Goal: Information Seeking & Learning: Understand process/instructions

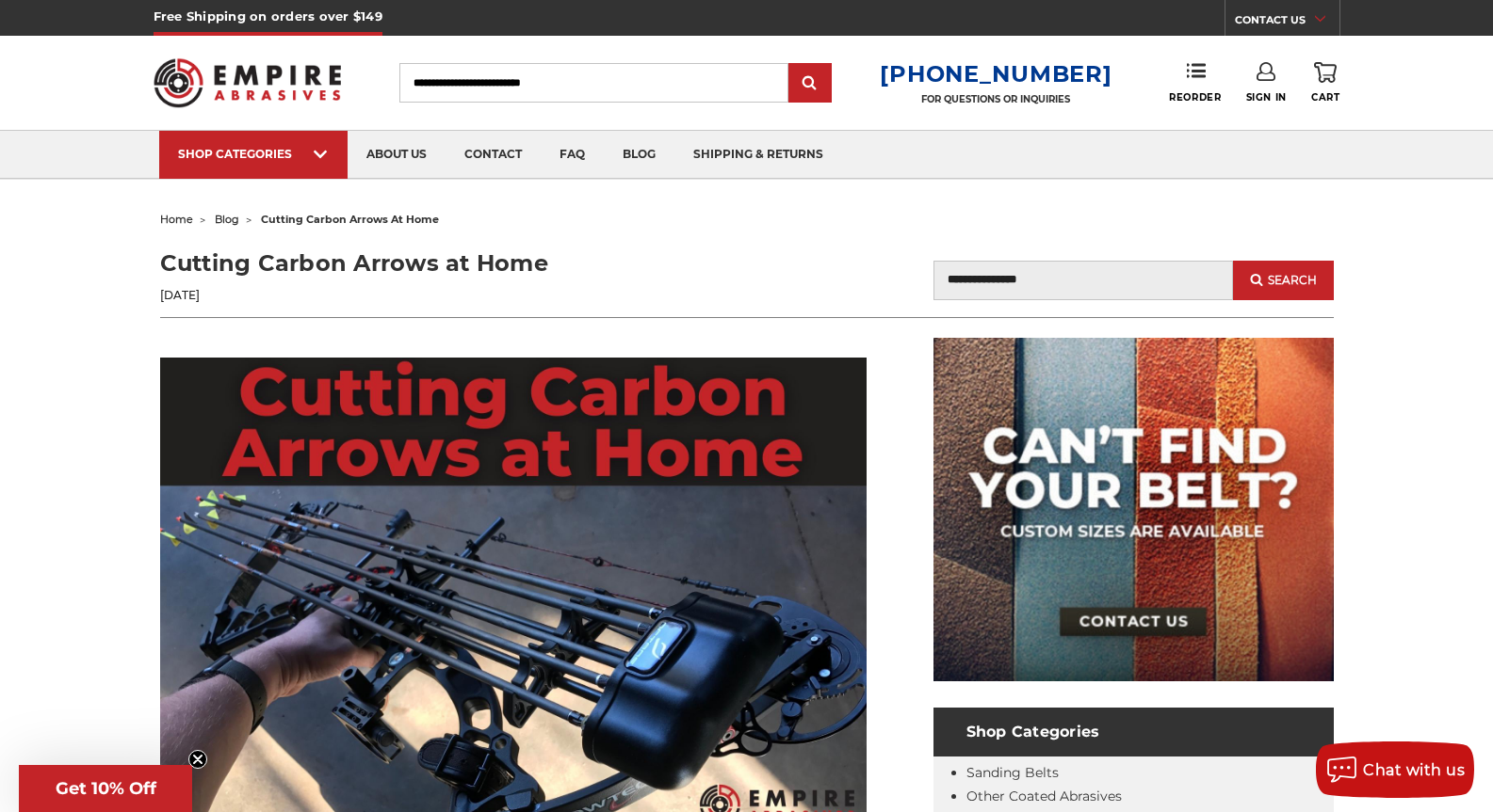
click at [544, 312] on header "Cutting Carbon Arrows at Home Aug 10th 2021 Blog Search Search" at bounding box center [747, 282] width 1174 height 72
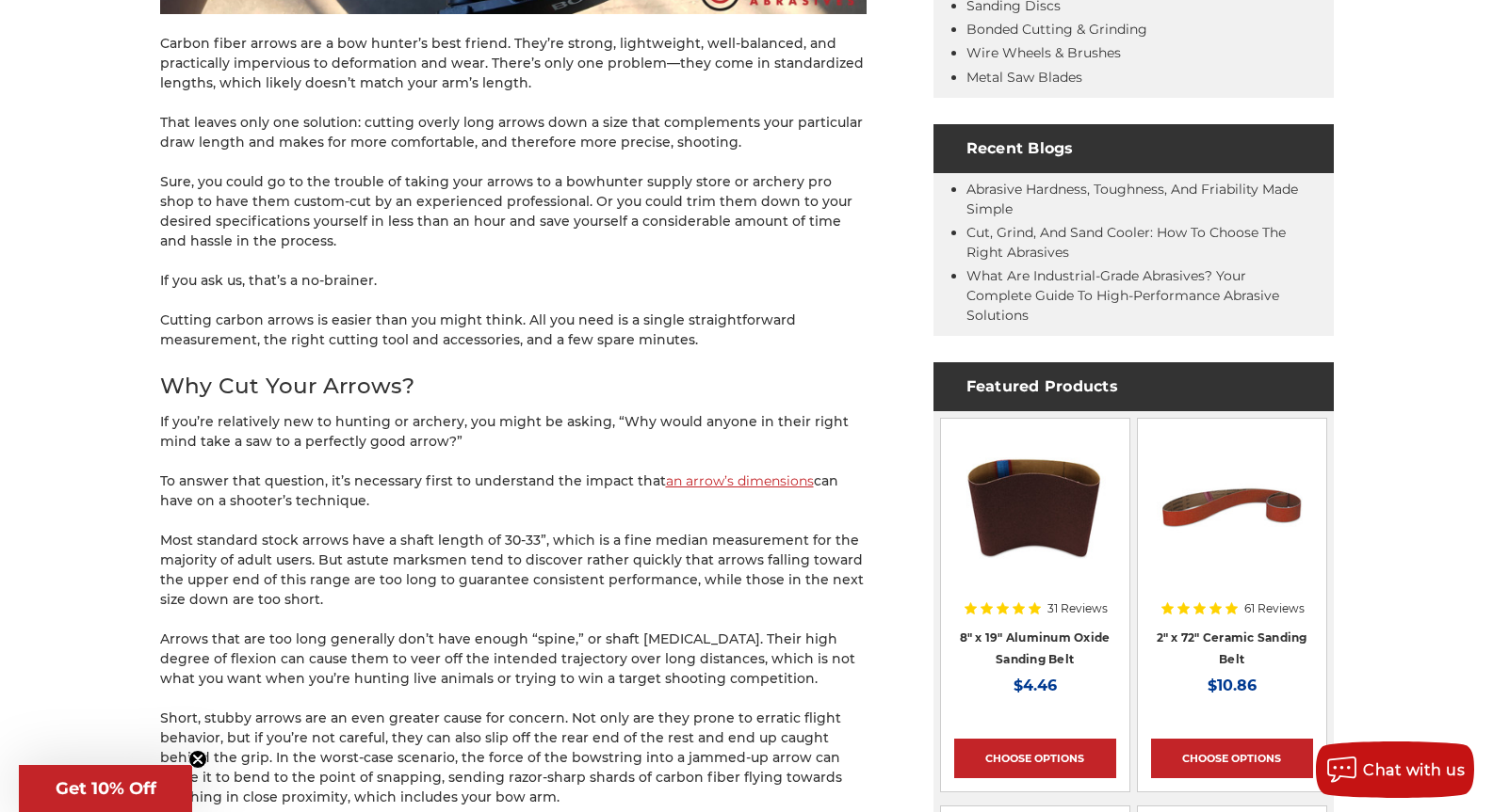
scroll to position [1004, 0]
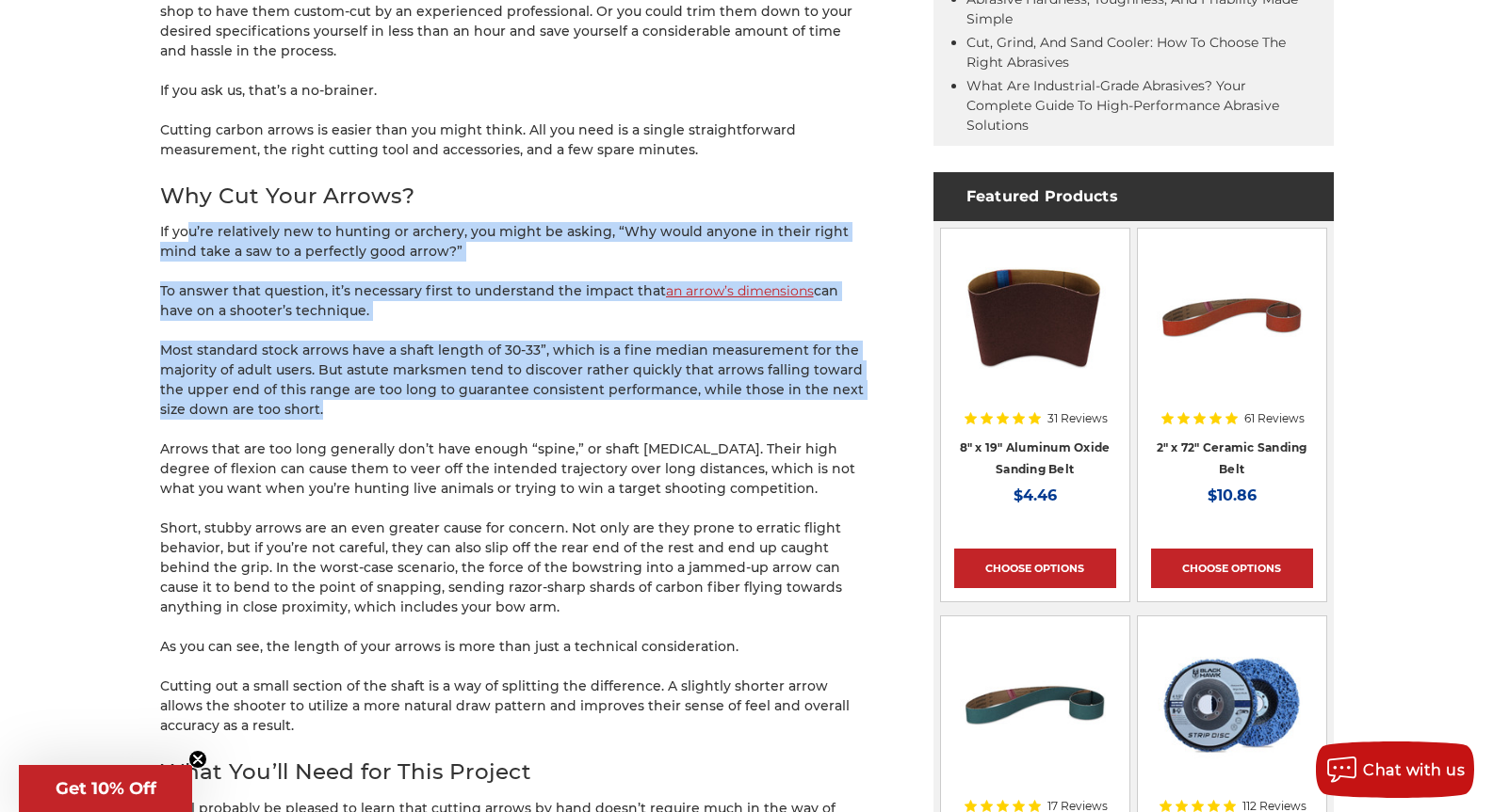
drag, startPoint x: 186, startPoint y: 238, endPoint x: 388, endPoint y: 401, distance: 259.6
click at [388, 401] on p "Most standard stock arrows have a shaft length of 30-33”, which is a fine media…" at bounding box center [513, 380] width 706 height 79
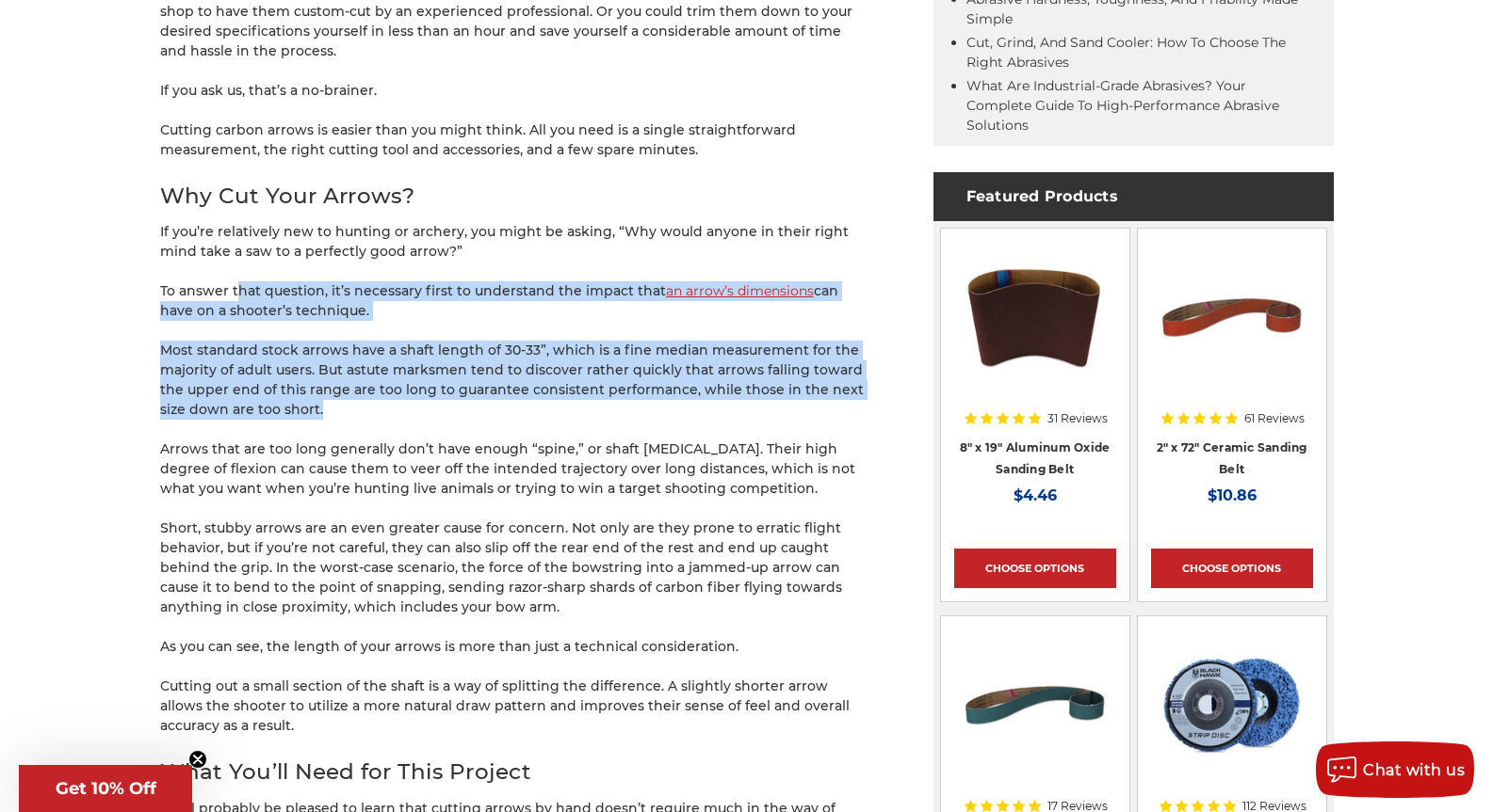
drag, startPoint x: 390, startPoint y: 389, endPoint x: 239, endPoint y: 269, distance: 192.9
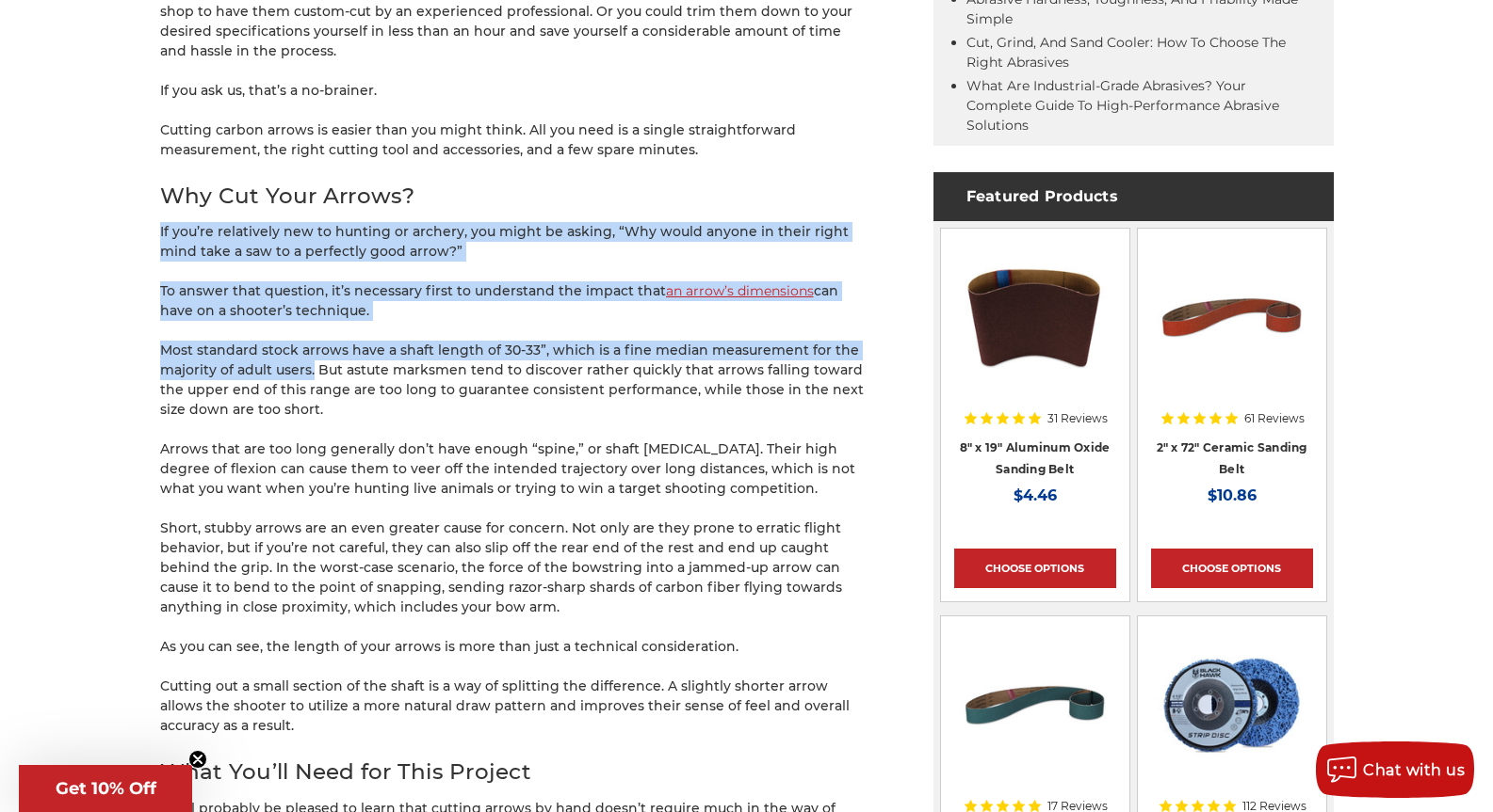
drag, startPoint x: 169, startPoint y: 269, endPoint x: 356, endPoint y: 388, distance: 221.7
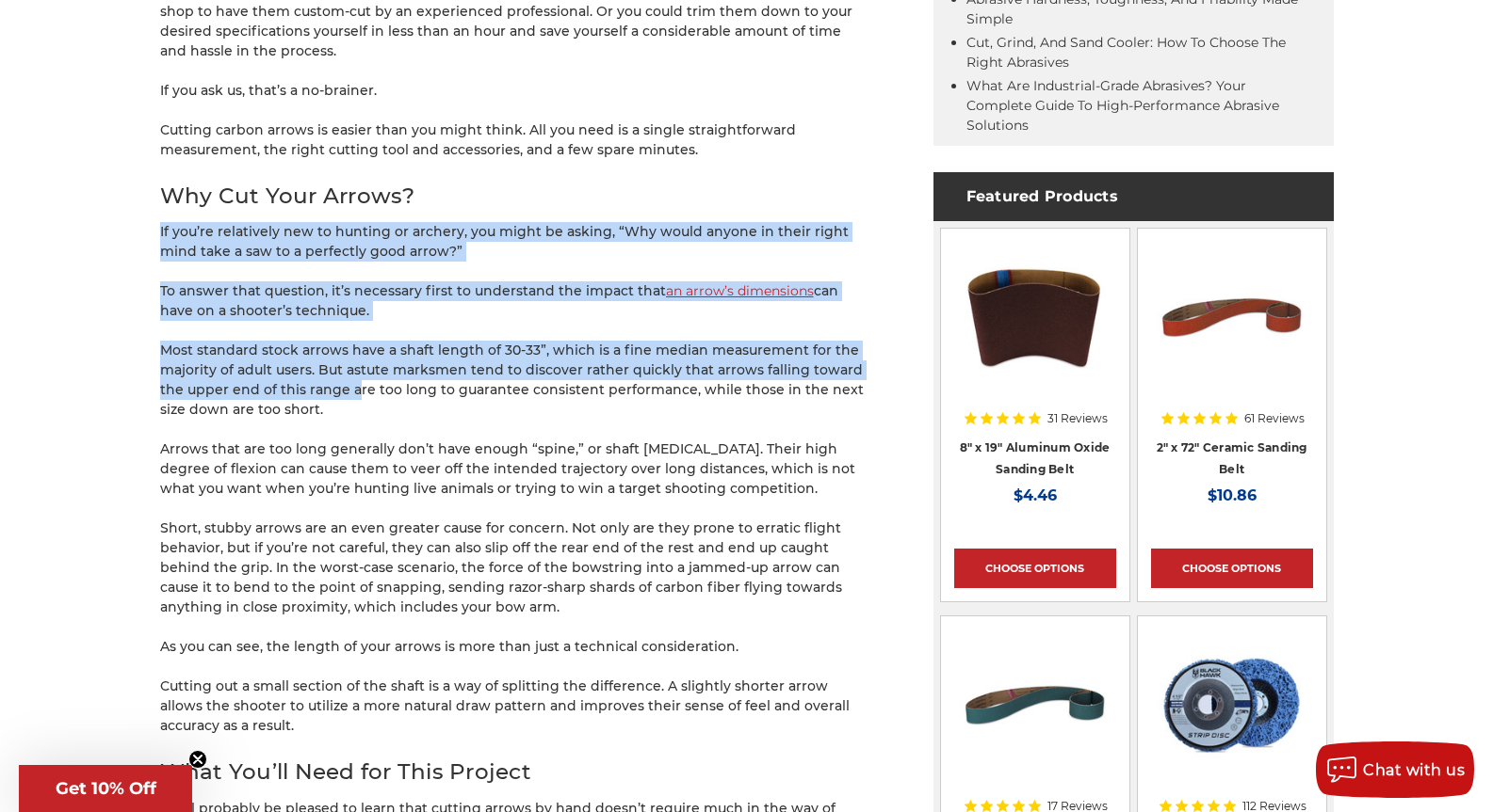
click at [356, 388] on p "Most standard stock arrows have a shaft length of 30-33”, which is a fine media…" at bounding box center [513, 380] width 706 height 79
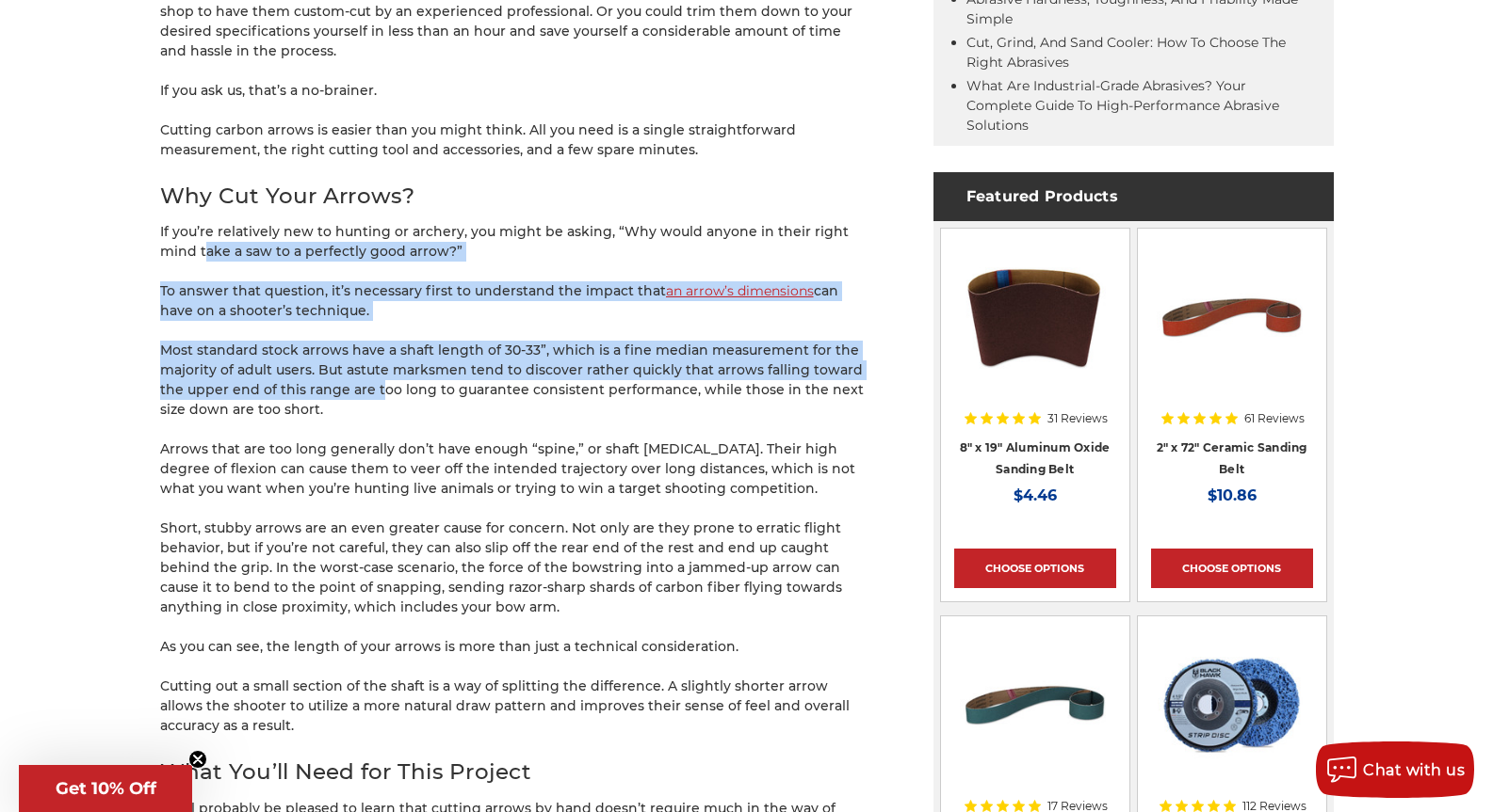
drag, startPoint x: 379, startPoint y: 399, endPoint x: 205, endPoint y: 260, distance: 222.7
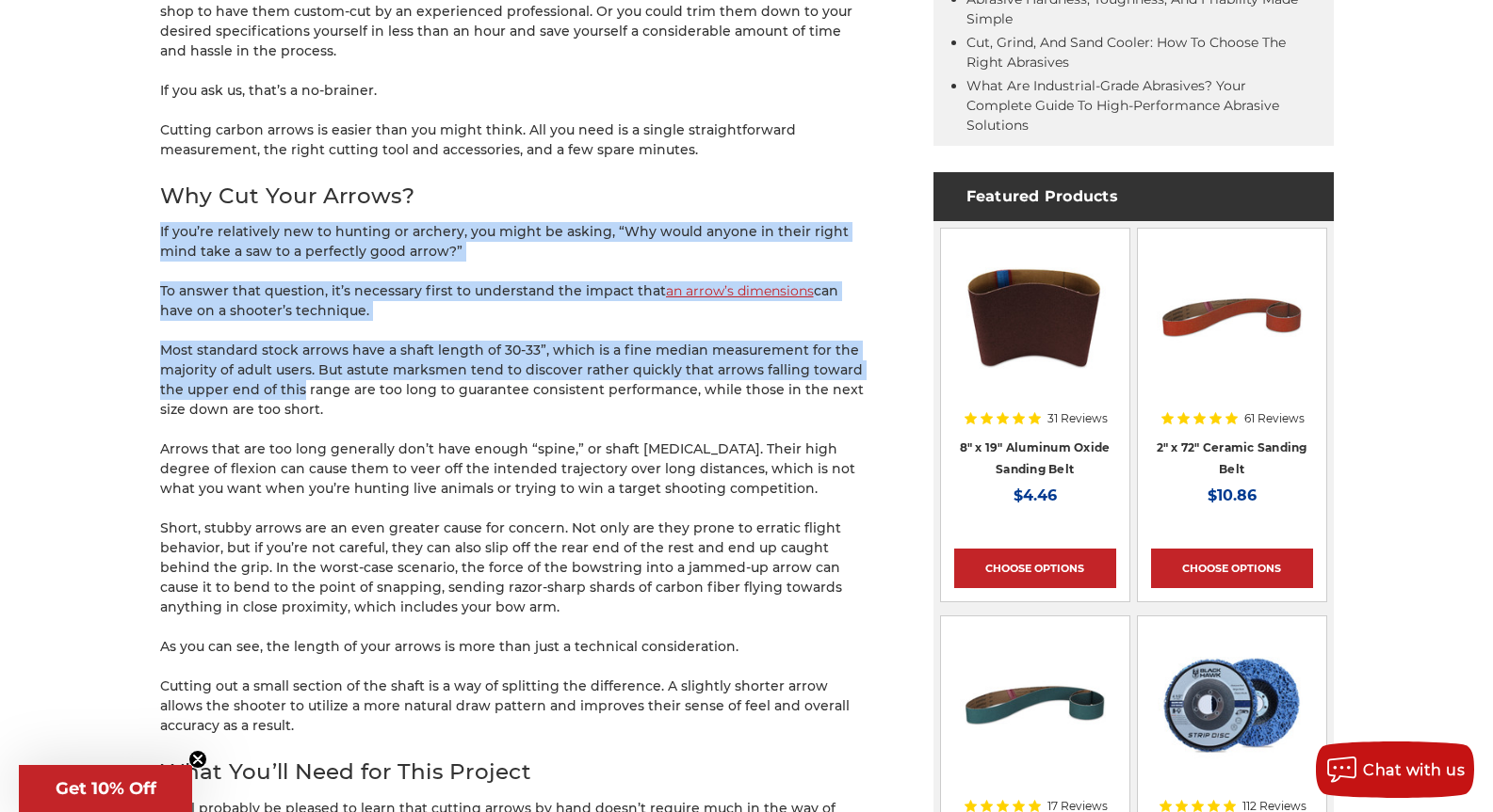
drag, startPoint x: 205, startPoint y: 305, endPoint x: 316, endPoint y: 397, distance: 144.2
click at [319, 397] on p "Most standard stock arrows have a shaft length of 30-33”, which is a fine media…" at bounding box center [513, 380] width 706 height 79
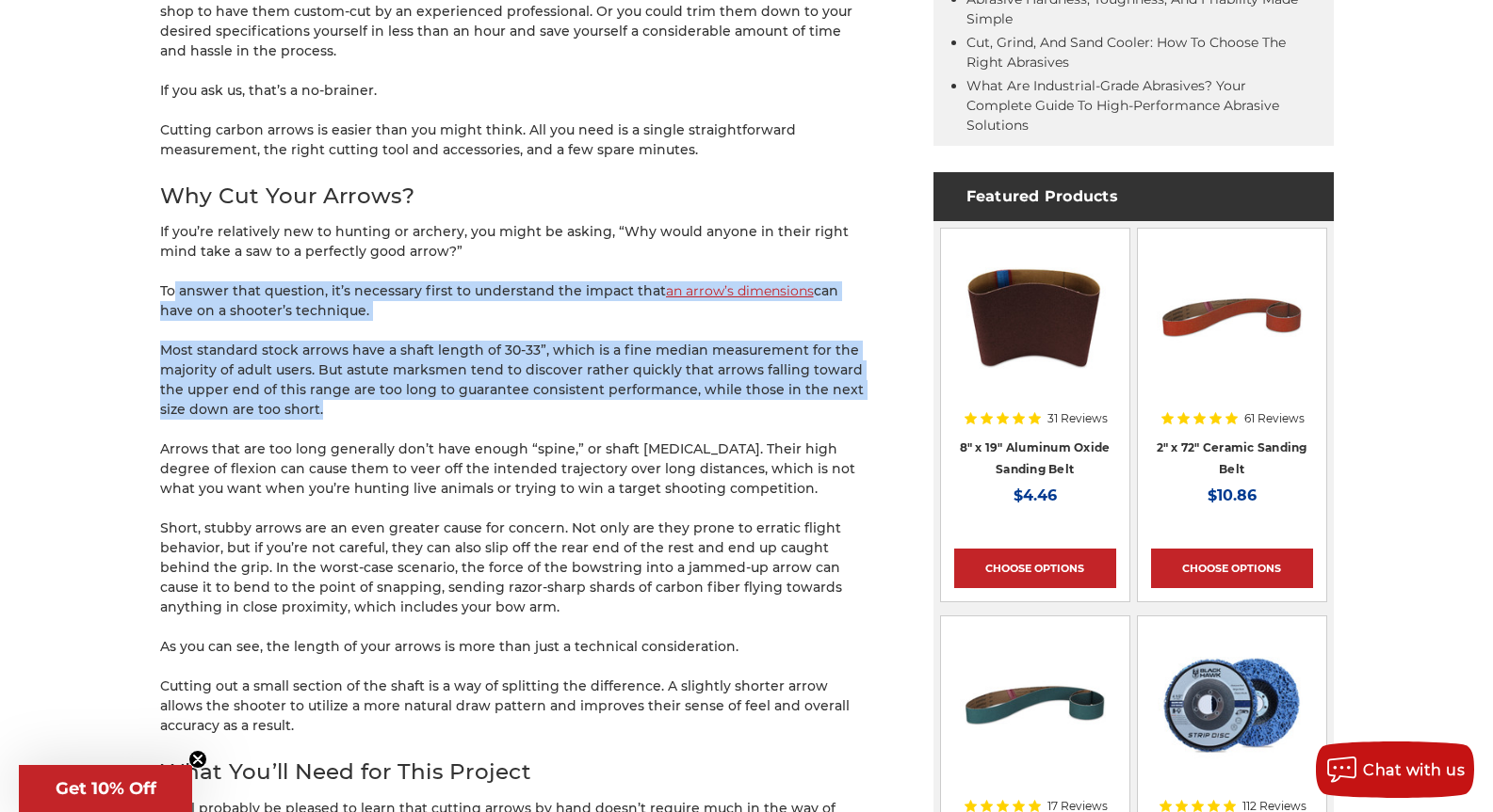
drag, startPoint x: 355, startPoint y: 413, endPoint x: 176, endPoint y: 277, distance: 224.8
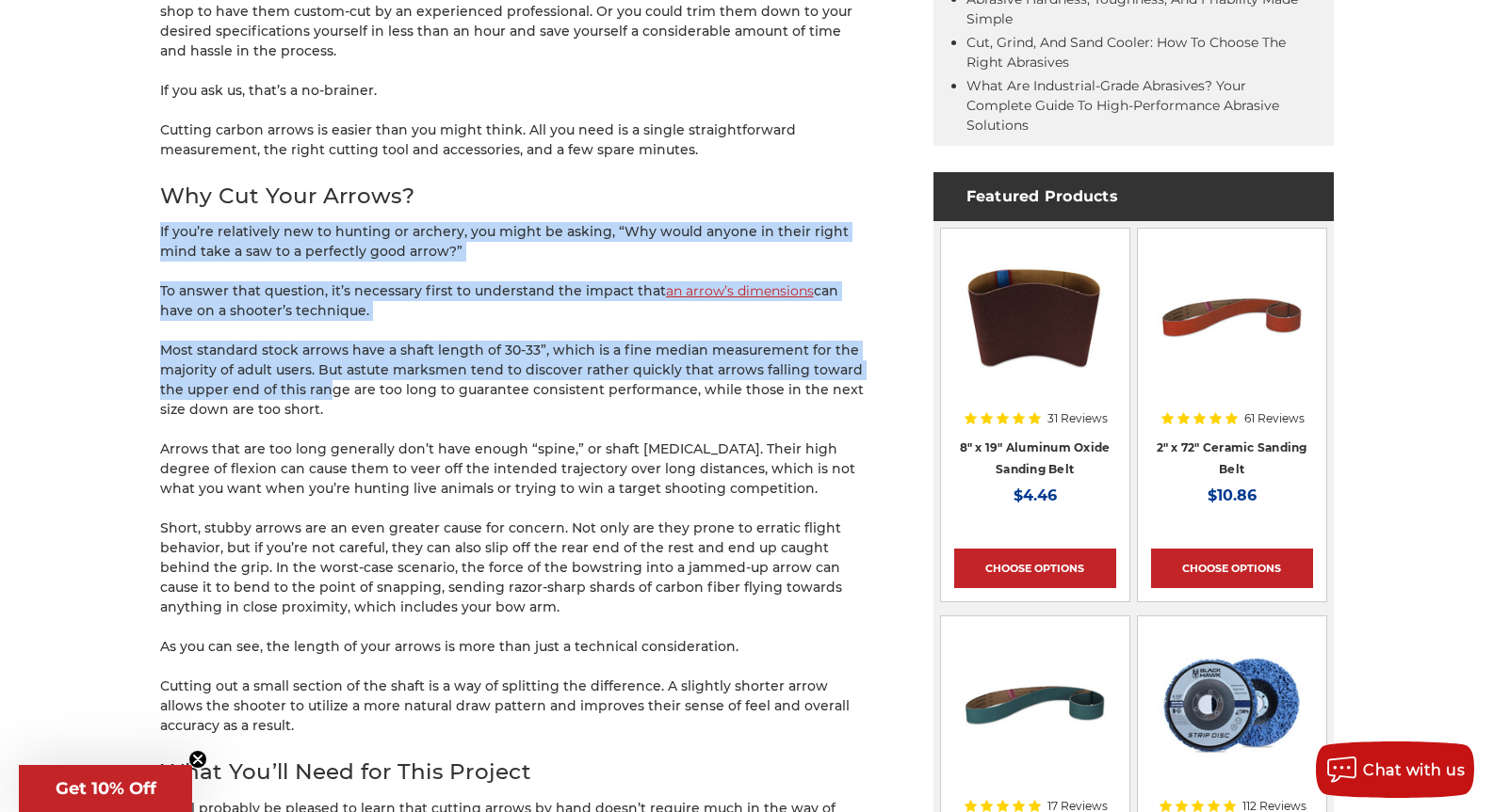
drag, startPoint x: 149, startPoint y: 235, endPoint x: 347, endPoint y: 406, distance: 261.6
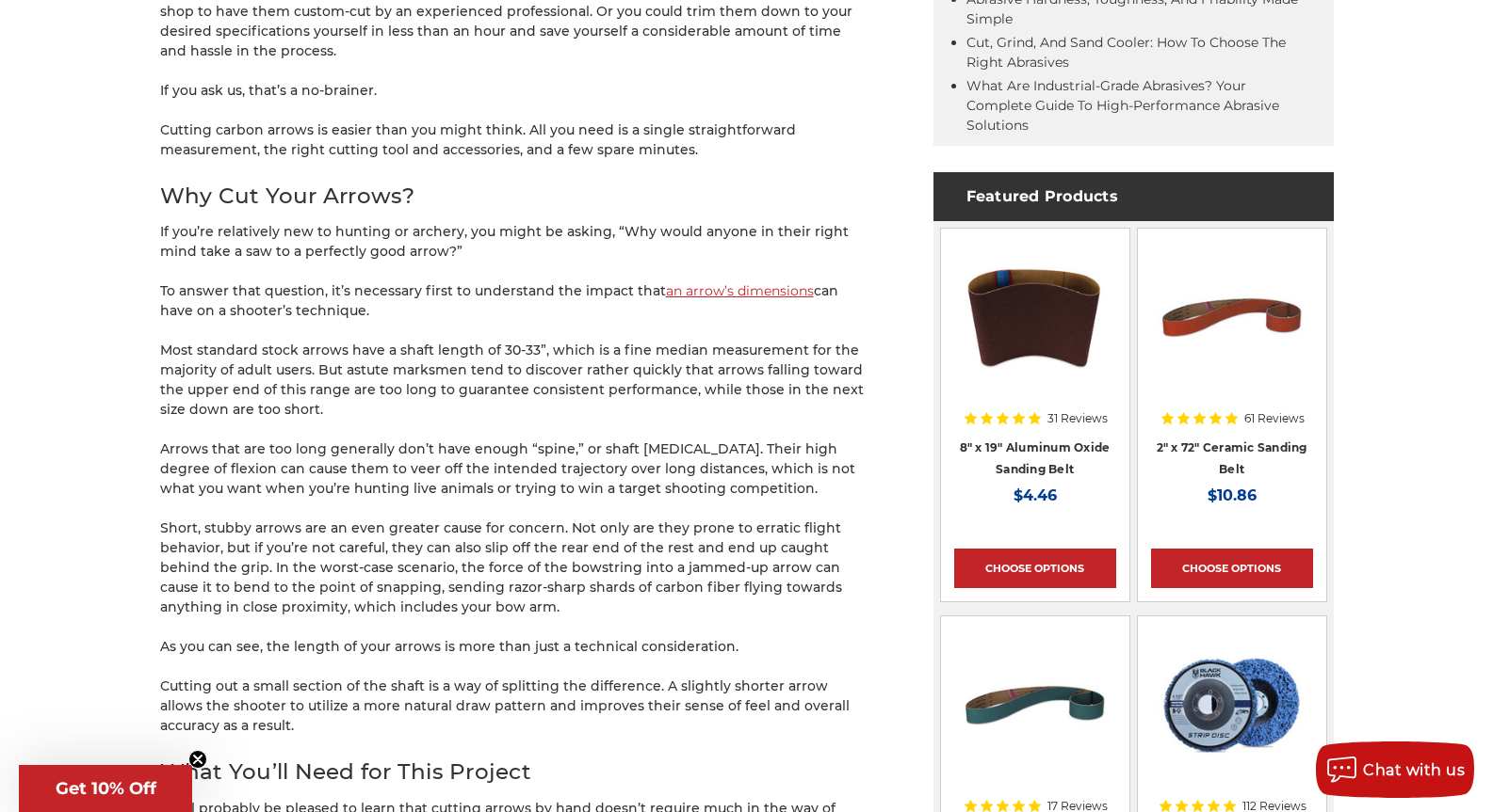
click at [347, 406] on p "Most standard stock arrows have a shaft length of 30-33”, which is a fine media…" at bounding box center [513, 380] width 706 height 79
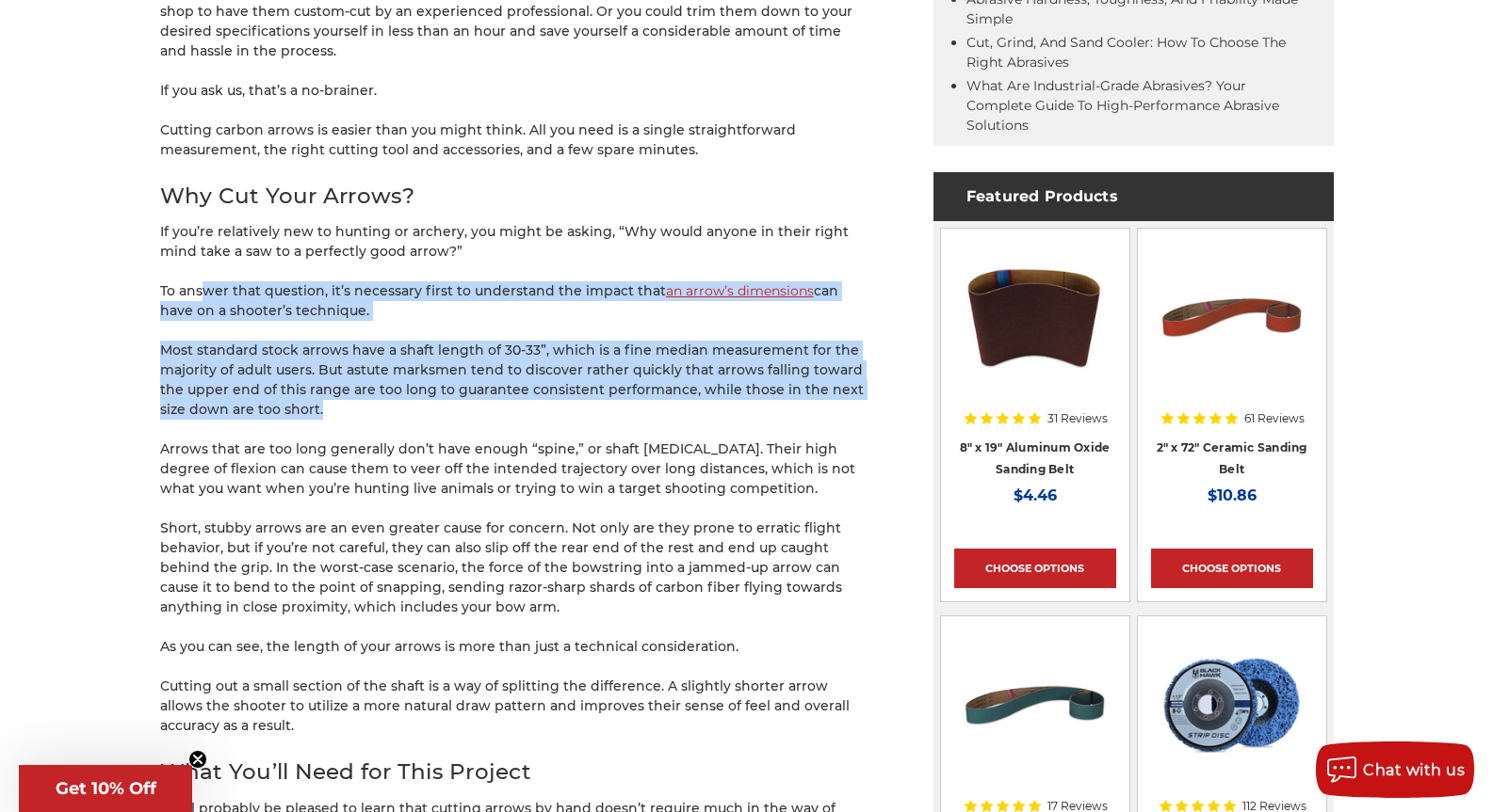
drag, startPoint x: 361, startPoint y: 412, endPoint x: 191, endPoint y: 275, distance: 218.3
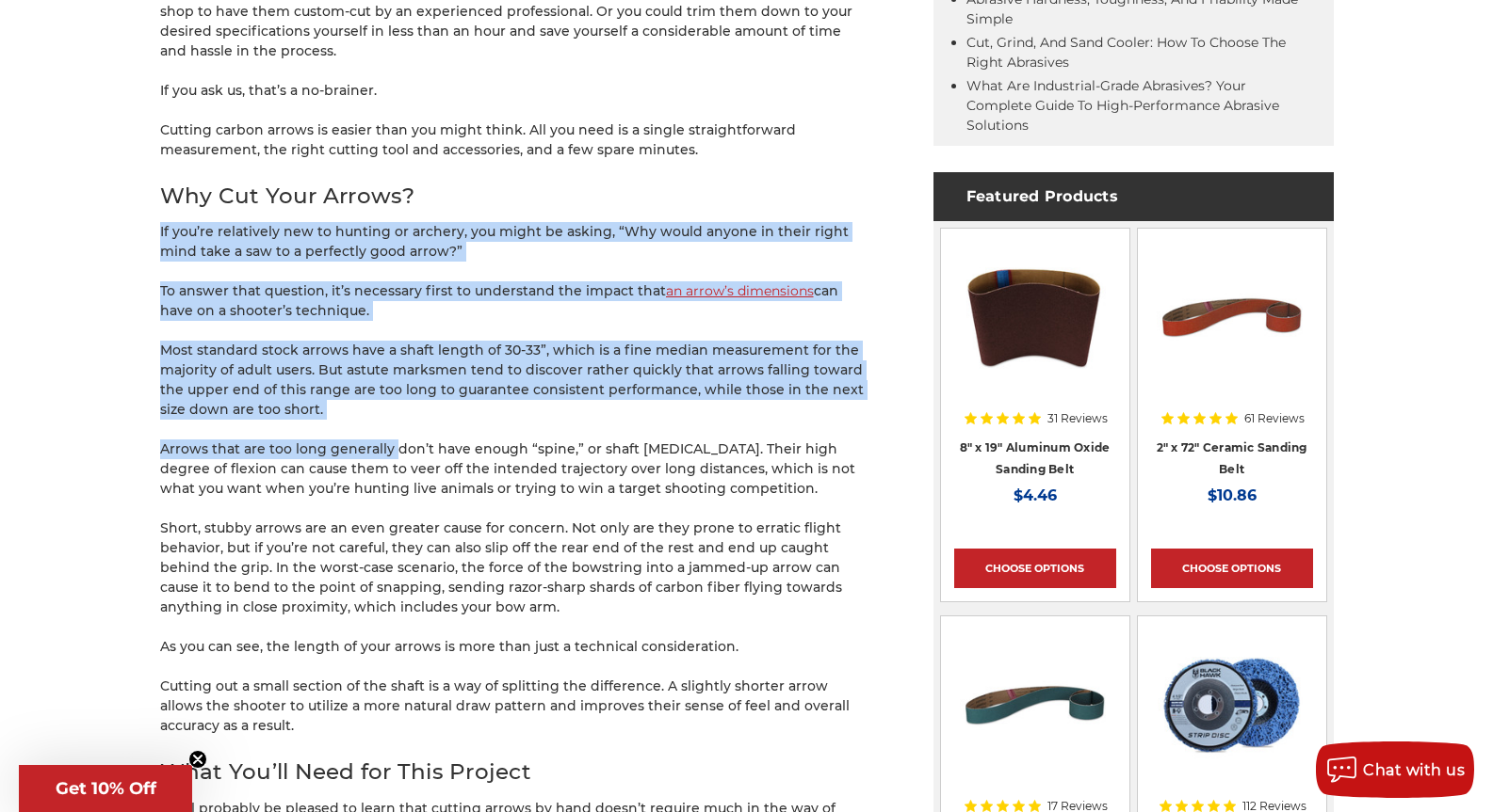
drag, startPoint x: 146, startPoint y: 240, endPoint x: 397, endPoint y: 429, distance: 314.2
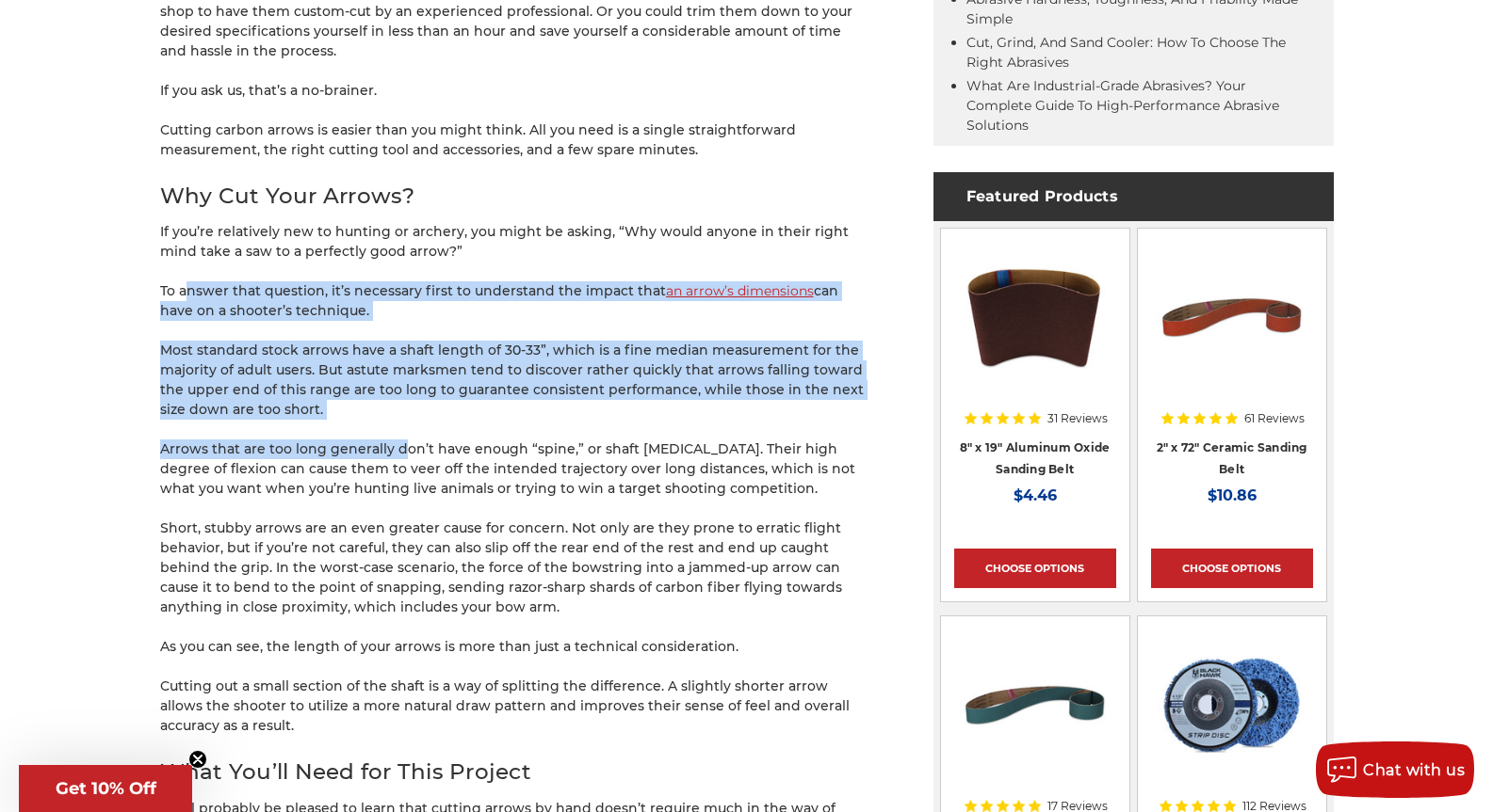
drag, startPoint x: 396, startPoint y: 423, endPoint x: 187, endPoint y: 282, distance: 252.1
click at [187, 282] on p "To answer that question, it’s necessary first to understand the impact that an …" at bounding box center [513, 301] width 706 height 39
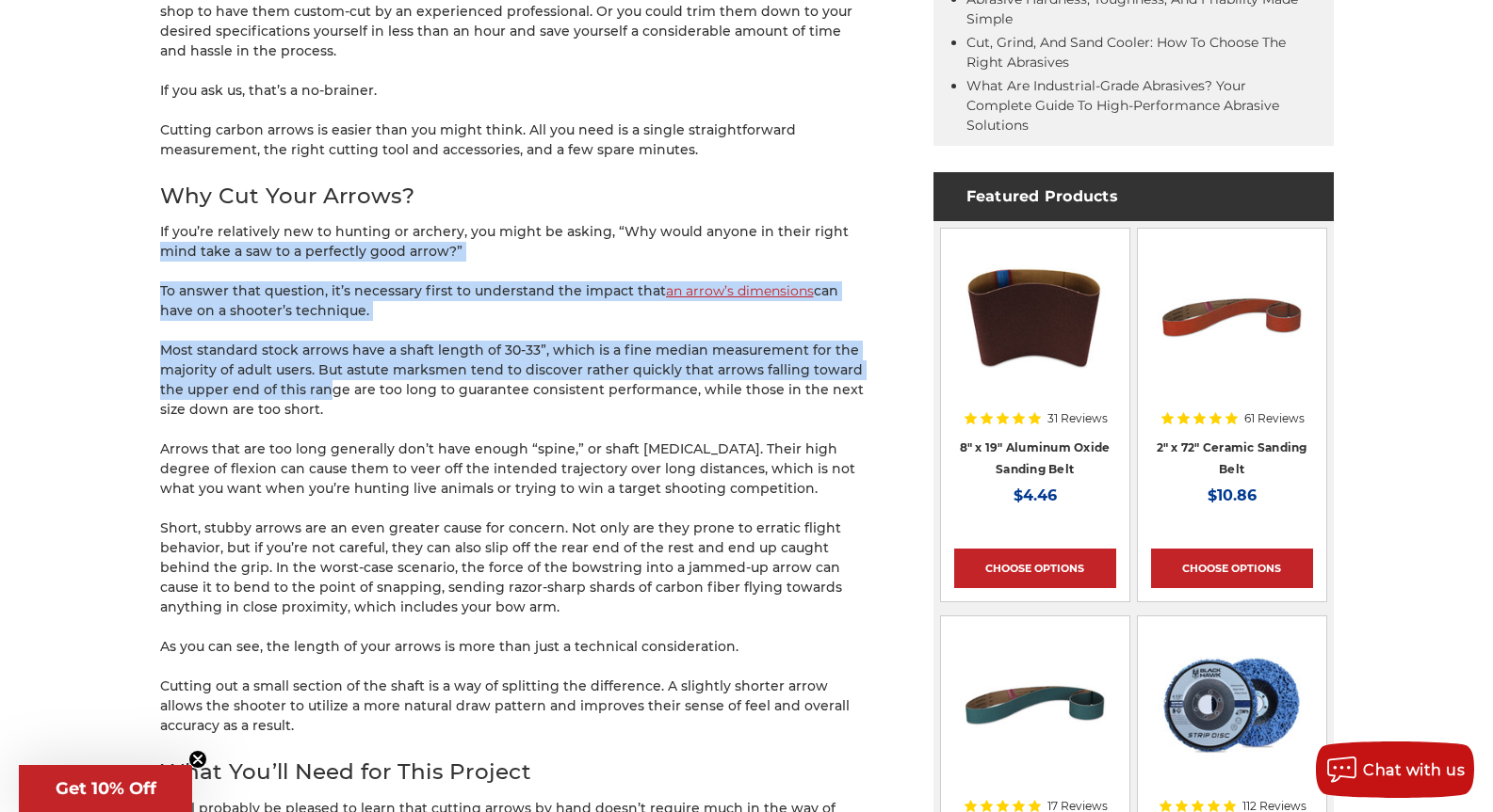
drag, startPoint x: 156, startPoint y: 243, endPoint x: 335, endPoint y: 401, distance: 238.8
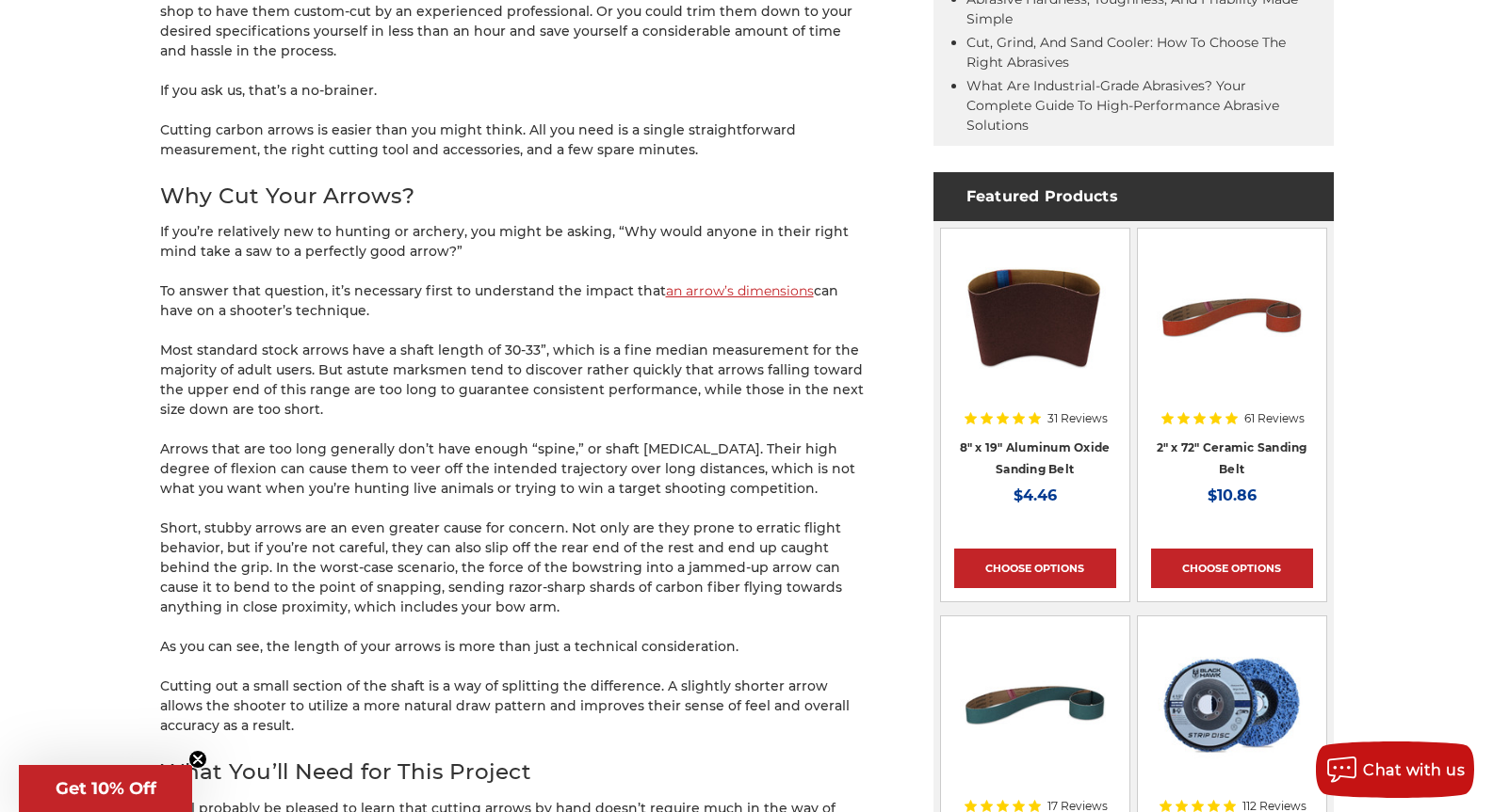
click at [335, 401] on p "Most standard stock arrows have a shaft length of 30-33”, which is a fine media…" at bounding box center [513, 380] width 706 height 79
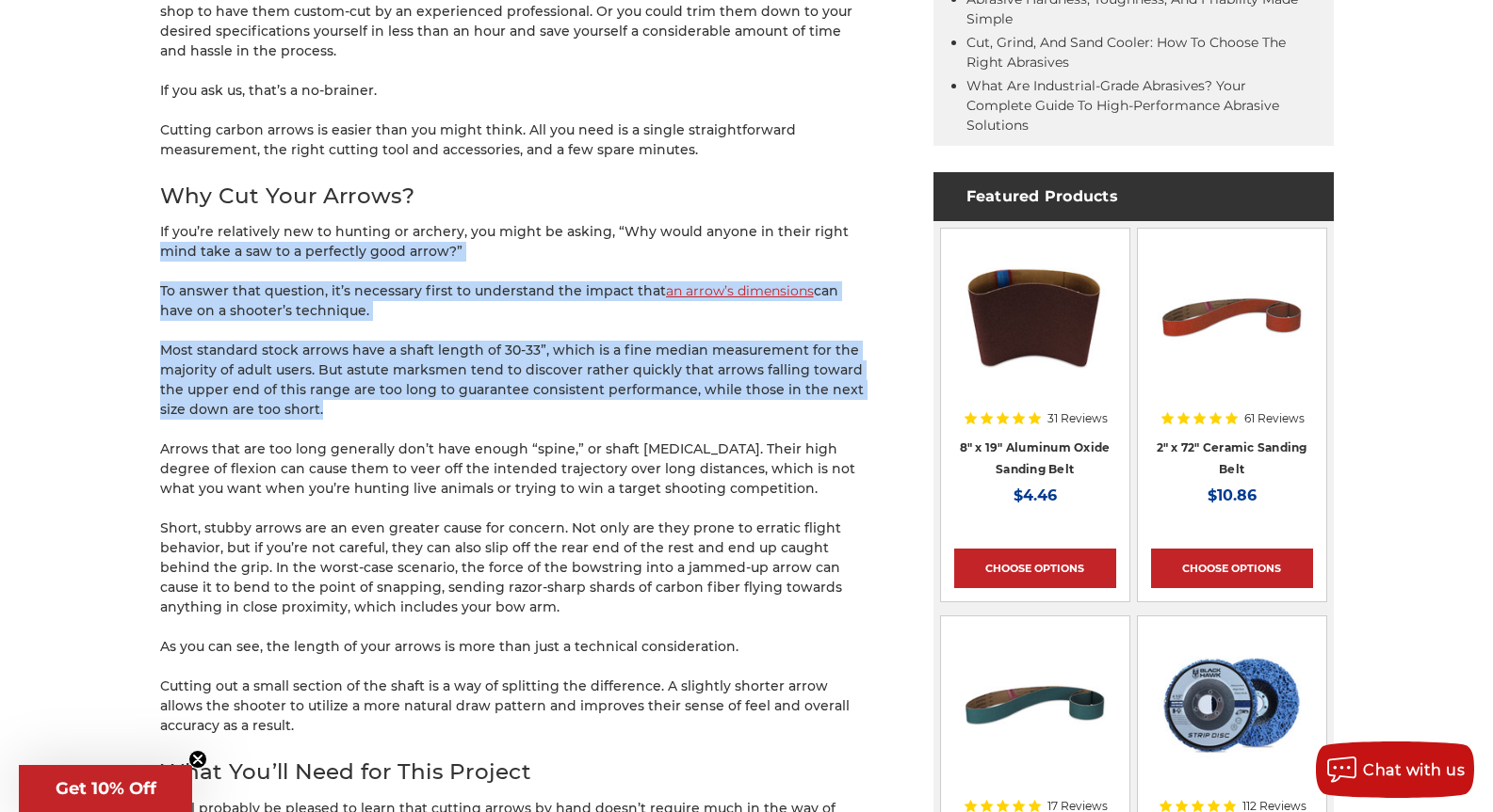
drag, startPoint x: 363, startPoint y: 419, endPoint x: 142, endPoint y: 238, distance: 285.7
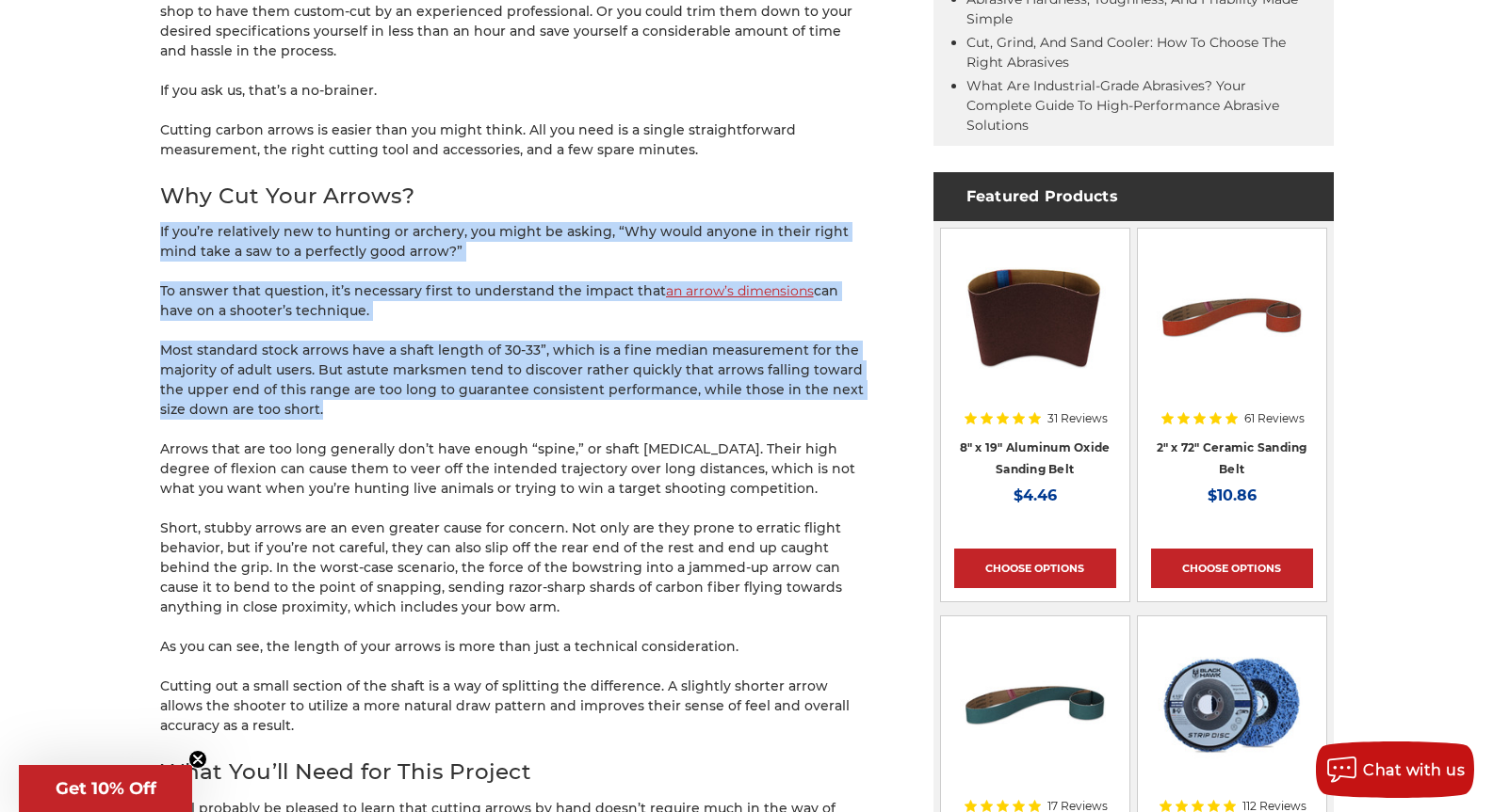
drag, startPoint x: 196, startPoint y: 296, endPoint x: 389, endPoint y: 414, distance: 226.2
click at [389, 414] on p "Most standard stock arrows have a shaft length of 30-33”, which is a fine media…" at bounding box center [513, 380] width 706 height 79
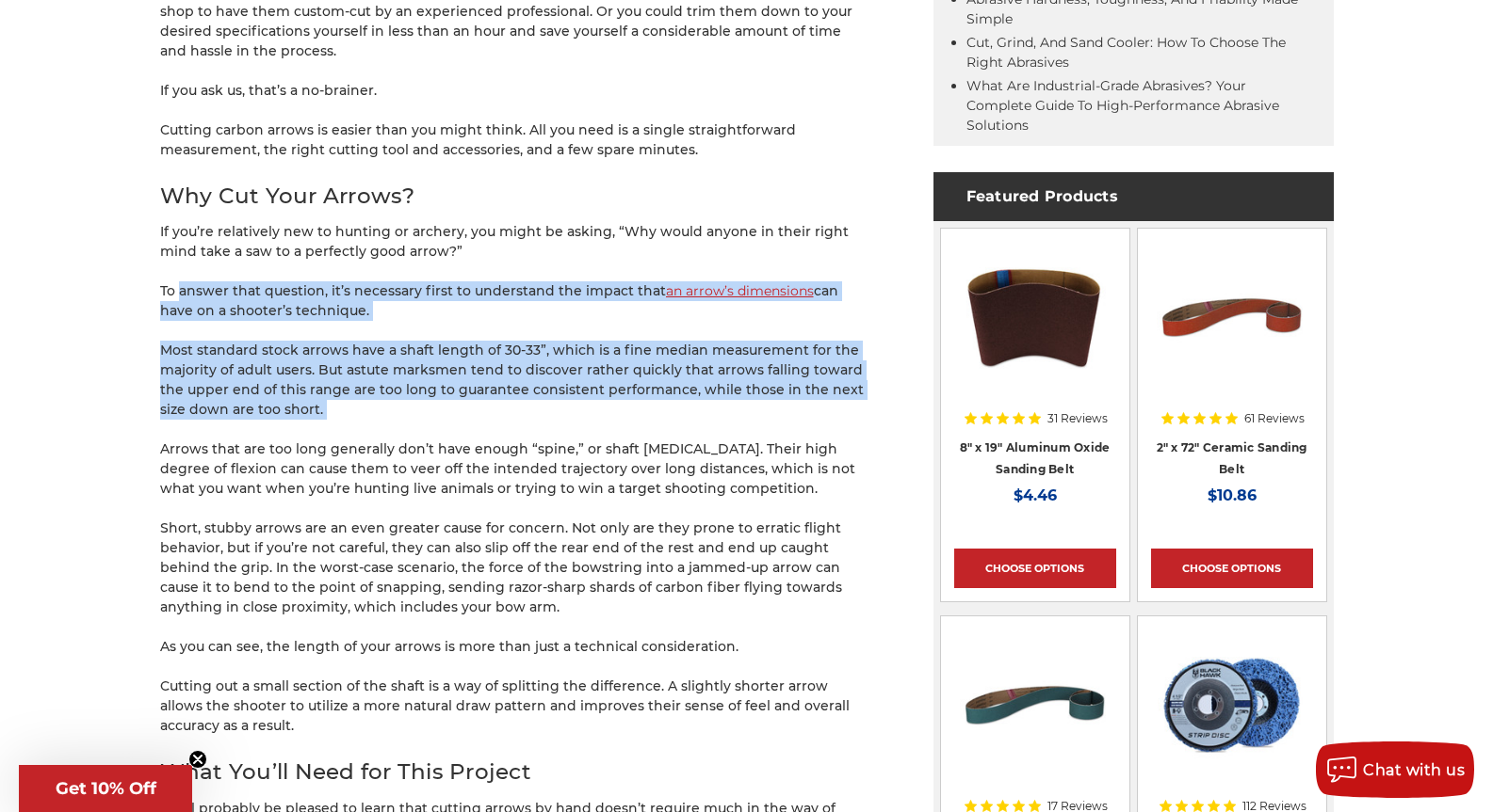
drag, startPoint x: 389, startPoint y: 414, endPoint x: 199, endPoint y: 253, distance: 249.0
click at [199, 252] on p "If you’re relatively new to hunting or archery, you might be asking, “Why would…" at bounding box center [513, 242] width 706 height 39
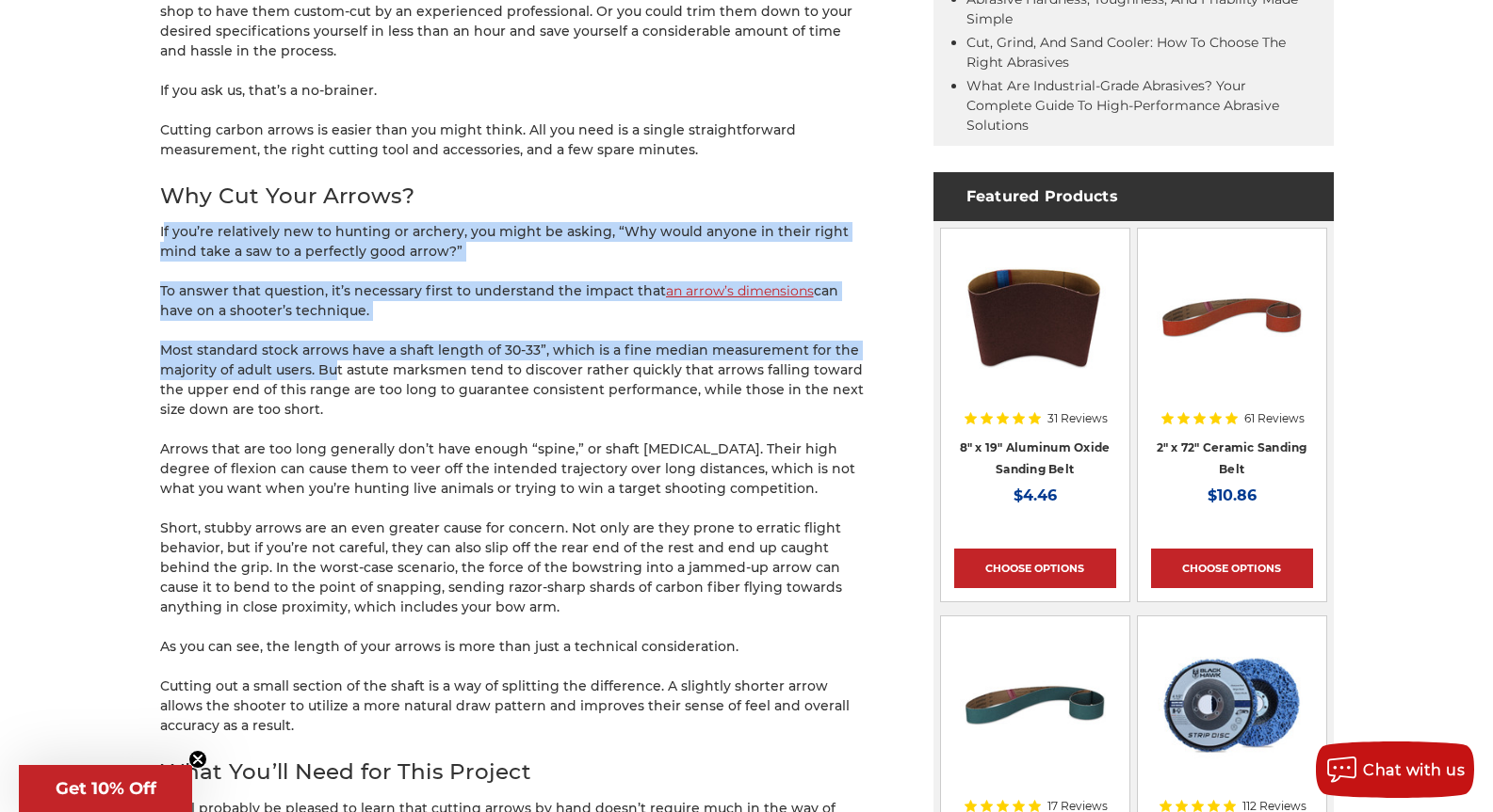
drag, startPoint x: 206, startPoint y: 290, endPoint x: 376, endPoint y: 404, distance: 204.7
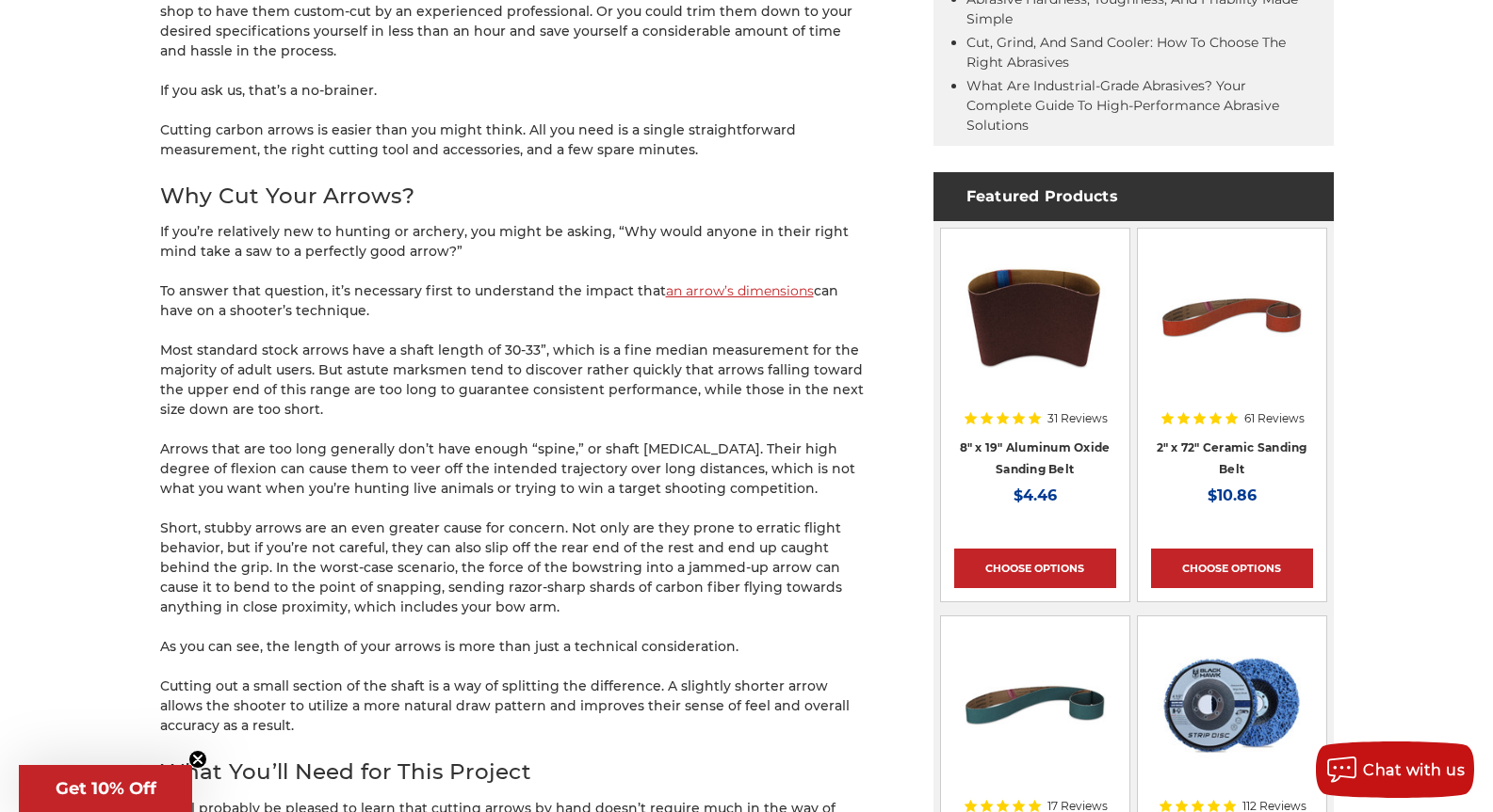
click at [385, 408] on p "Most standard stock arrows have a shaft length of 30-33”, which is a fine media…" at bounding box center [513, 380] width 706 height 79
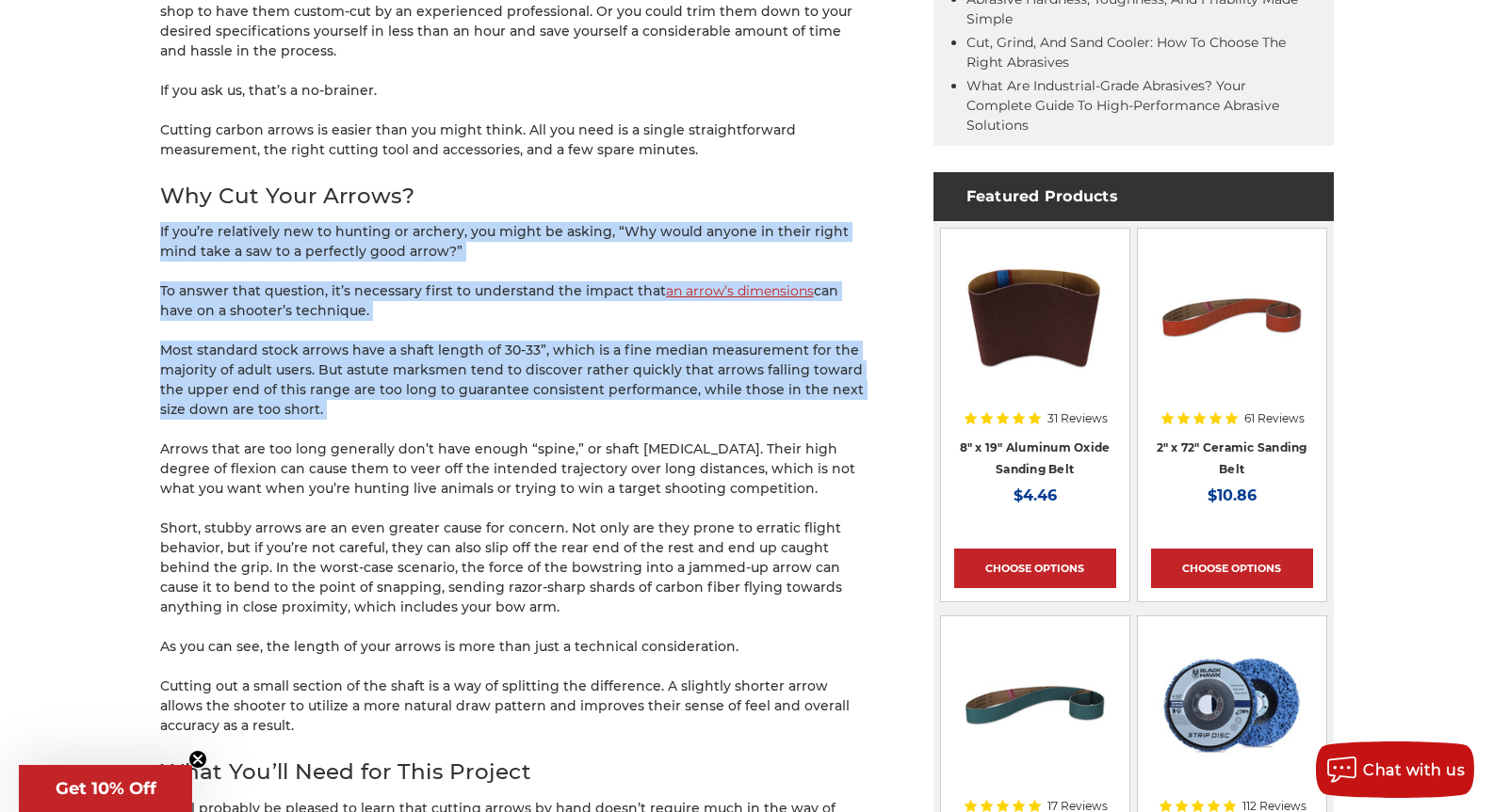
drag, startPoint x: 385, startPoint y: 407, endPoint x: 128, endPoint y: 225, distance: 314.9
drag, startPoint x: 128, startPoint y: 224, endPoint x: 401, endPoint y: 419, distance: 335.5
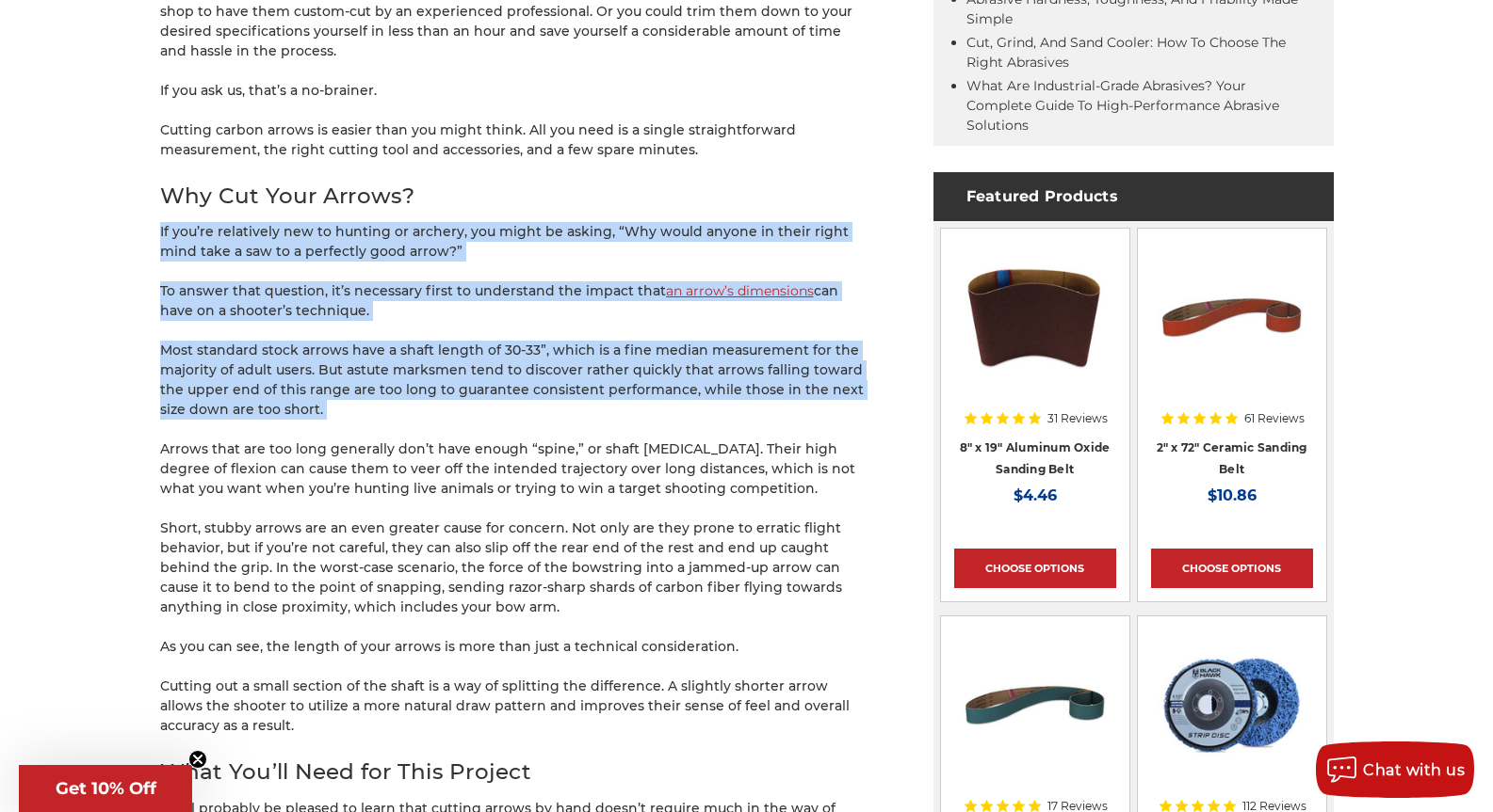
click at [401, 419] on p "Most standard stock arrows have a shaft length of 30-33”, which is a fine media…" at bounding box center [513, 380] width 706 height 79
drag, startPoint x: 345, startPoint y: 369, endPoint x: 162, endPoint y: 239, distance: 224.5
click at [162, 238] on p "If you’re relatively new to hunting or archery, you might be asking, “Why would…" at bounding box center [513, 242] width 706 height 39
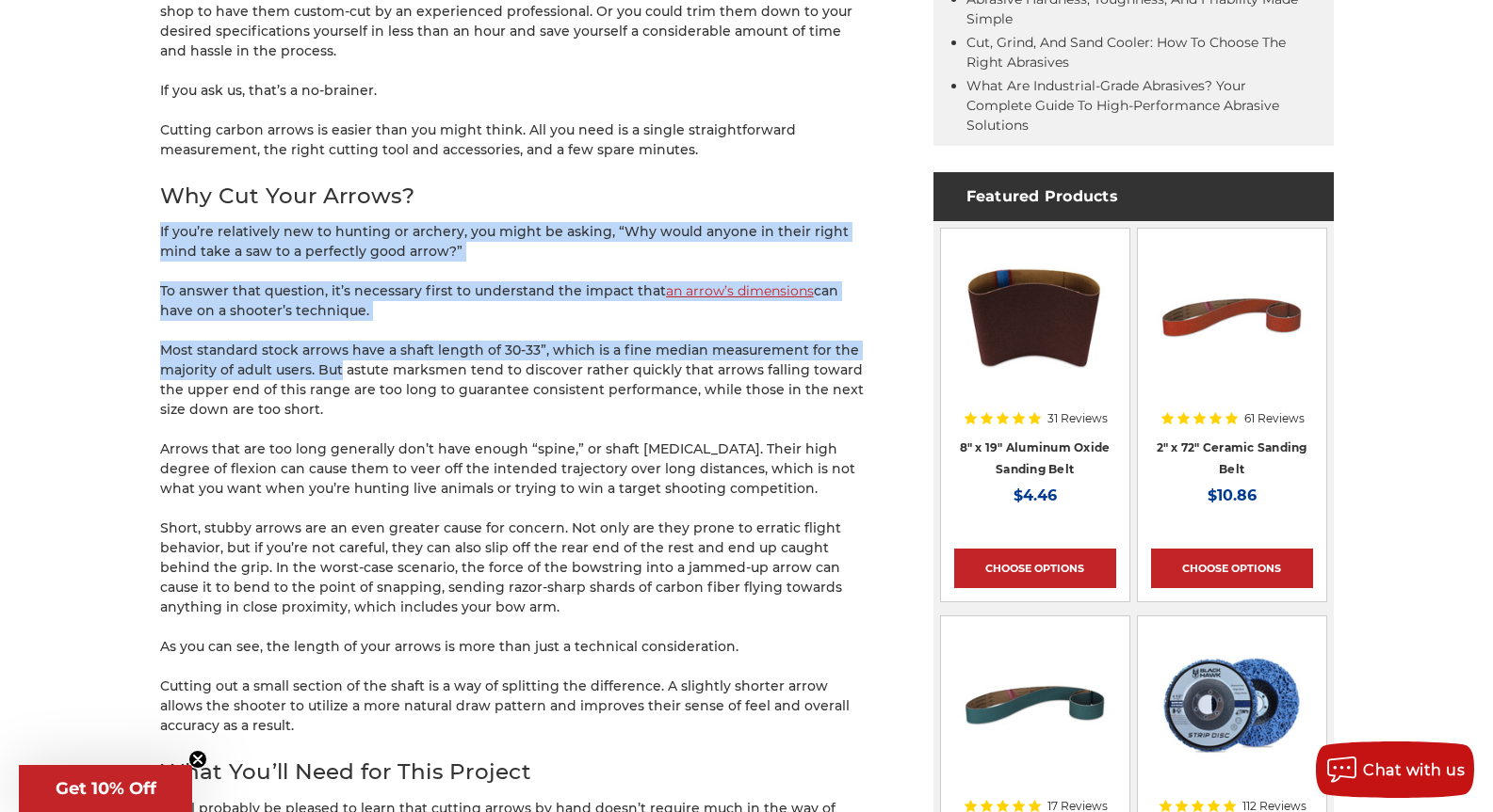
drag, startPoint x: 162, startPoint y: 238, endPoint x: 338, endPoint y: 385, distance: 229.3
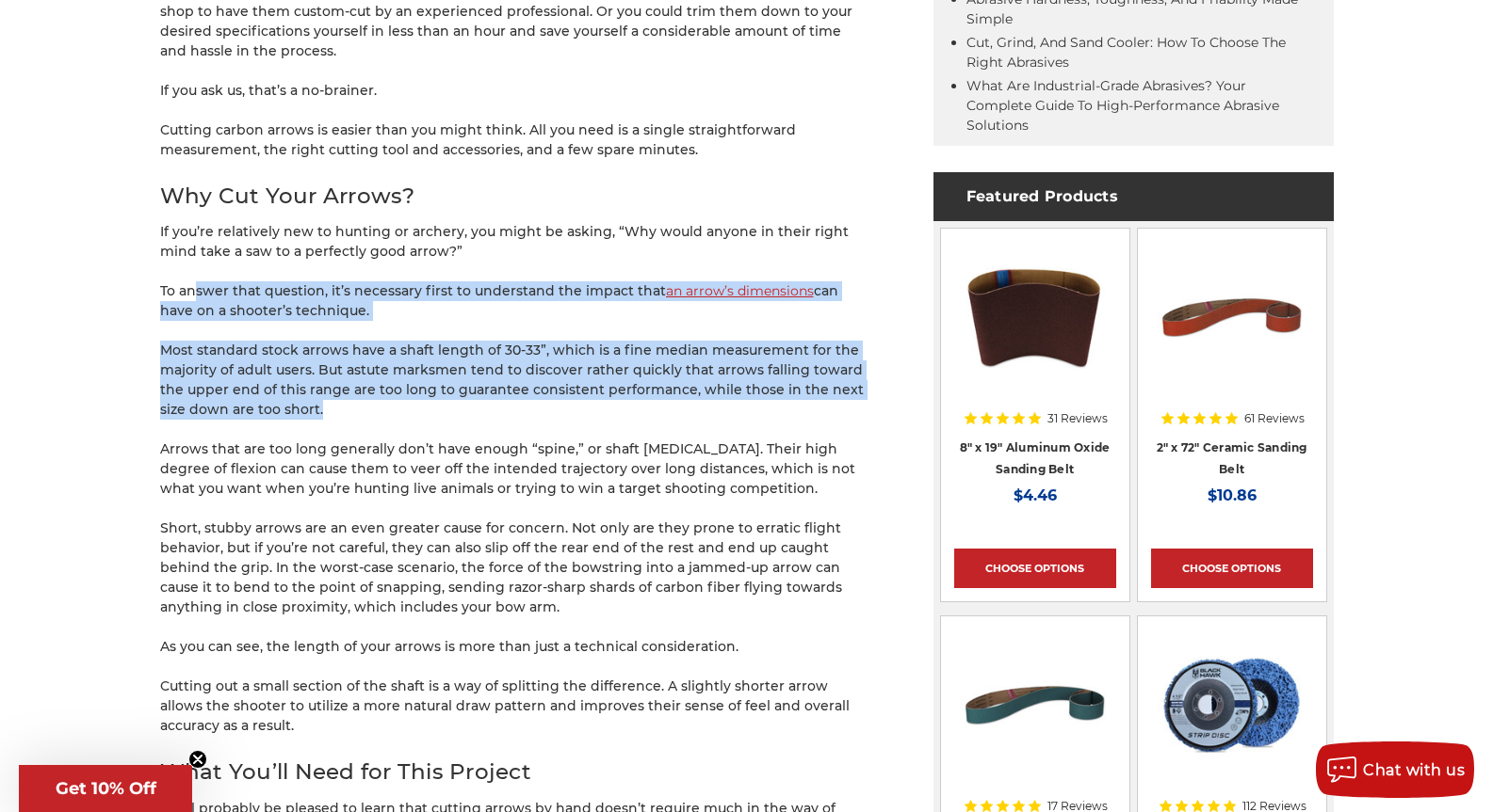
drag, startPoint x: 378, startPoint y: 406, endPoint x: 177, endPoint y: 255, distance: 251.4
click at [177, 255] on p "If you’re relatively new to hunting or archery, you might be asking, “Why would…" at bounding box center [513, 242] width 706 height 39
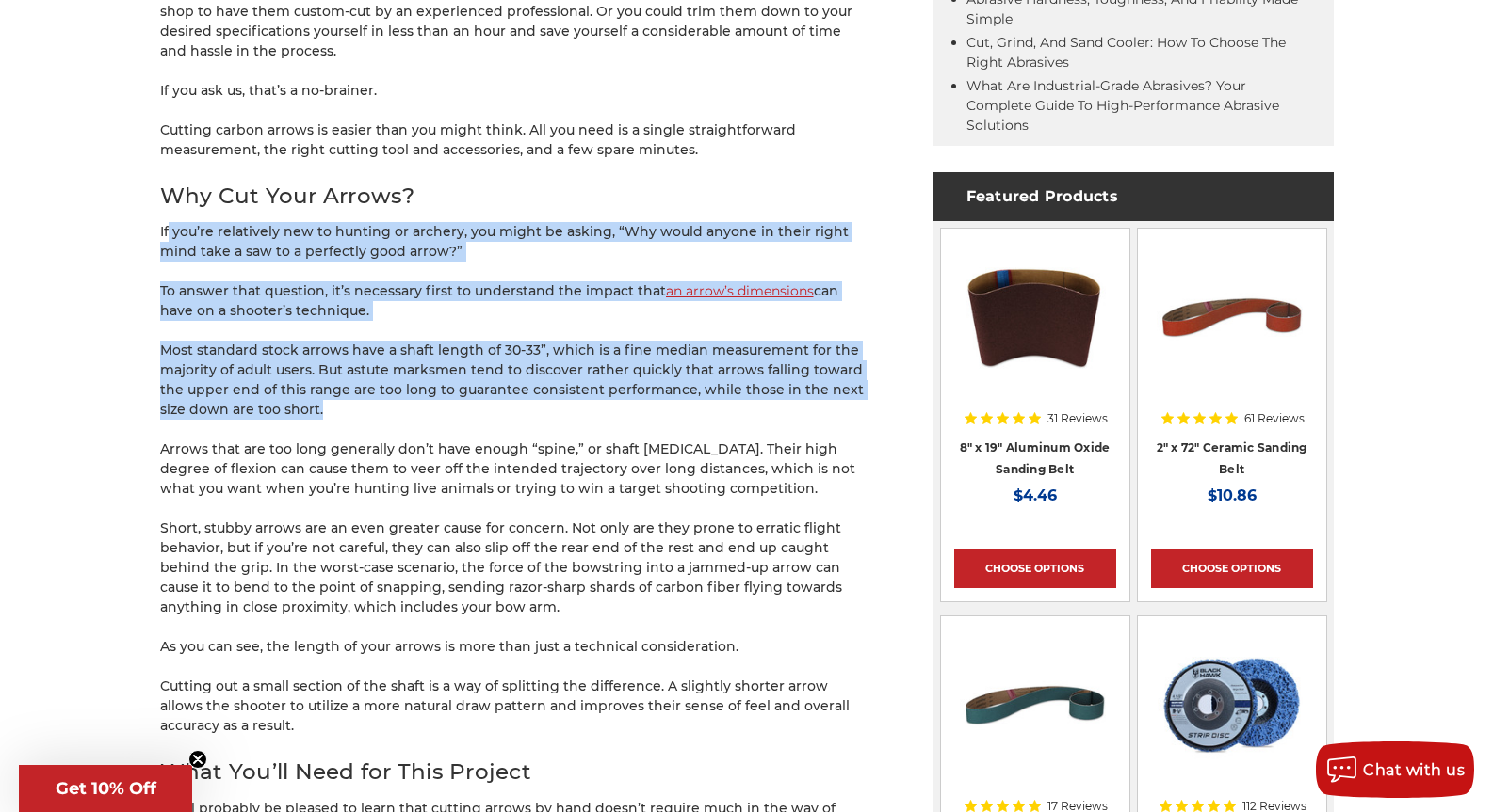
drag, startPoint x: 169, startPoint y: 241, endPoint x: 407, endPoint y: 414, distance: 294.2
click at [407, 414] on p "Most standard stock arrows have a shaft length of 30-33”, which is a fine media…" at bounding box center [513, 380] width 706 height 79
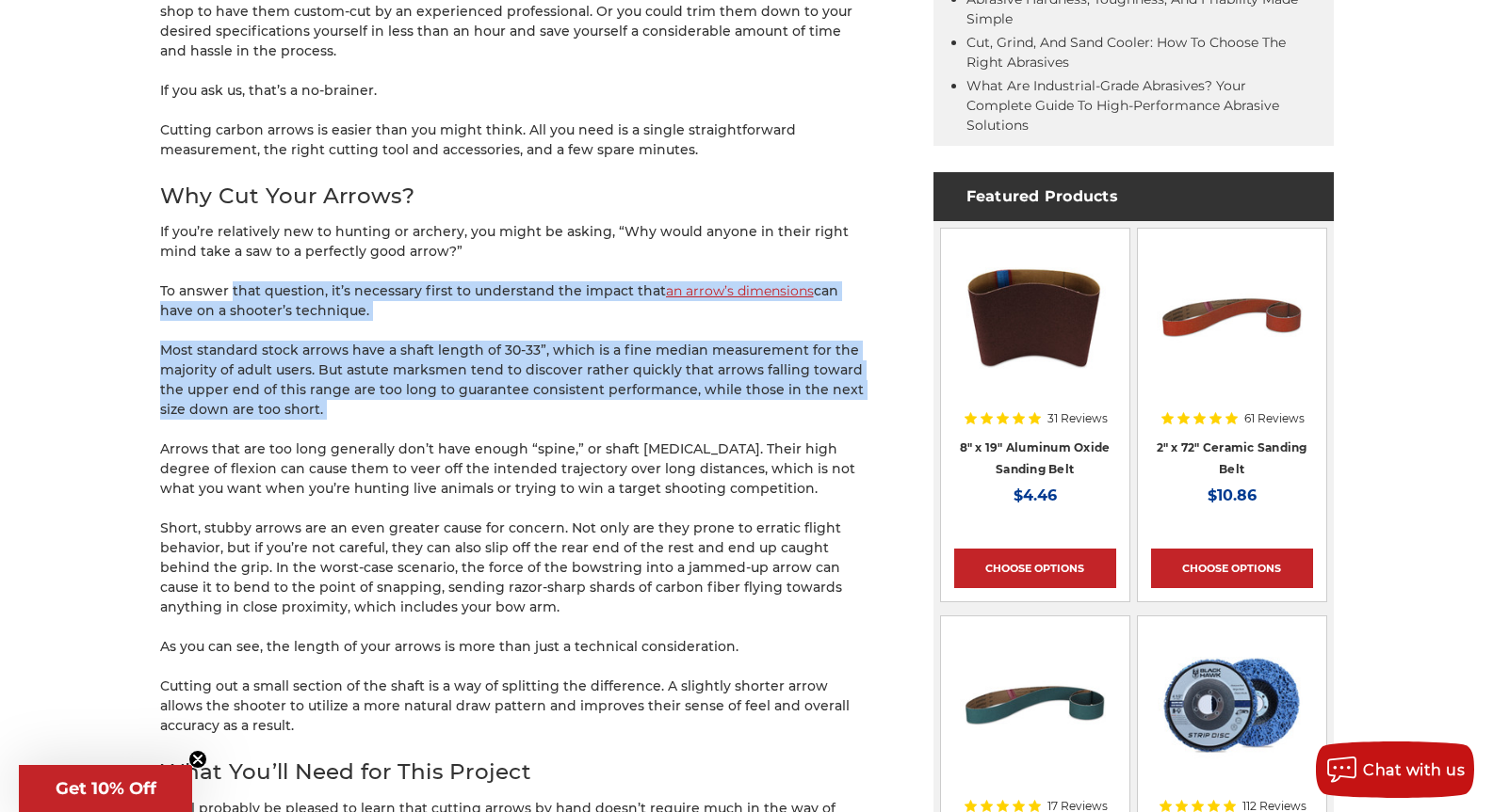
drag, startPoint x: 407, startPoint y: 414, endPoint x: 227, endPoint y: 270, distance: 230.5
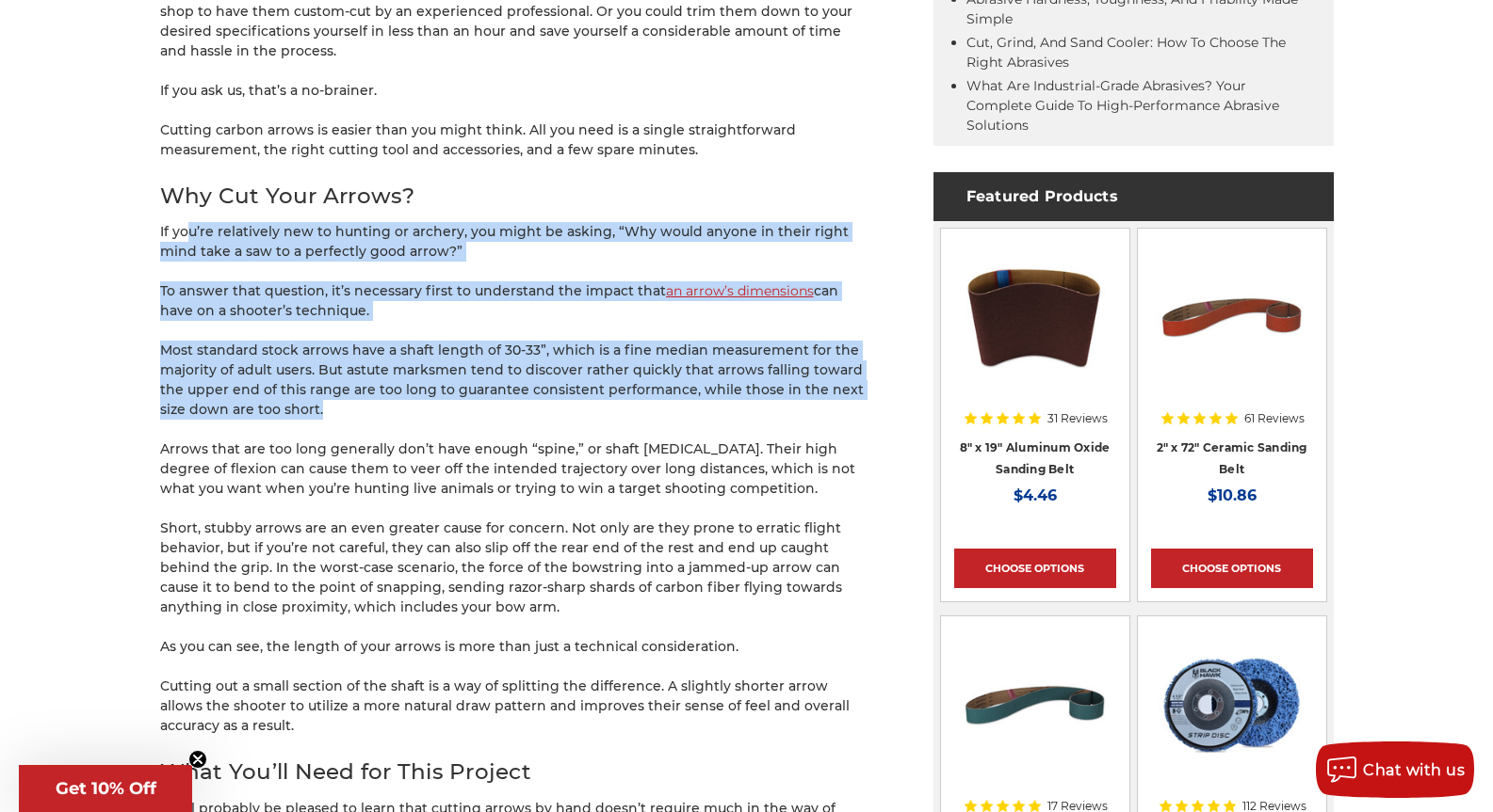
drag, startPoint x: 186, startPoint y: 238, endPoint x: 369, endPoint y: 412, distance: 252.5
click at [372, 413] on p "Most standard stock arrows have a shaft length of 30-33”, which is a fine media…" at bounding box center [513, 380] width 706 height 79
drag, startPoint x: 181, startPoint y: 259, endPoint x: 127, endPoint y: 213, distance: 70.9
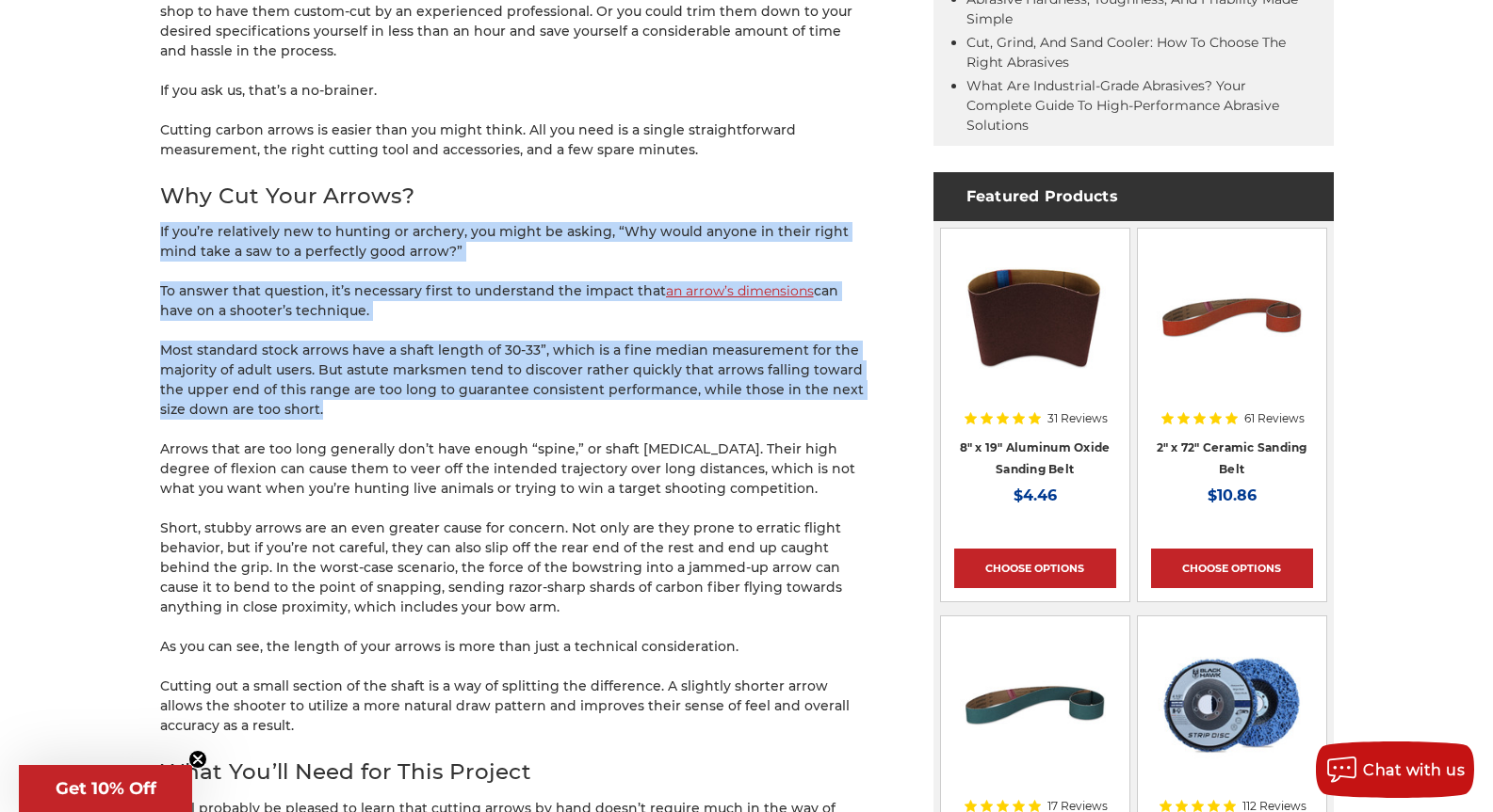
drag, startPoint x: 367, startPoint y: 408, endPoint x: 399, endPoint y: 425, distance: 36.2
drag, startPoint x: 411, startPoint y: 400, endPoint x: 67, endPoint y: 192, distance: 402.0
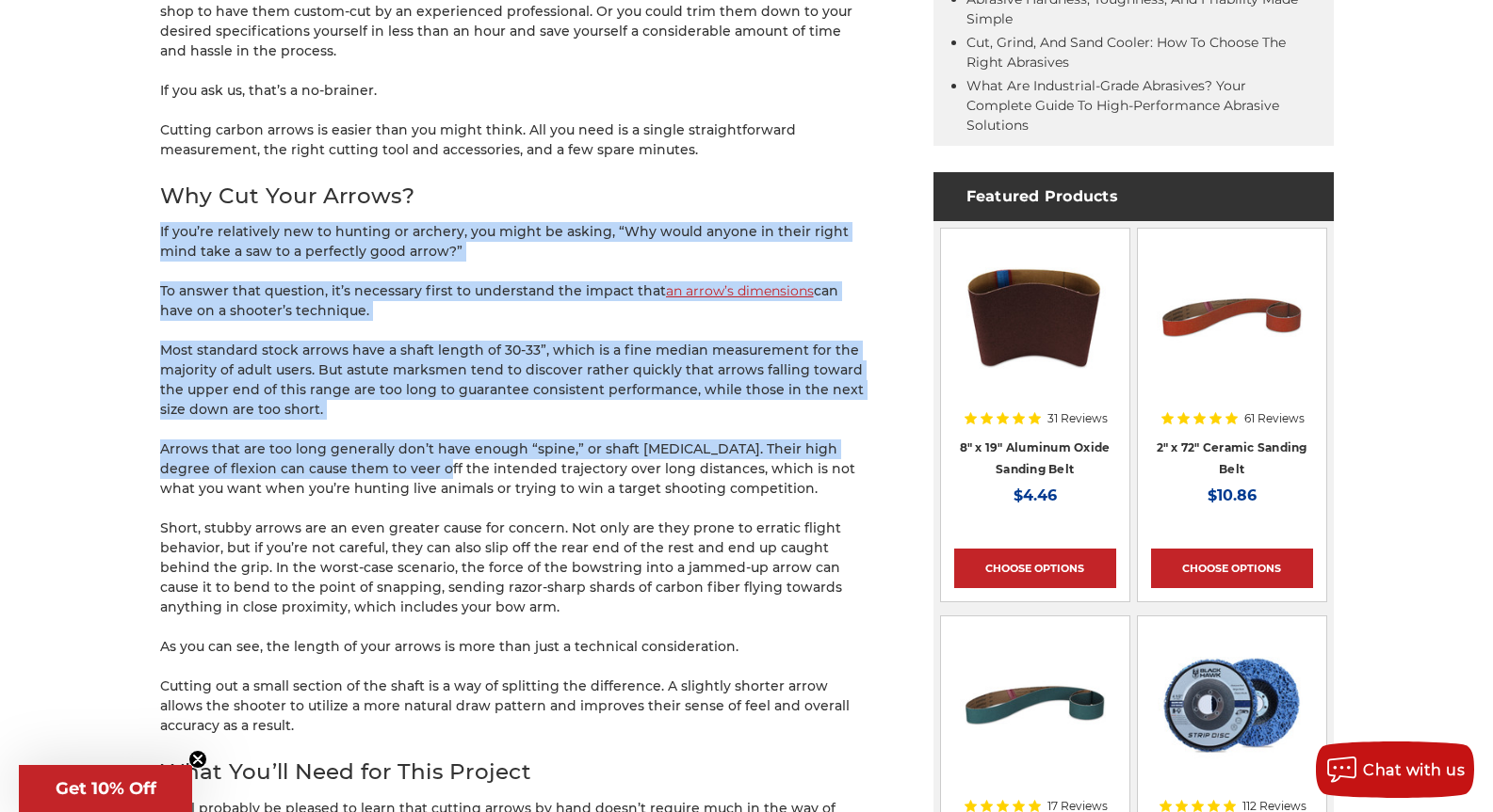
drag, startPoint x: 174, startPoint y: 284, endPoint x: 414, endPoint y: 471, distance: 304.3
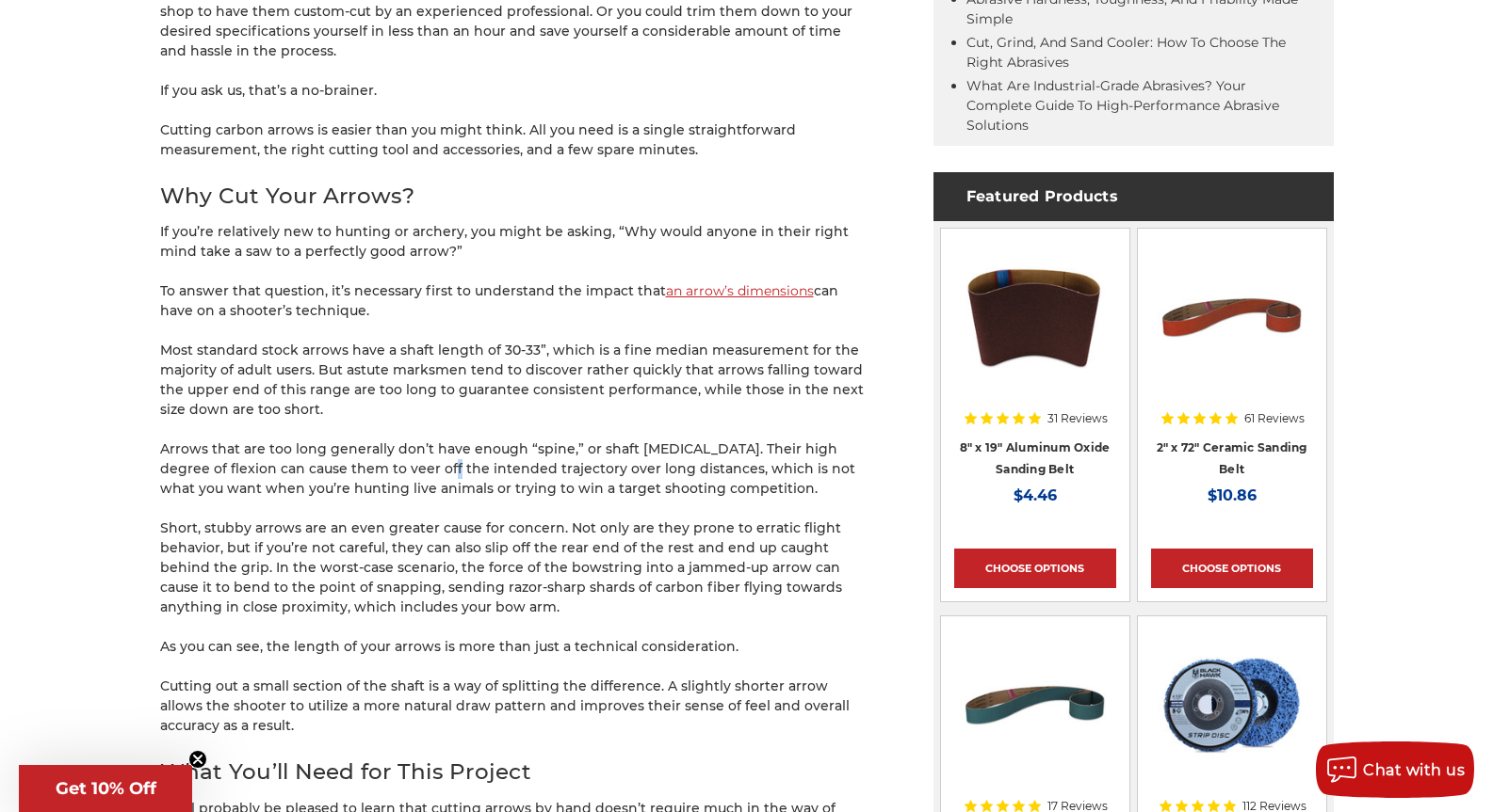
click at [410, 470] on p "Arrows that are too long generally don’t have enough “spine,” or shaft [MEDICAL…" at bounding box center [513, 469] width 706 height 59
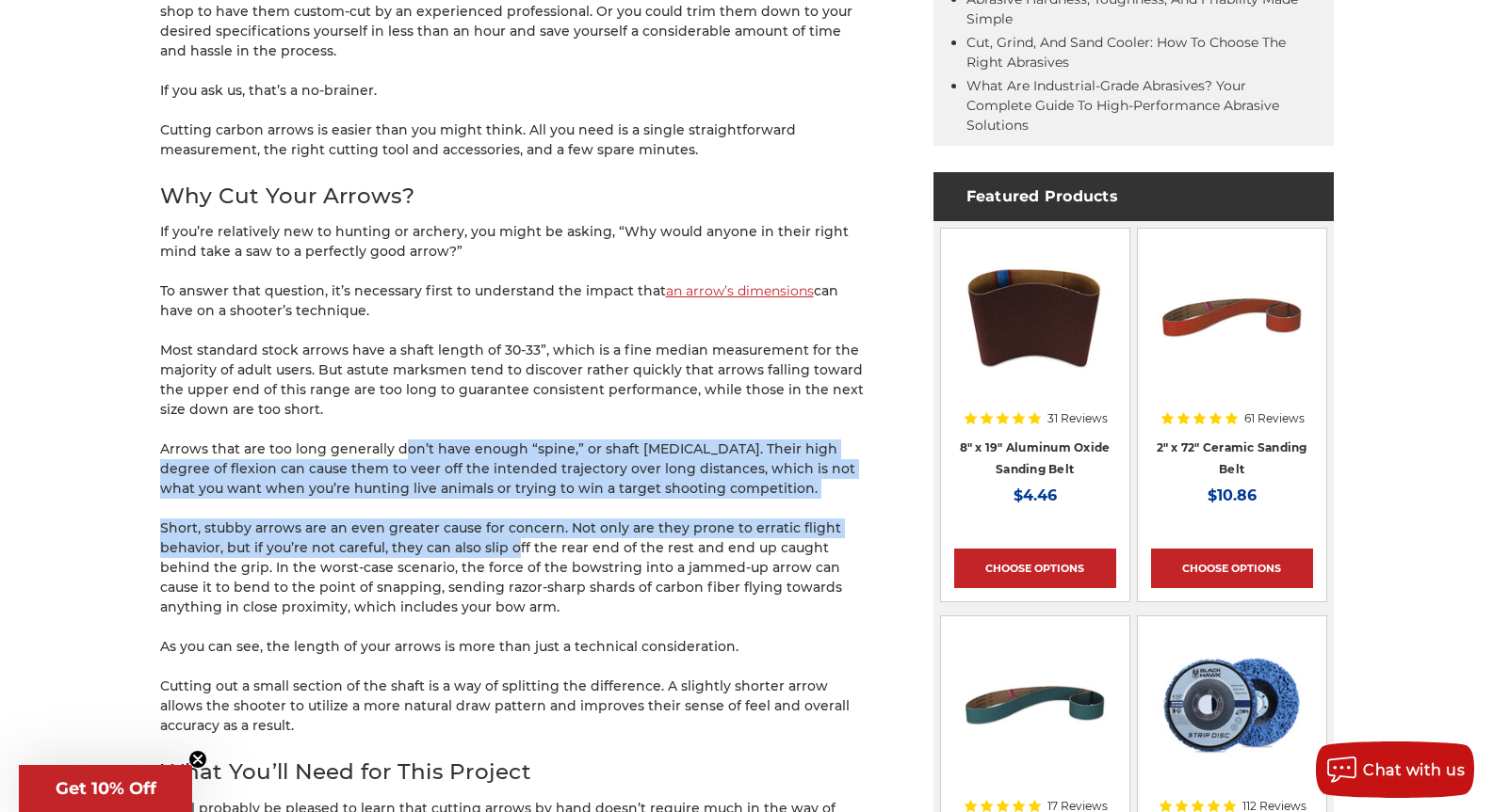
drag, startPoint x: 379, startPoint y: 433, endPoint x: 232, endPoint y: 302, distance: 196.9
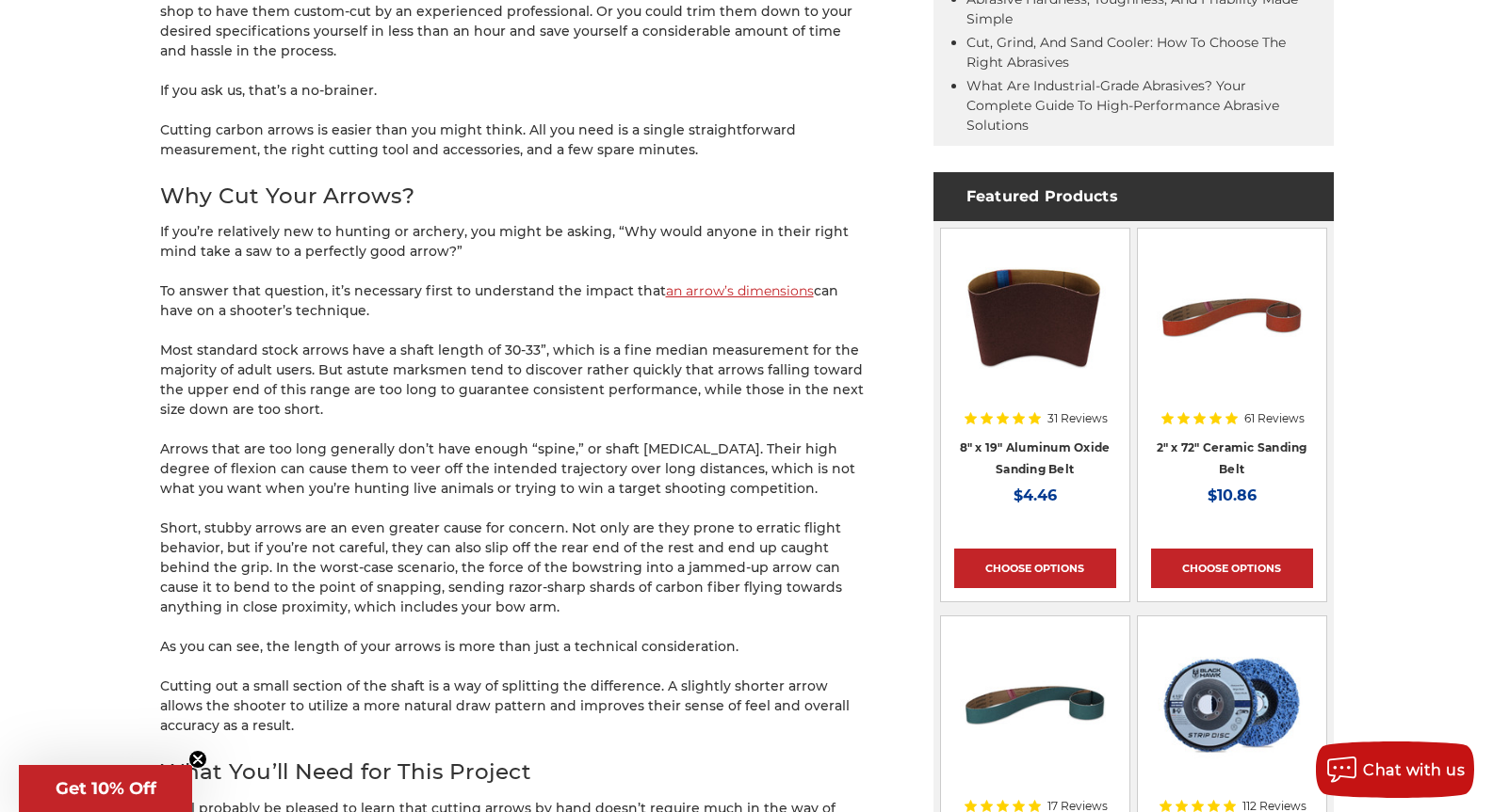
click at [232, 301] on p "To answer that question, it’s necessary first to understand the impact that an …" at bounding box center [513, 301] width 706 height 39
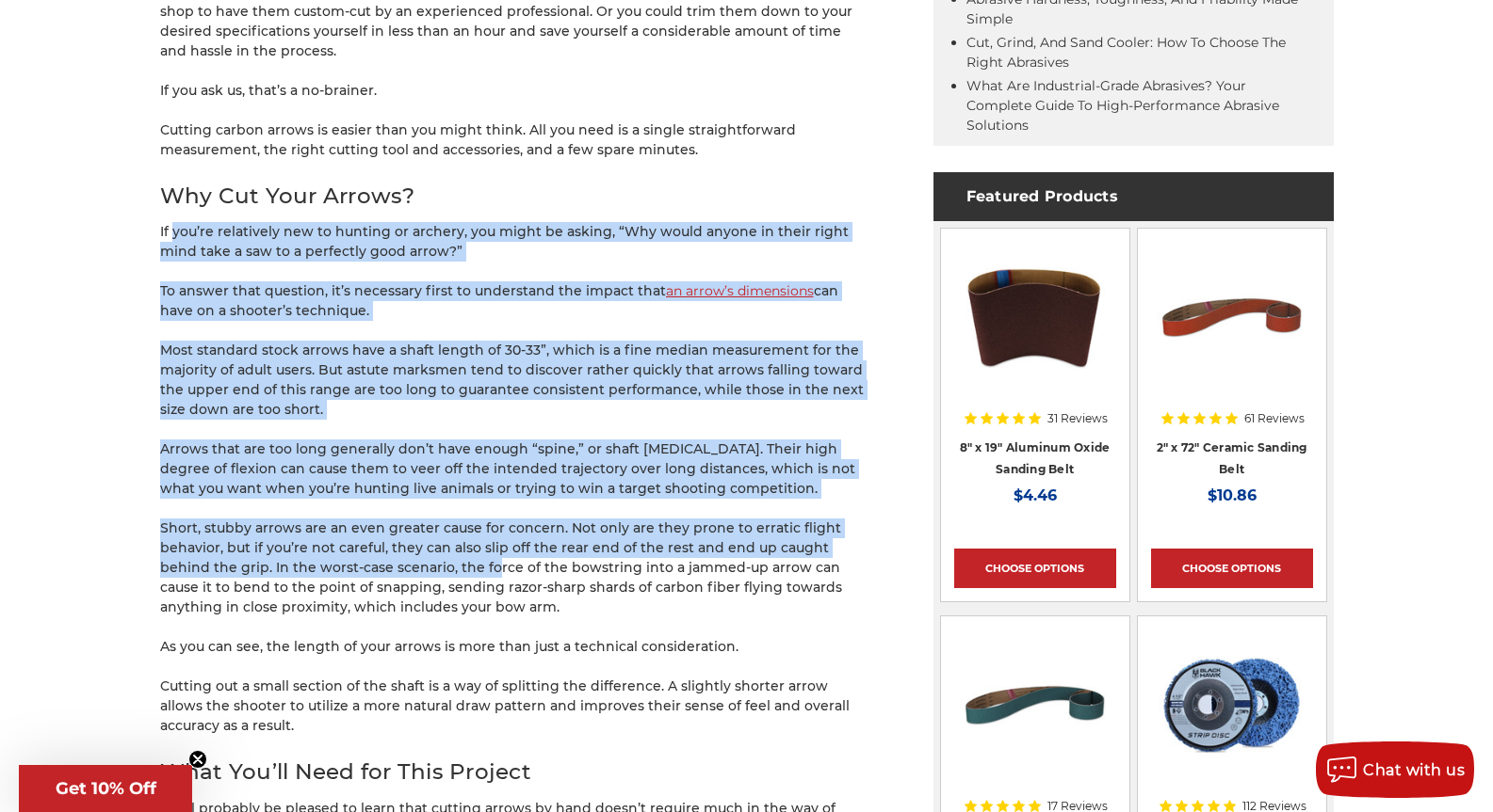
drag, startPoint x: 170, startPoint y: 231, endPoint x: 460, endPoint y: 565, distance: 442.3
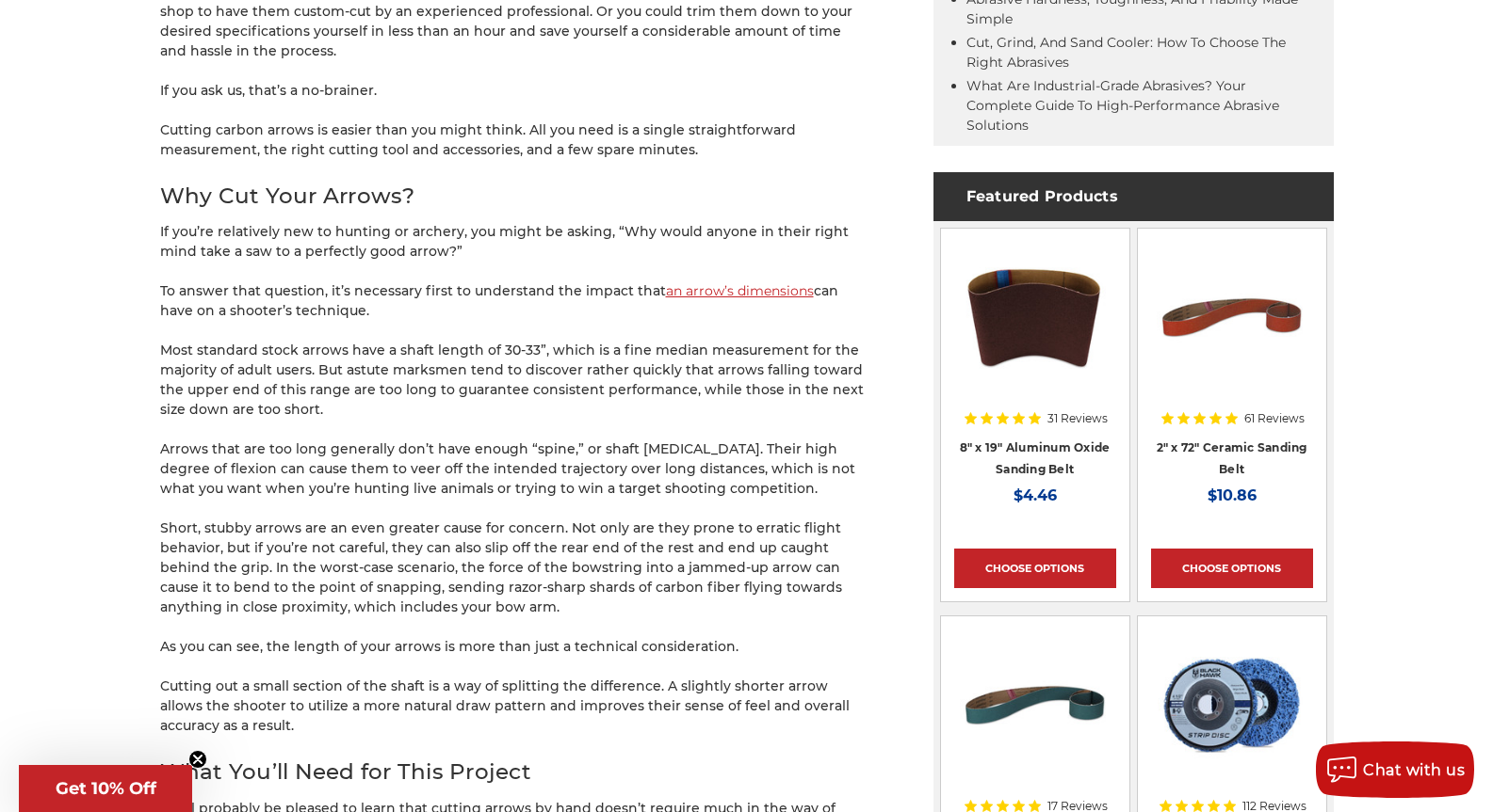
click at [460, 565] on p "Short, stubby arrows are an even greater cause for concern. Not only are they p…" at bounding box center [513, 568] width 706 height 98
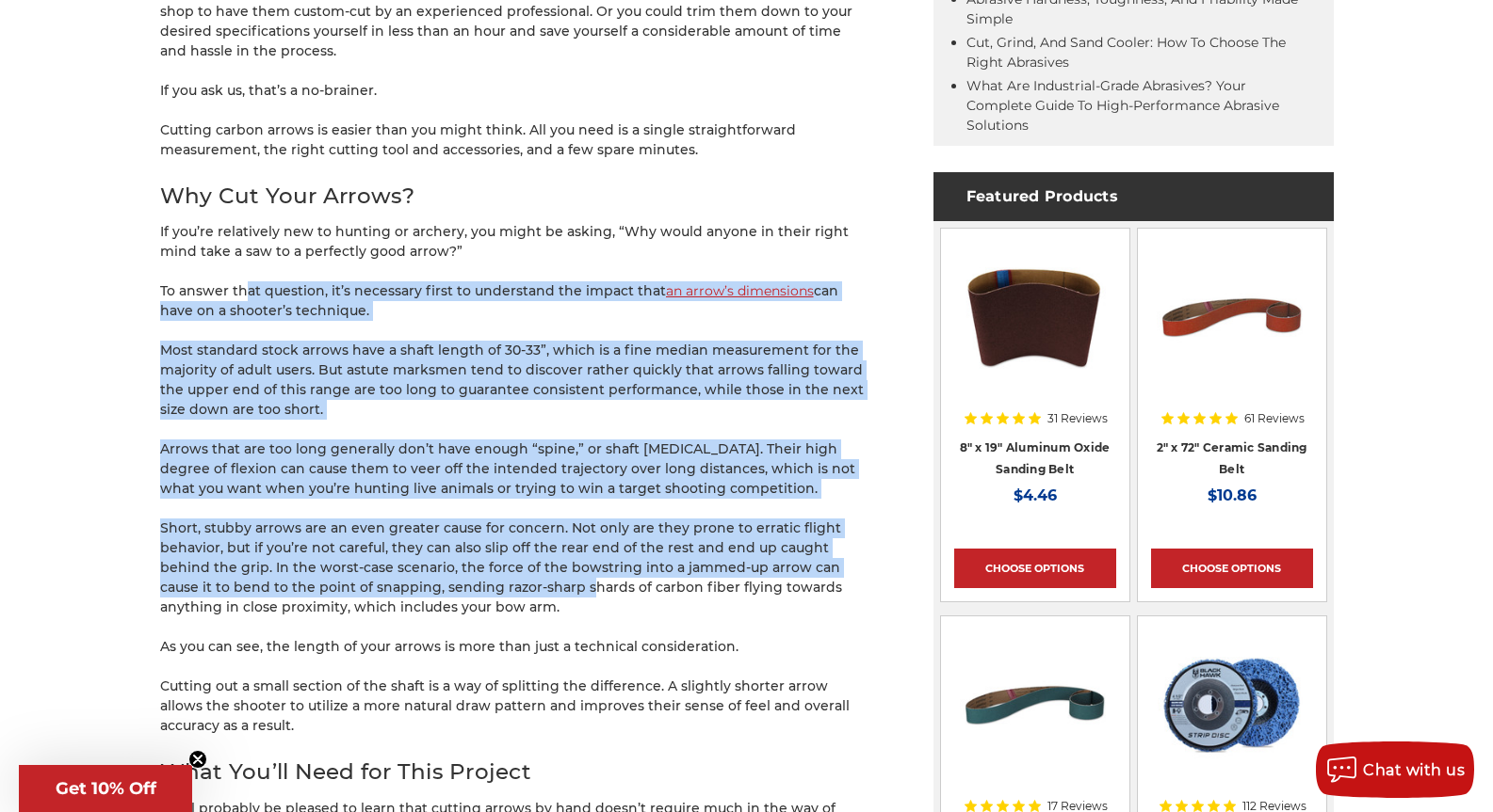
drag, startPoint x: 469, startPoint y: 548, endPoint x: 227, endPoint y: 279, distance: 361.8
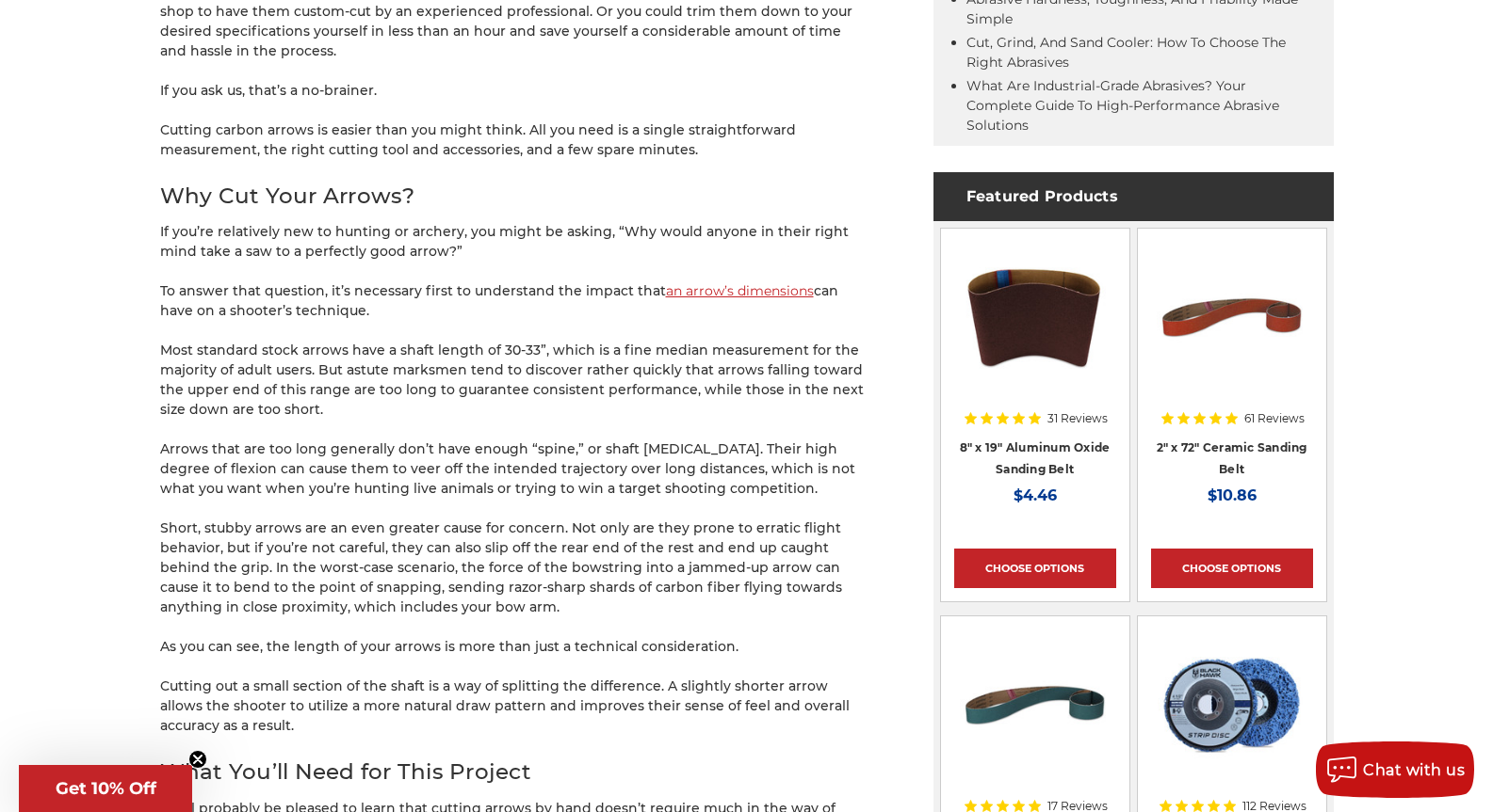
drag
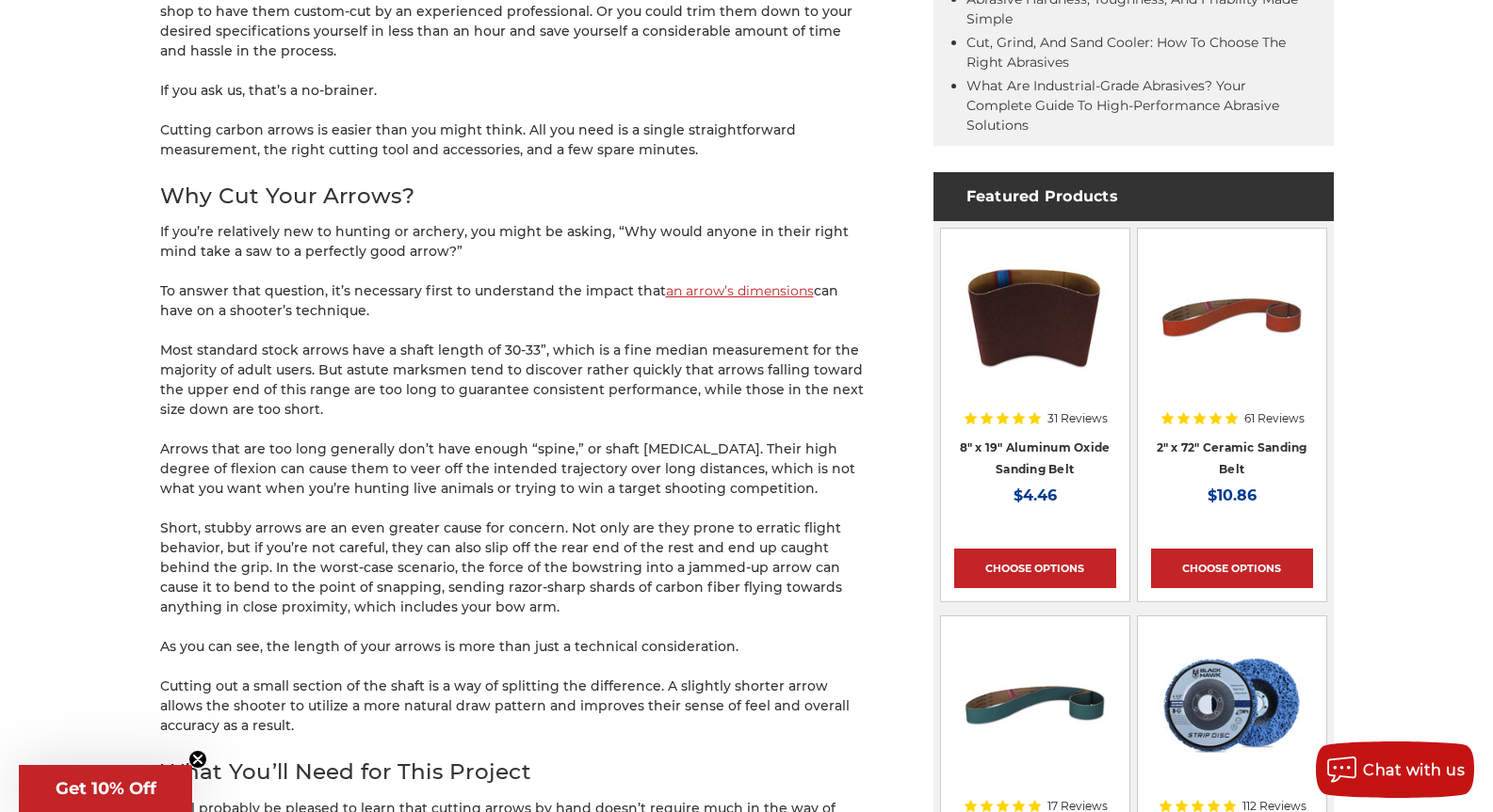
click at [533, 594] on p "Short, stubby arrows are an even greater cause for concern. Not only are they p…" at bounding box center [513, 568] width 706 height 98
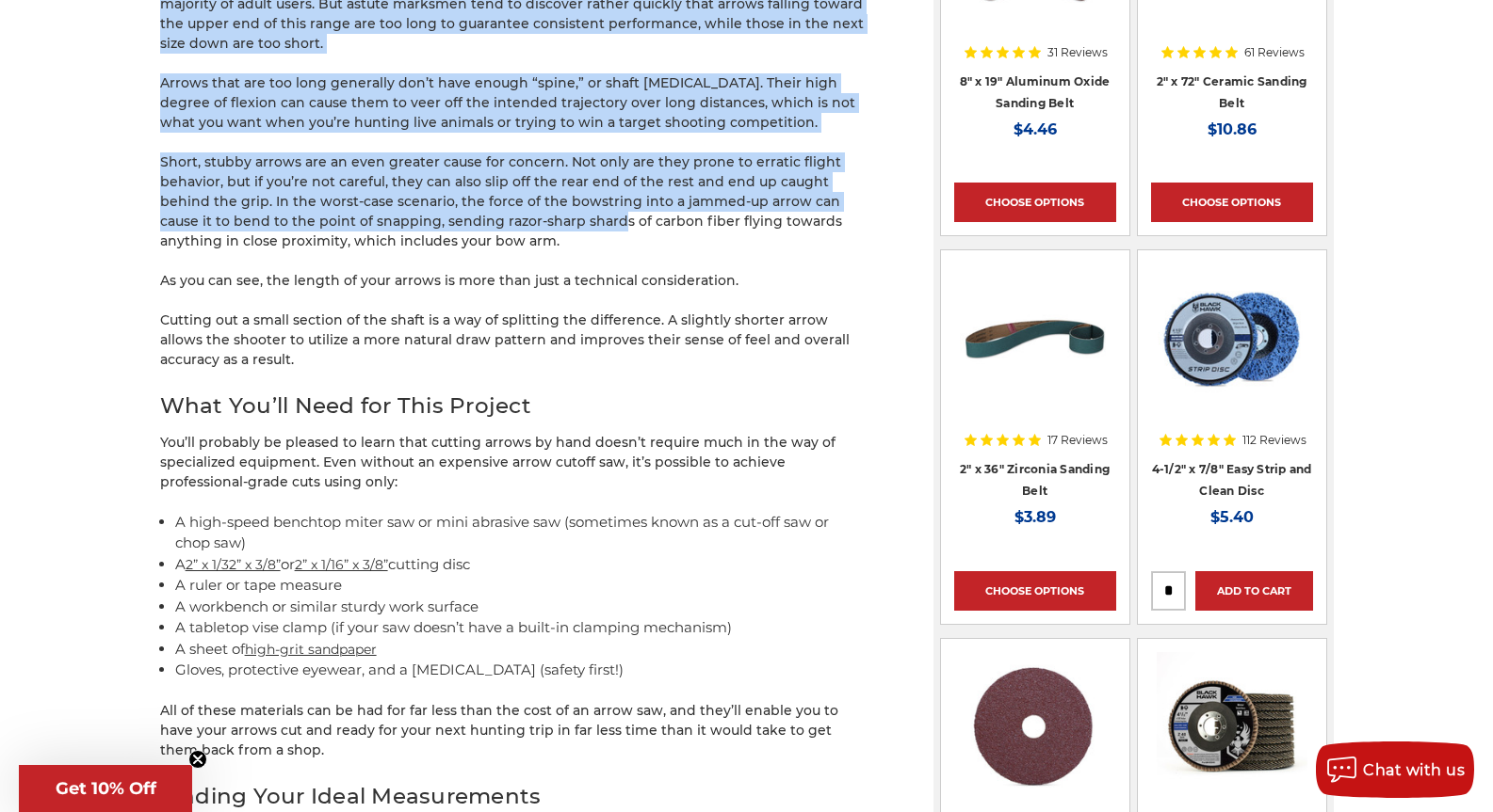
scroll to position [1381, 0]
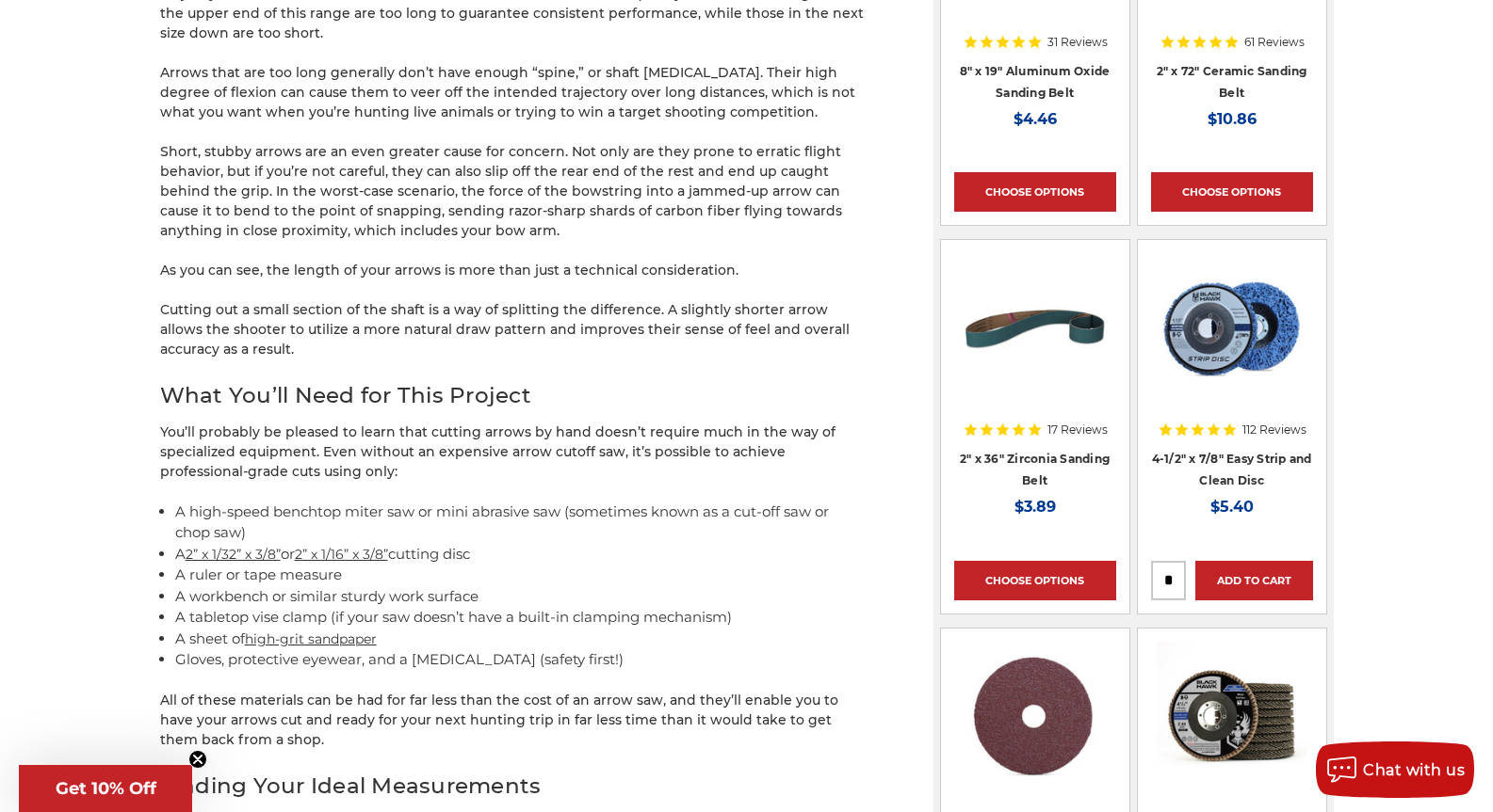
click at [288, 463] on p "You’ll probably be pleased to learn that cutting arrows by hand doesn’t require…" at bounding box center [513, 452] width 706 height 59
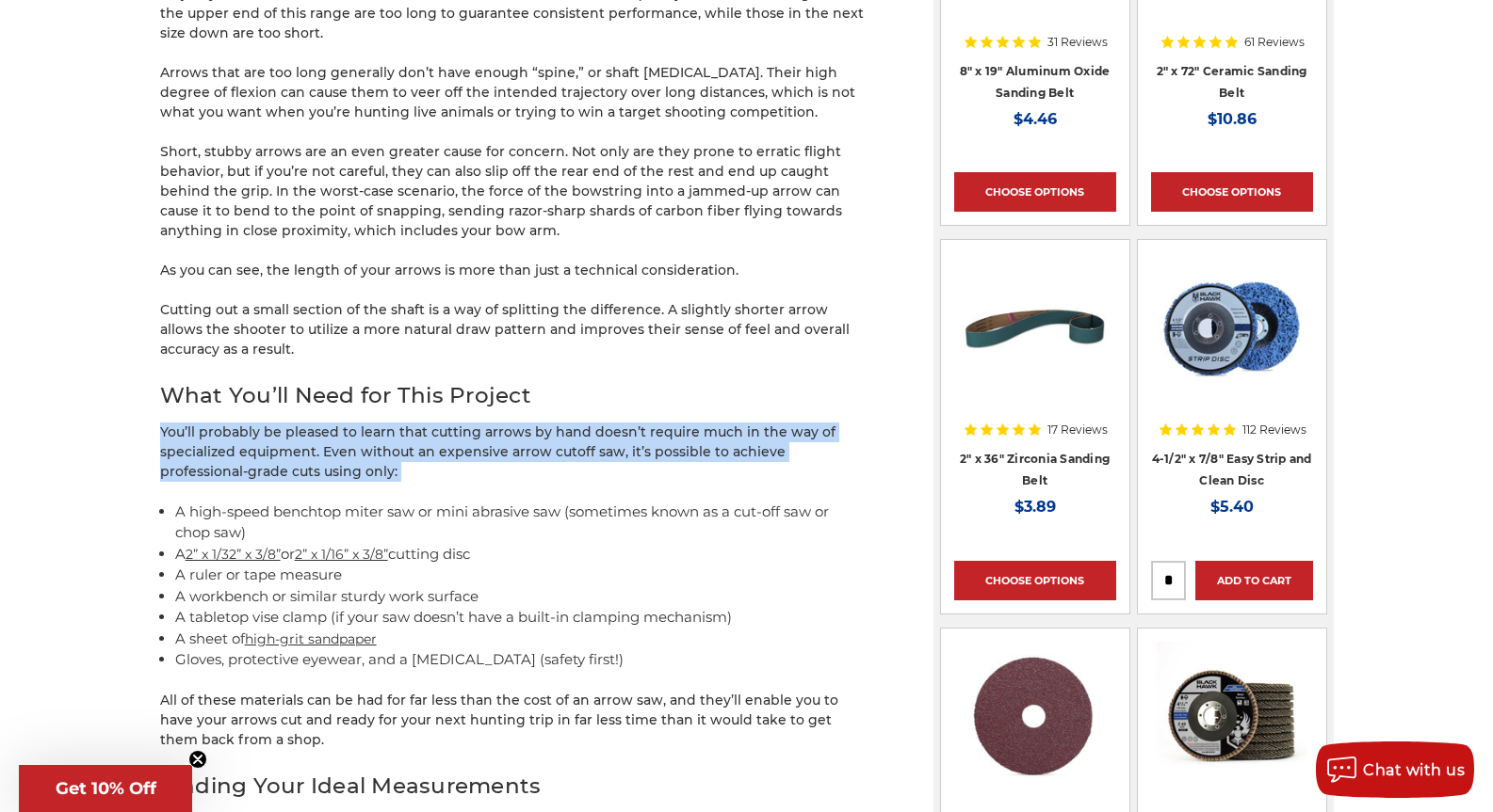
click at [288, 463] on p "You’ll probably be pleased to learn that cutting arrows by hand doesn’t require…" at bounding box center [513, 452] width 706 height 59
click at [292, 460] on p "You’ll probably be pleased to learn that cutting arrows by hand doesn’t require…" at bounding box center [513, 452] width 706 height 59
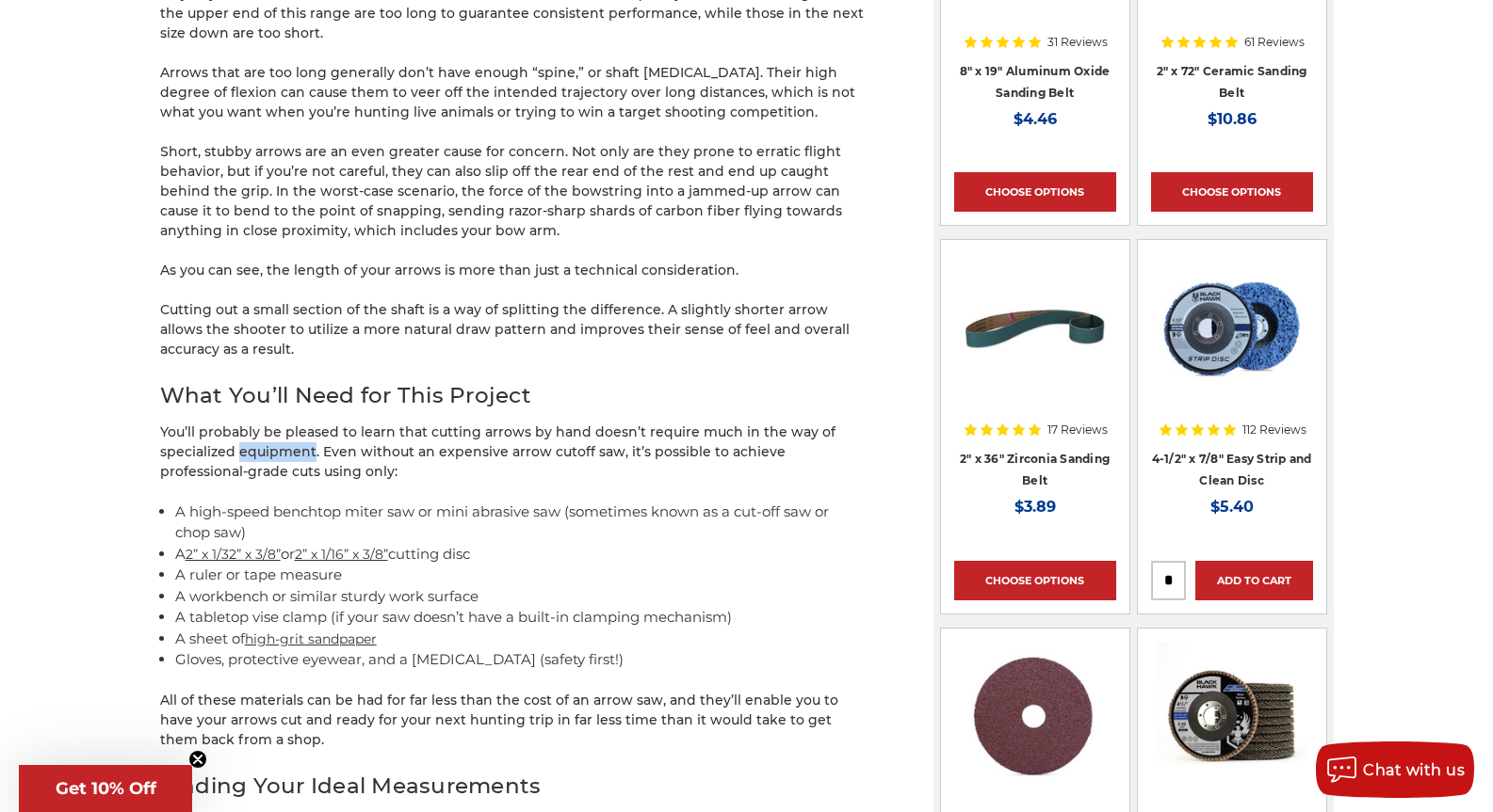
click at [292, 460] on p "You’ll probably be pleased to learn that cutting arrows by hand doesn’t require…" at bounding box center [513, 452] width 706 height 59
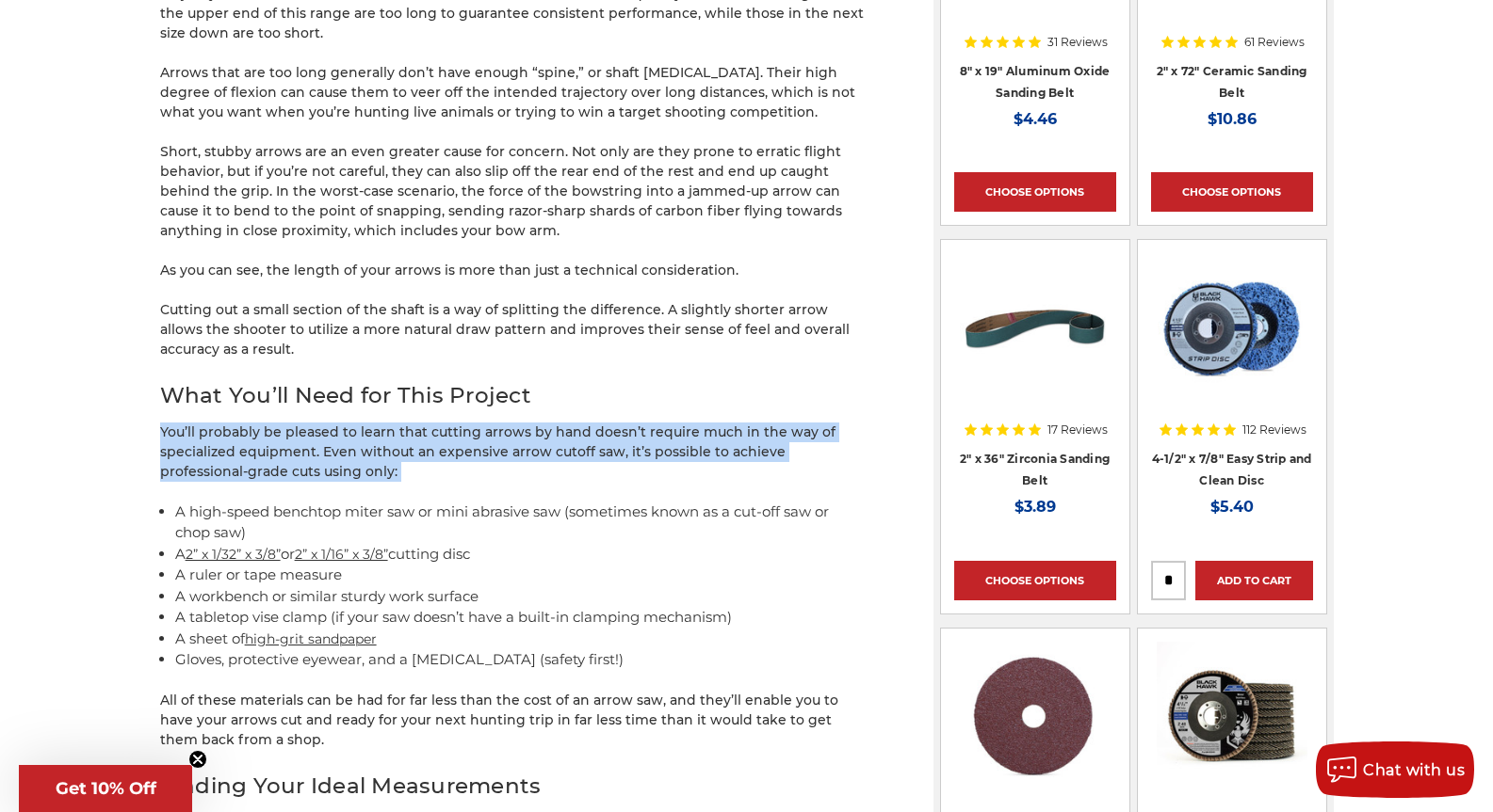
click at [292, 460] on p "You’ll probably be pleased to learn that cutting arrows by hand doesn’t require…" at bounding box center [513, 452] width 706 height 59
click at [274, 449] on p "You’ll probably be pleased to learn that cutting arrows by hand doesn’t require…" at bounding box center [513, 452] width 706 height 59
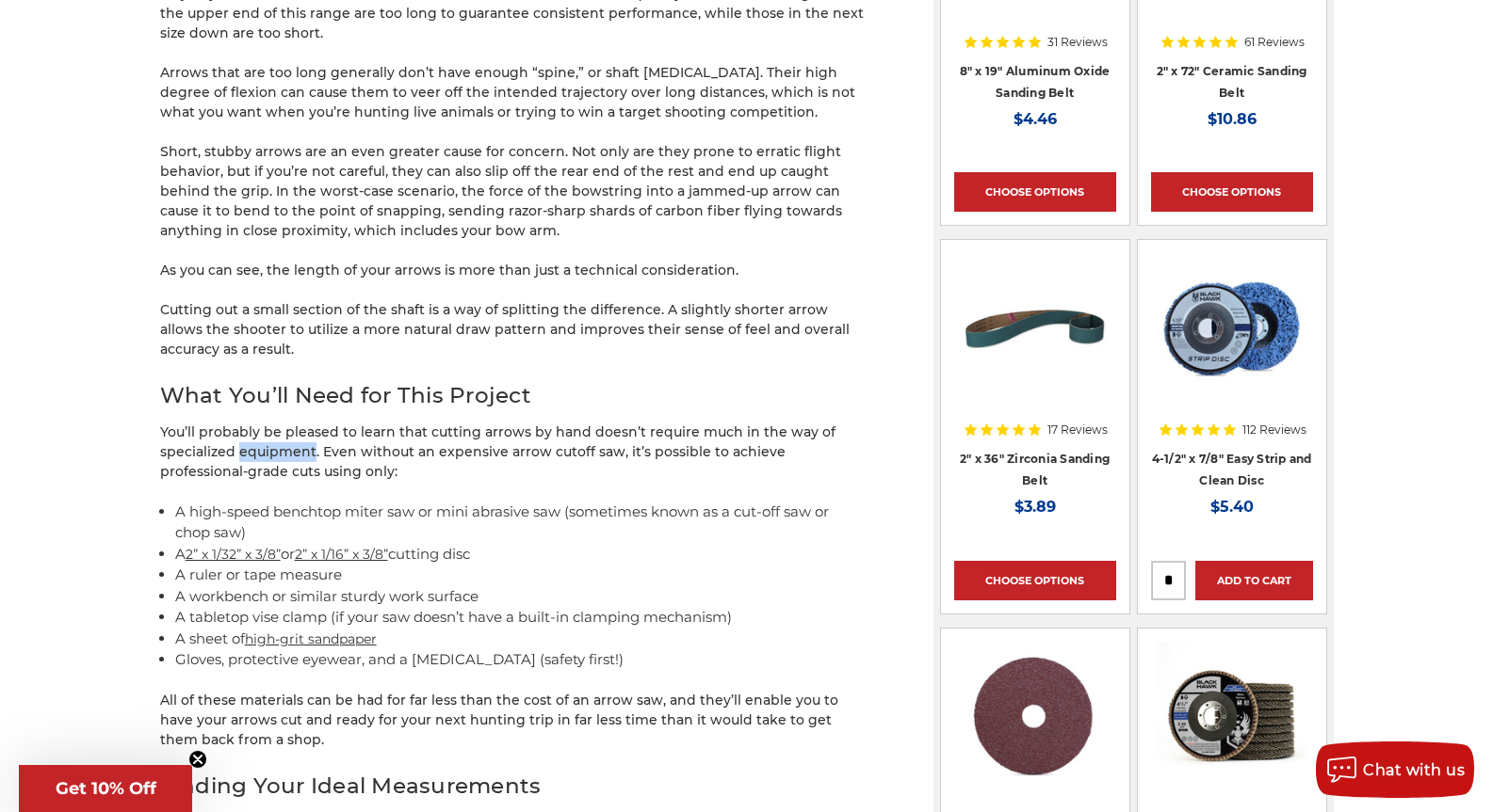
click at [274, 449] on p "You’ll probably be pleased to learn that cutting arrows by hand doesn’t require…" at bounding box center [513, 452] width 706 height 59
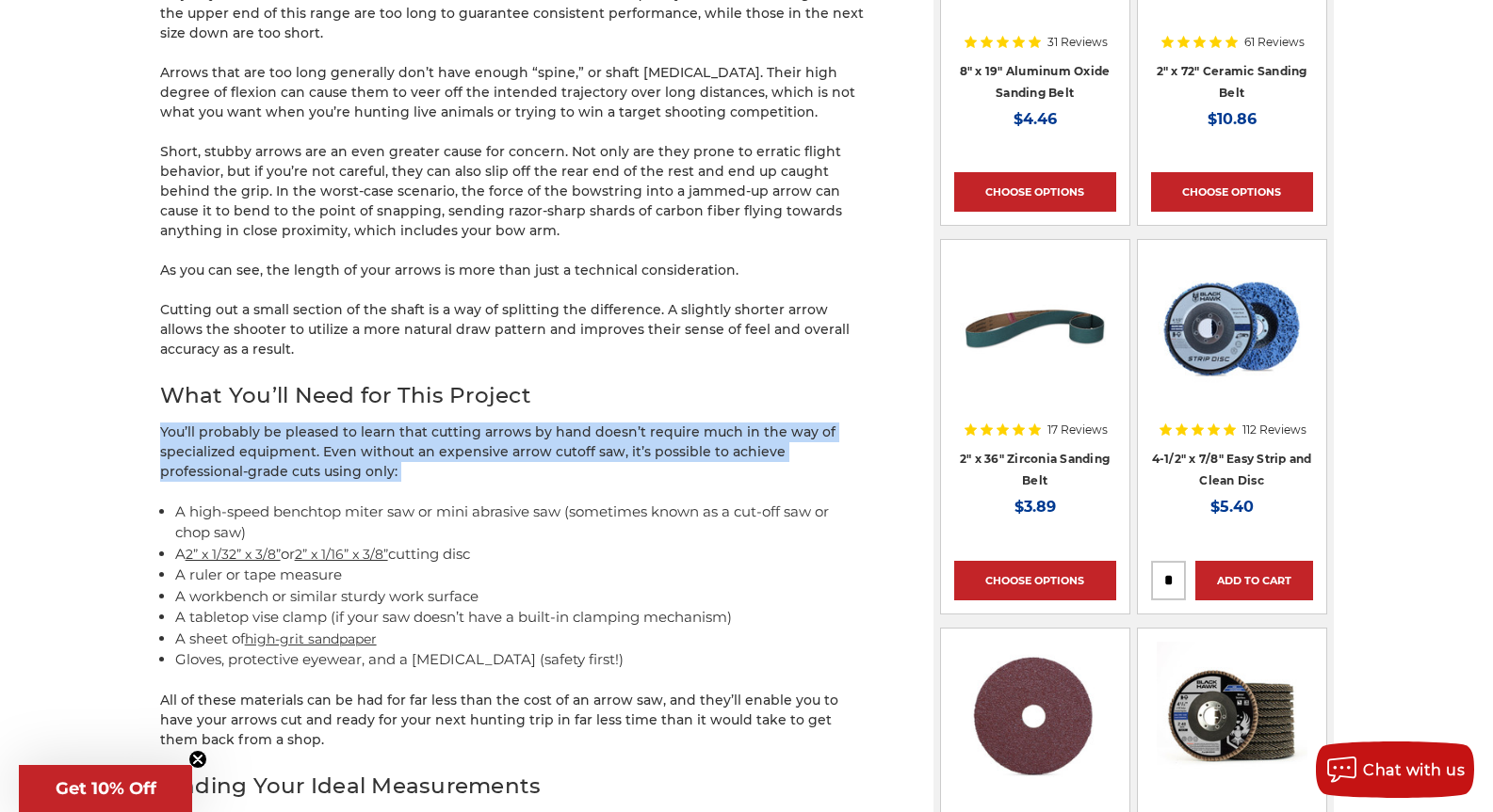
click at [274, 449] on p "You’ll probably be pleased to learn that cutting arrows by hand doesn’t require…" at bounding box center [513, 452] width 706 height 59
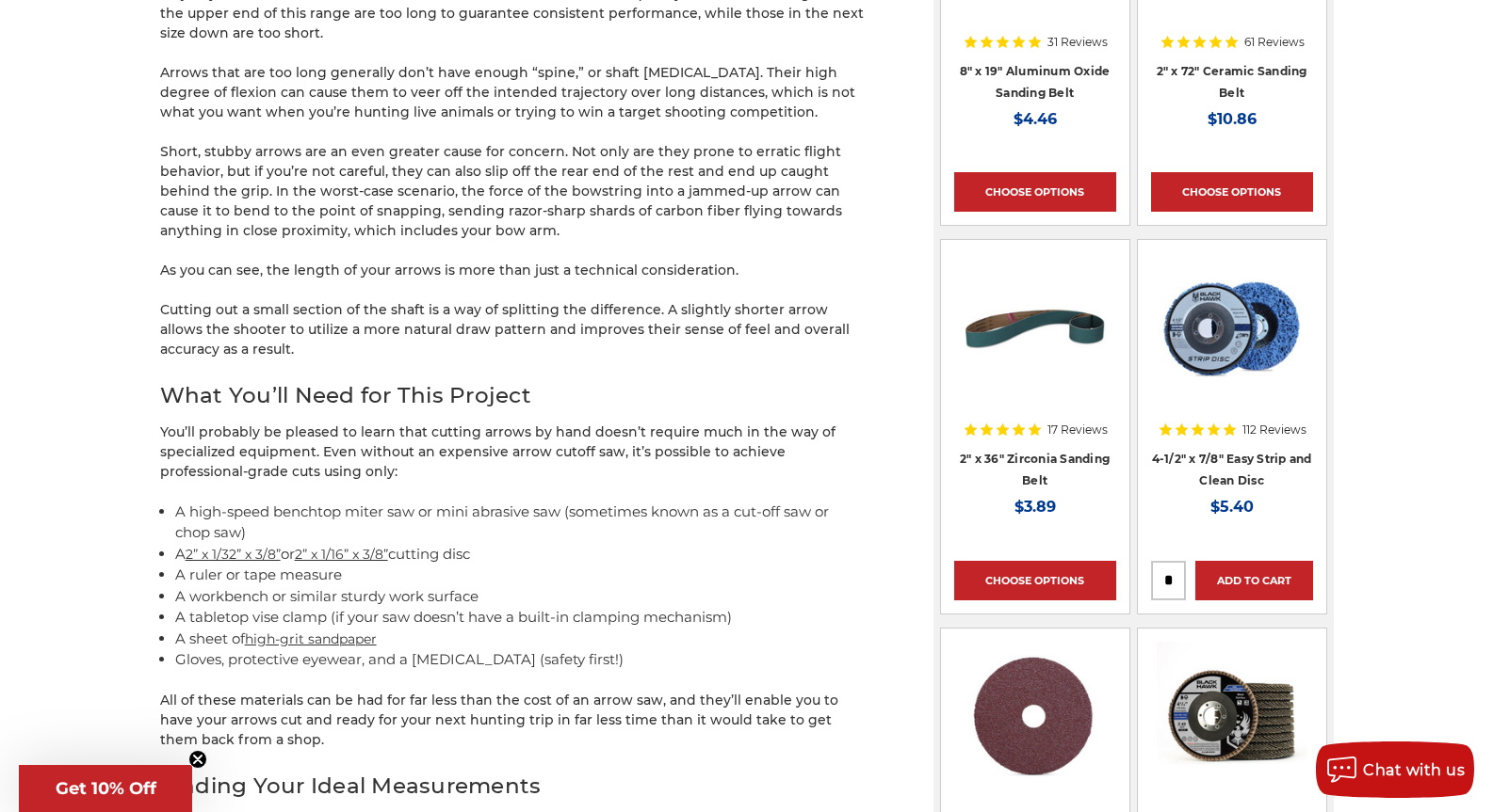
click at [244, 445] on p "You’ll probably be pleased to learn that cutting arrows by hand doesn’t require…" at bounding box center [513, 452] width 706 height 59
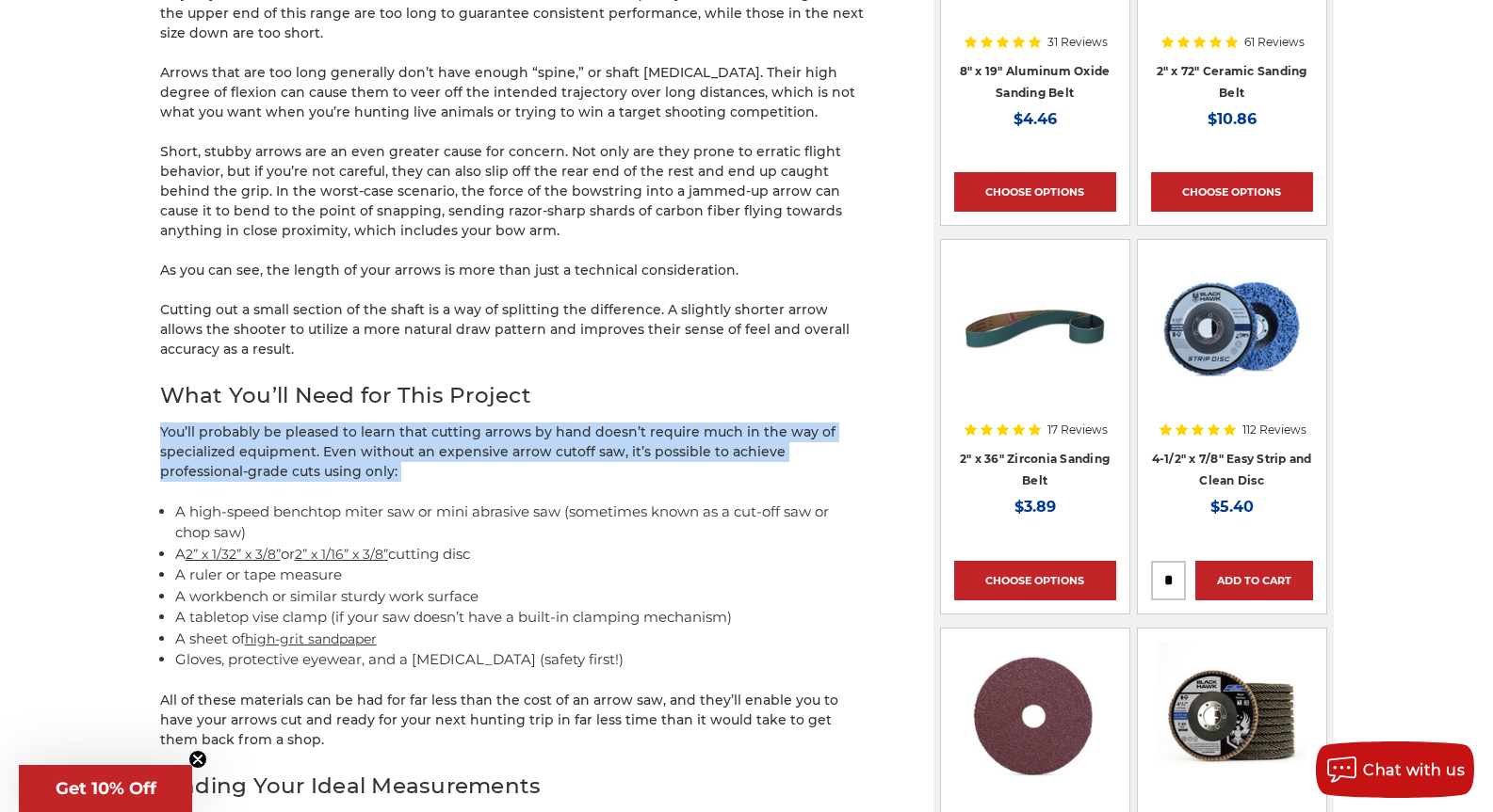
click at [244, 445] on p "You’ll probably be pleased to learn that cutting arrows by hand doesn’t require…" at bounding box center [513, 452] width 706 height 59
click at [213, 441] on p "You’ll probably be pleased to learn that cutting arrows by hand doesn’t require…" at bounding box center [513, 452] width 706 height 59
click at [292, 470] on p "You’ll probably be pleased to learn that cutting arrows by hand doesn’t require…" at bounding box center [513, 452] width 706 height 59
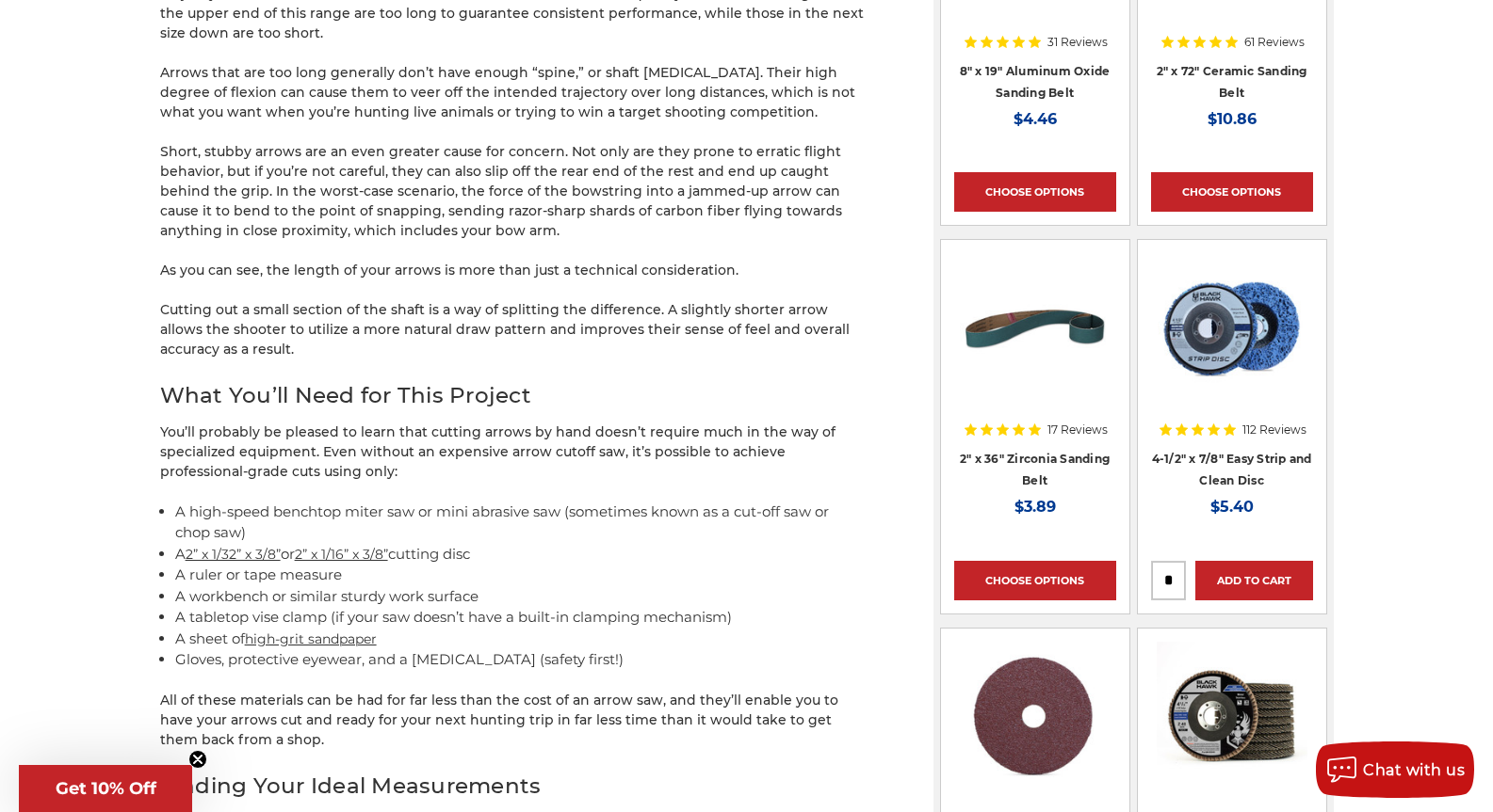
click at [295, 470] on p "You’ll probably be pleased to learn that cutting arrows by hand doesn’t require…" at bounding box center [513, 452] width 706 height 59
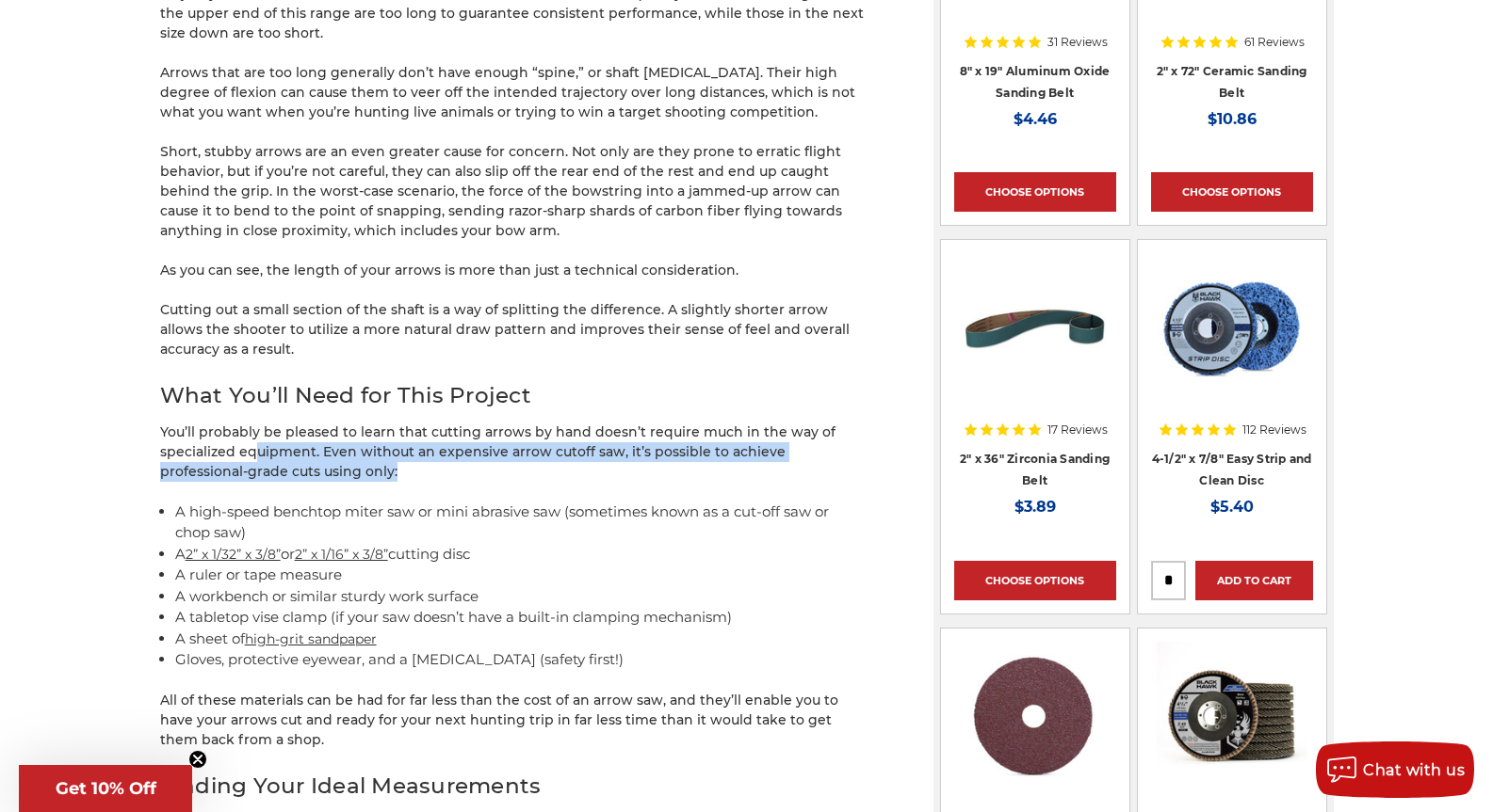
click at [164, 431] on p "You’ll probably be pleased to learn that cutting arrows by hand doesn’t require…" at bounding box center [513, 452] width 706 height 59
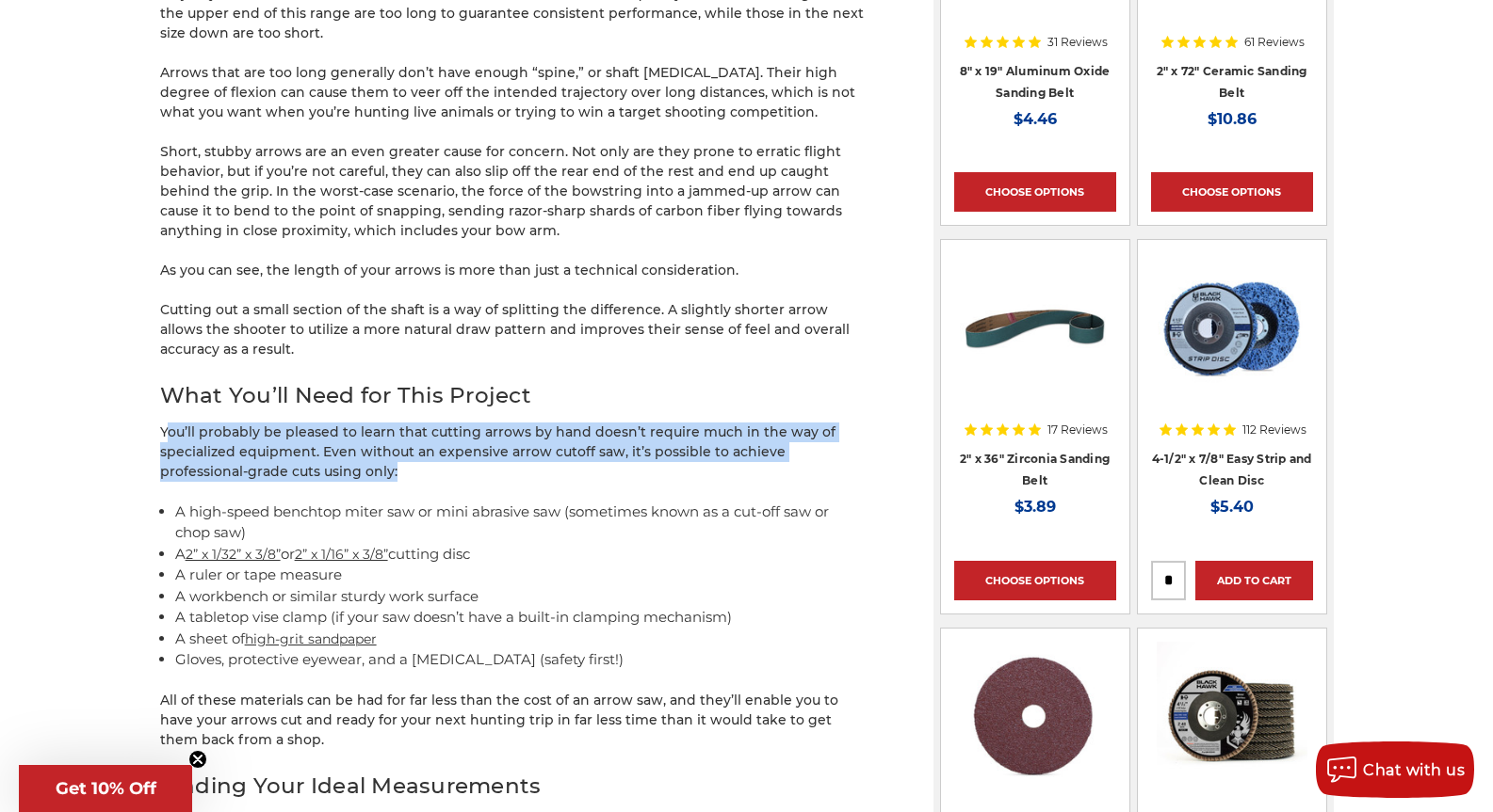
click at [178, 436] on p "You’ll probably be pleased to learn that cutting arrows by hand doesn’t require…" at bounding box center [513, 452] width 706 height 59
click at [332, 476] on p "You’ll probably be pleased to learn that cutting arrows by hand doesn’t require…" at bounding box center [513, 452] width 706 height 59
click at [340, 475] on p "You’ll probably be pleased to learn that cutting arrows by hand doesn’t require…" at bounding box center [513, 452] width 706 height 59
click at [178, 427] on p "You’ll probably be pleased to learn that cutting arrows by hand doesn’t require…" at bounding box center [513, 452] width 706 height 59
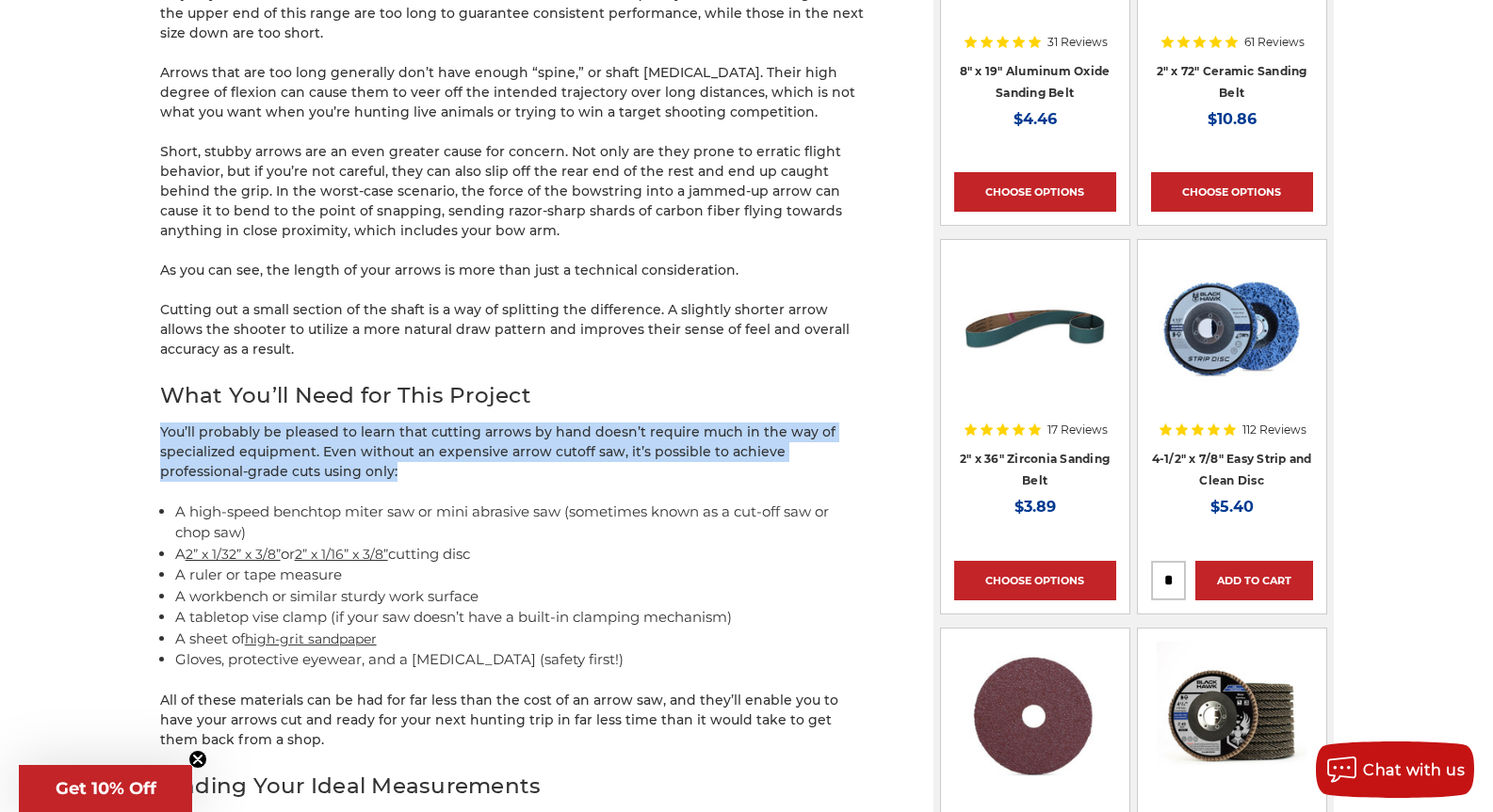
click at [330, 481] on div "home blog cutting carbon arrows at home Cutting Carbon Arrows at Home Aug 10th …" at bounding box center [746, 641] width 1331 height 3631
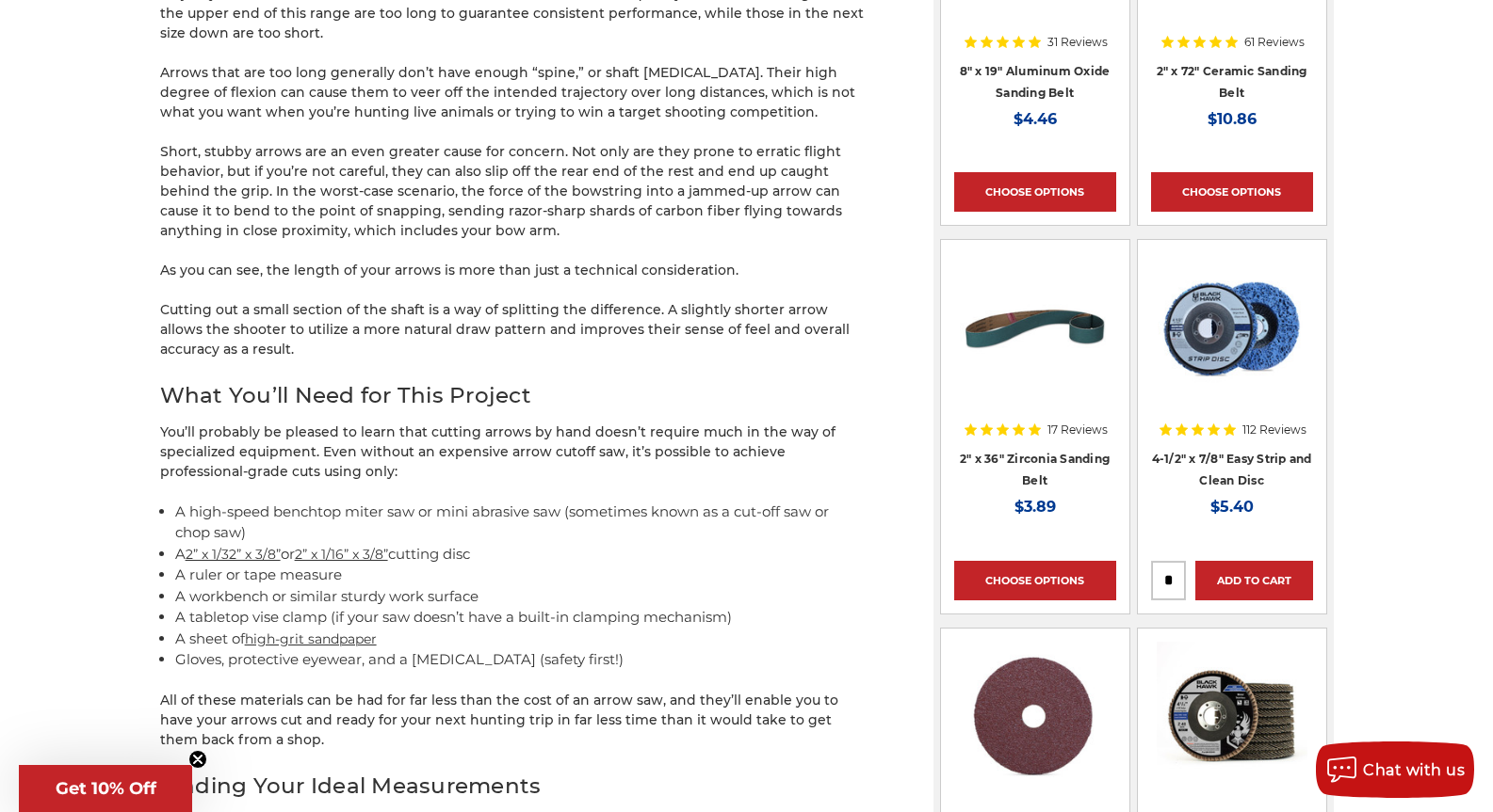
click at [342, 484] on div "Carbon fiber arrows are a bow hunter’s best friend. They’re strong, lightweight…" at bounding box center [513, 707] width 706 height 3460
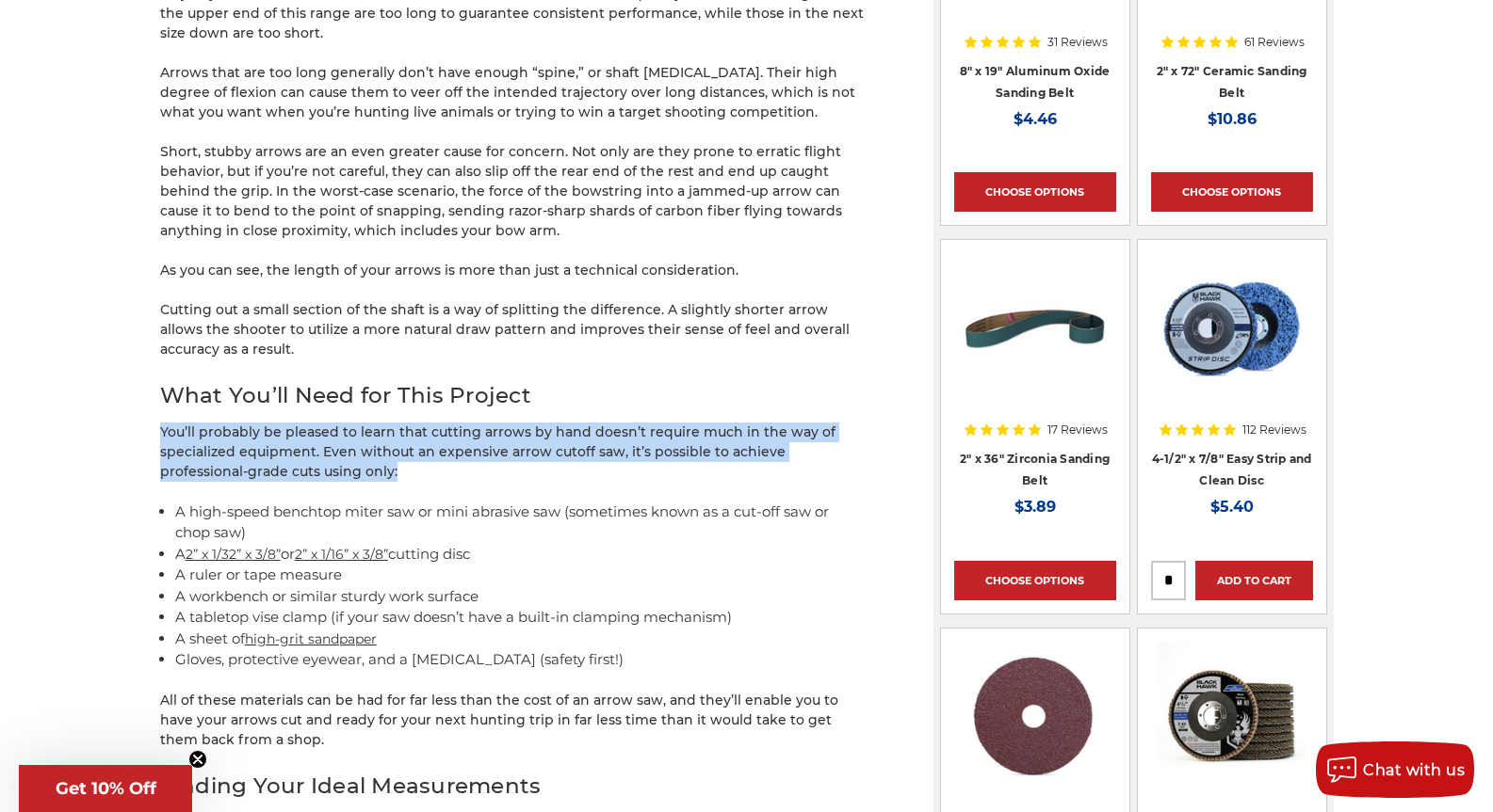
click at [162, 433] on p "You’ll probably be pleased to learn that cutting arrows by hand doesn’t require…" at bounding box center [513, 452] width 706 height 59
click at [161, 432] on p "You’ll probably be pleased to learn that cutting arrows by hand doesn’t require…" at bounding box center [513, 452] width 706 height 59
click at [324, 475] on p "You’ll probably be pleased to learn that cutting arrows by hand doesn’t require…" at bounding box center [513, 452] width 706 height 59
click at [326, 474] on p "You’ll probably be pleased to learn that cutting arrows by hand doesn’t require…" at bounding box center [513, 452] width 706 height 59
click at [149, 425] on div "home blog cutting carbon arrows at home Cutting Carbon Arrows at Home Aug 10th …" at bounding box center [746, 641] width 1331 height 3631
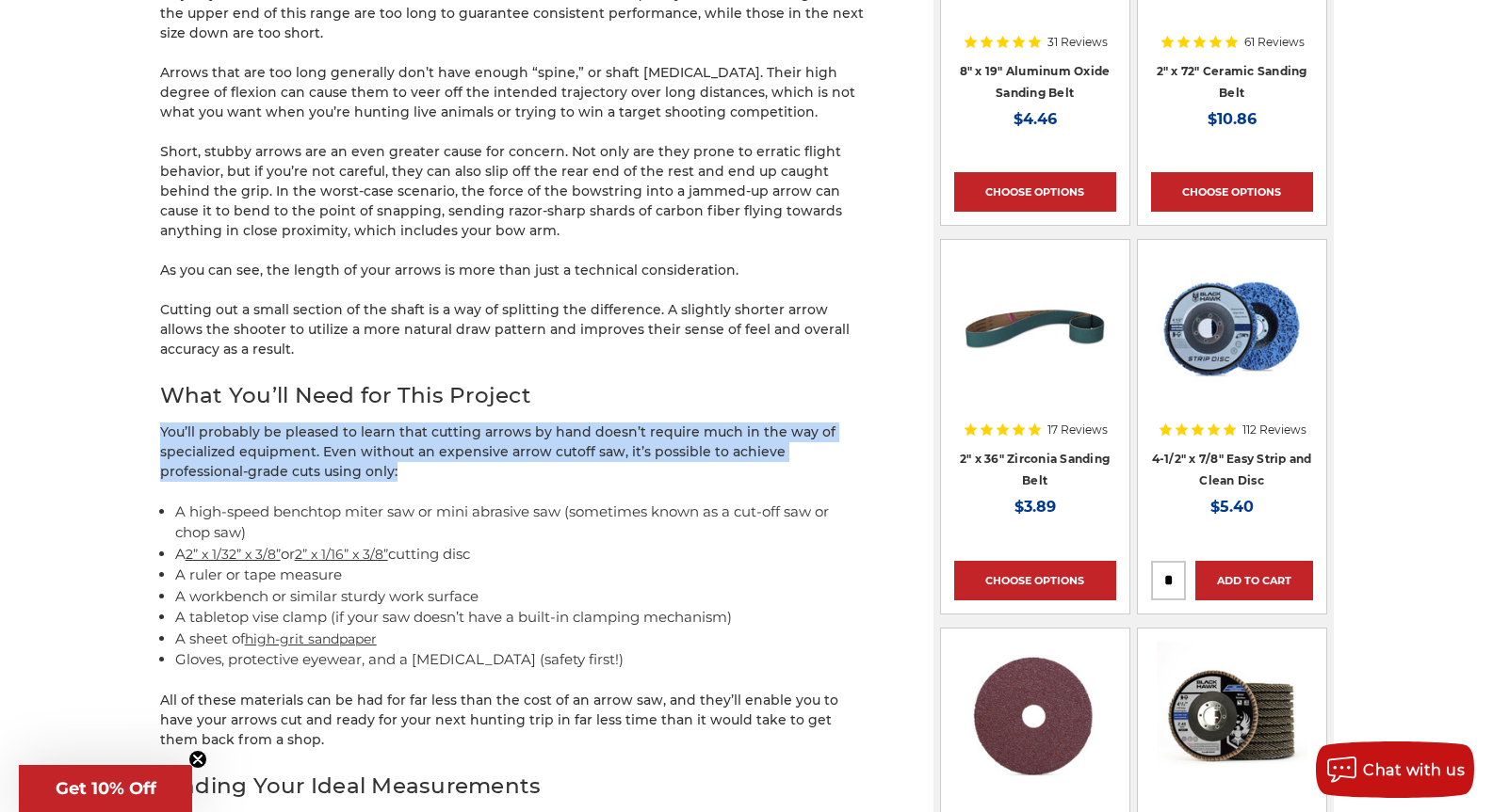
click at [149, 425] on div "home blog cutting carbon arrows at home Cutting Carbon Arrows at Home Aug 10th …" at bounding box center [746, 641] width 1331 height 3631
click at [374, 498] on div "home blog cutting carbon arrows at home Cutting Carbon Arrows at Home Aug 10th …" at bounding box center [746, 641] width 1331 height 3631
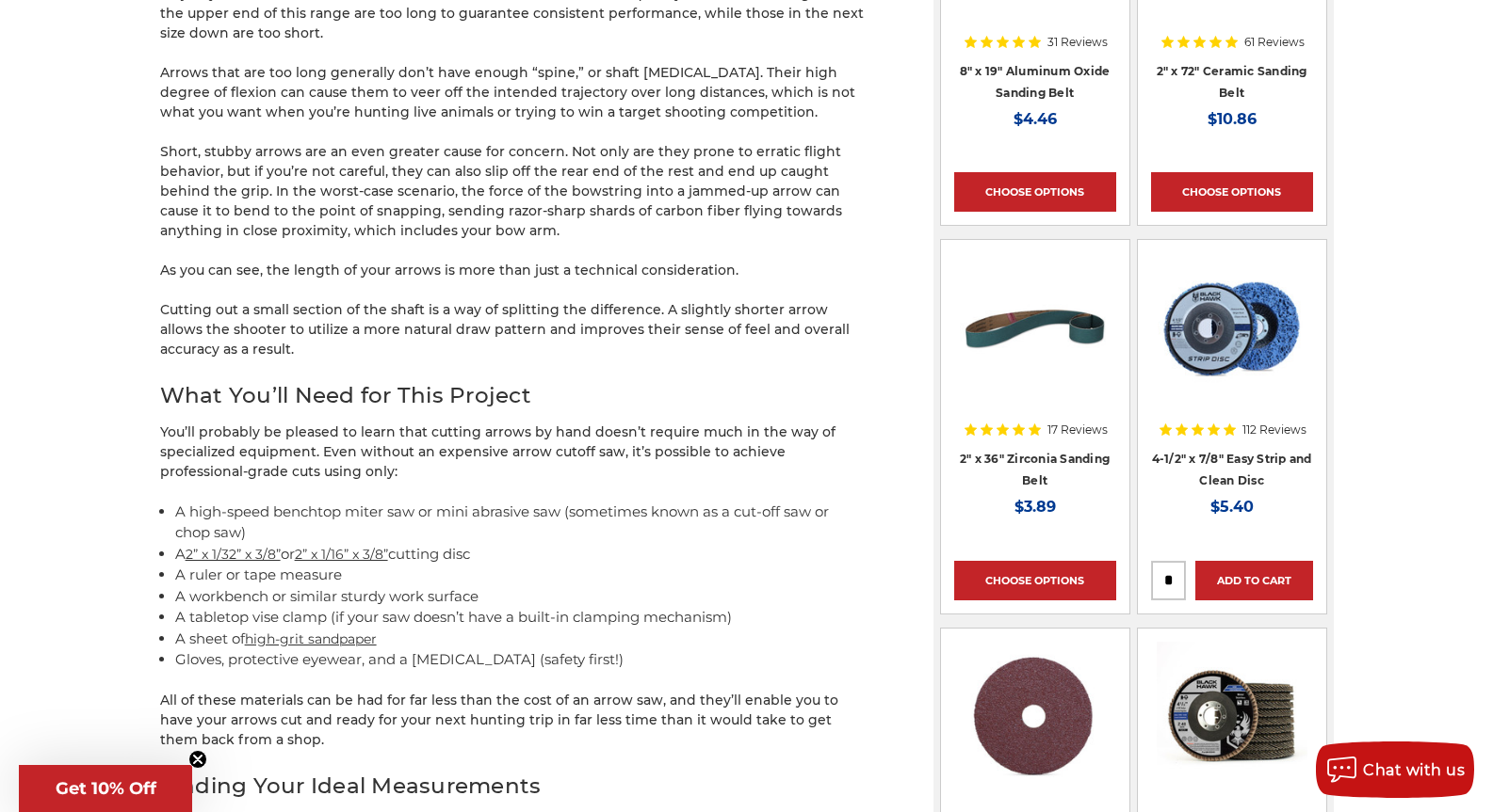
click at [410, 512] on li "A high-speed benchtop miter saw or mini abrasive saw (sometimes known as a cut-…" at bounding box center [521, 523] width 691 height 42
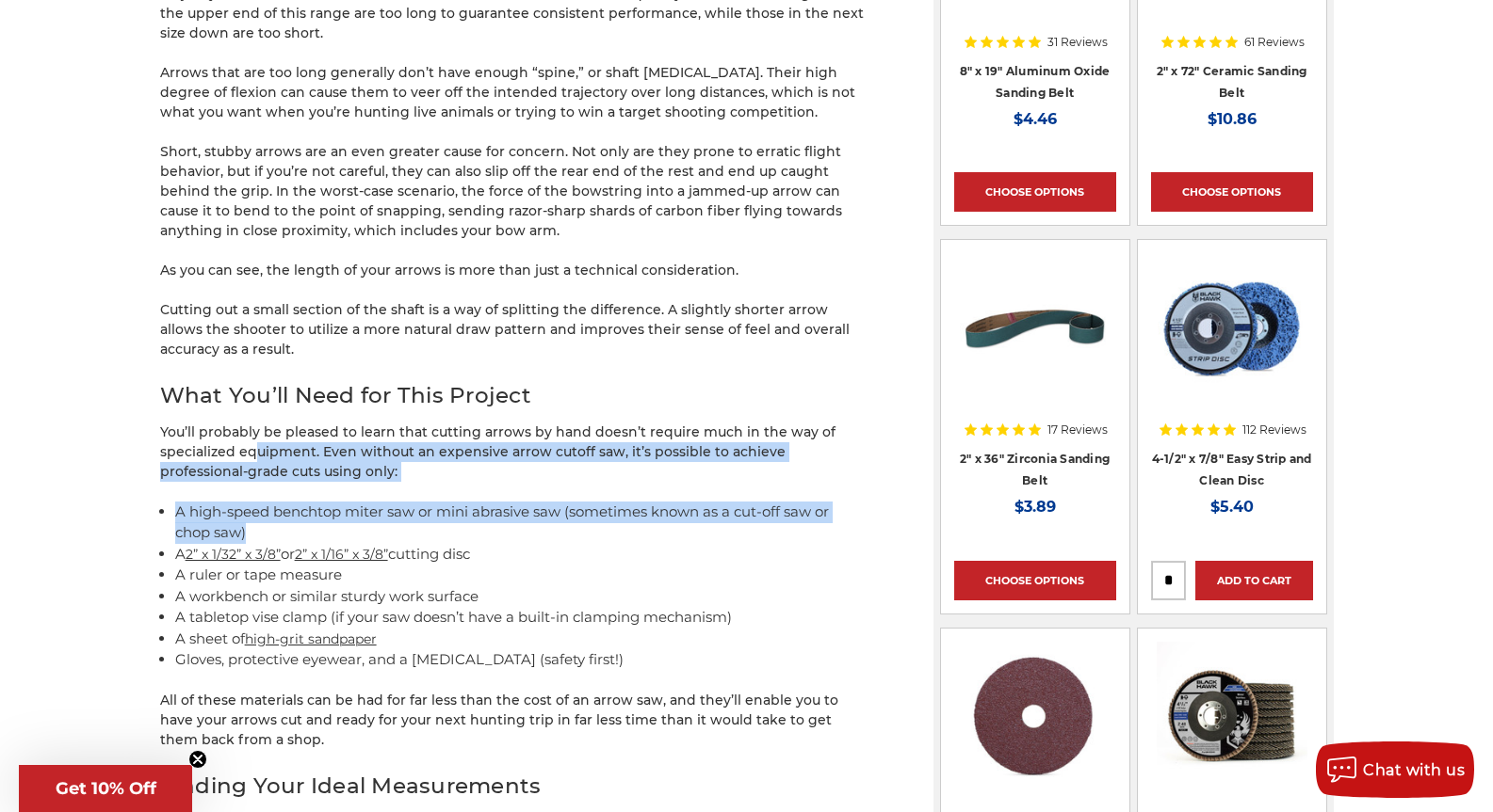
click at [227, 450] on div "Carbon fiber arrows are a bow hunter’s best friend. They’re strong, lightweight…" at bounding box center [513, 707] width 706 height 3460
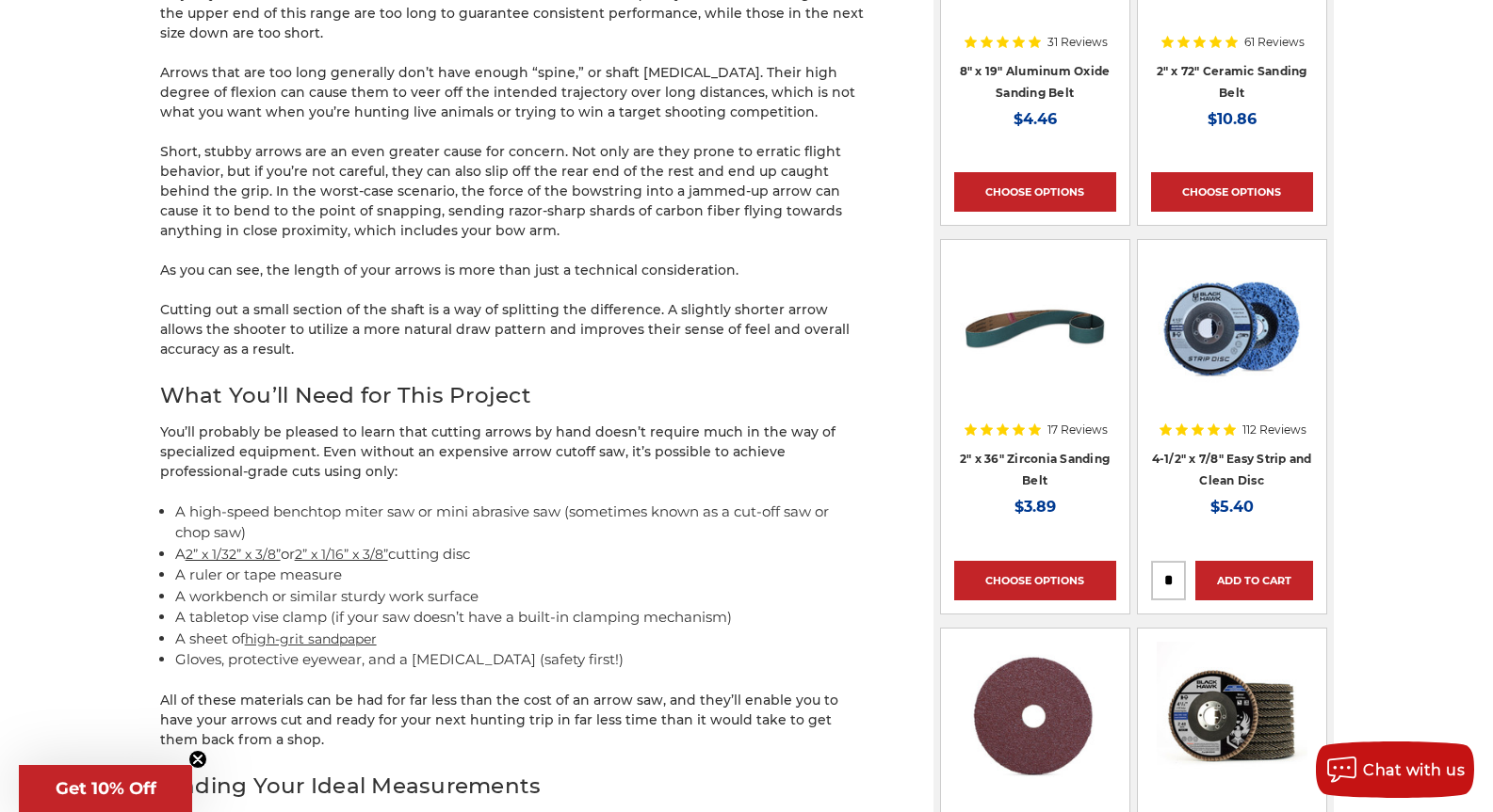
click at [196, 437] on p "You’ll probably be pleased to learn that cutting arrows by hand doesn’t require…" at bounding box center [513, 452] width 706 height 59
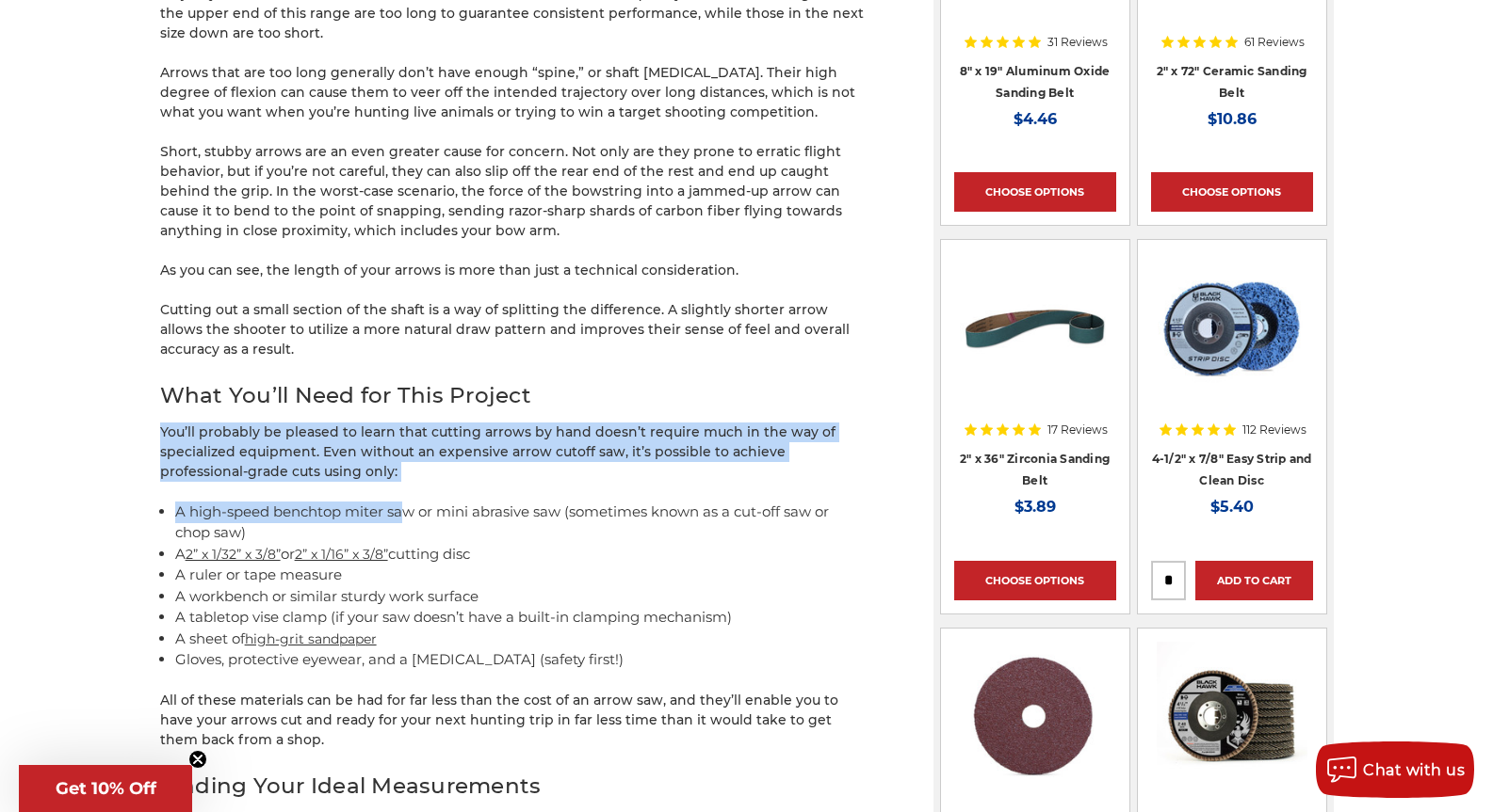
click at [431, 527] on div "Carbon fiber arrows are a bow hunter’s best friend. They’re strong, lightweight…" at bounding box center [513, 707] width 706 height 3460
click at [430, 526] on li "A high-speed benchtop miter saw or mini abrasive saw (sometimes known as a cut-…" at bounding box center [521, 523] width 691 height 42
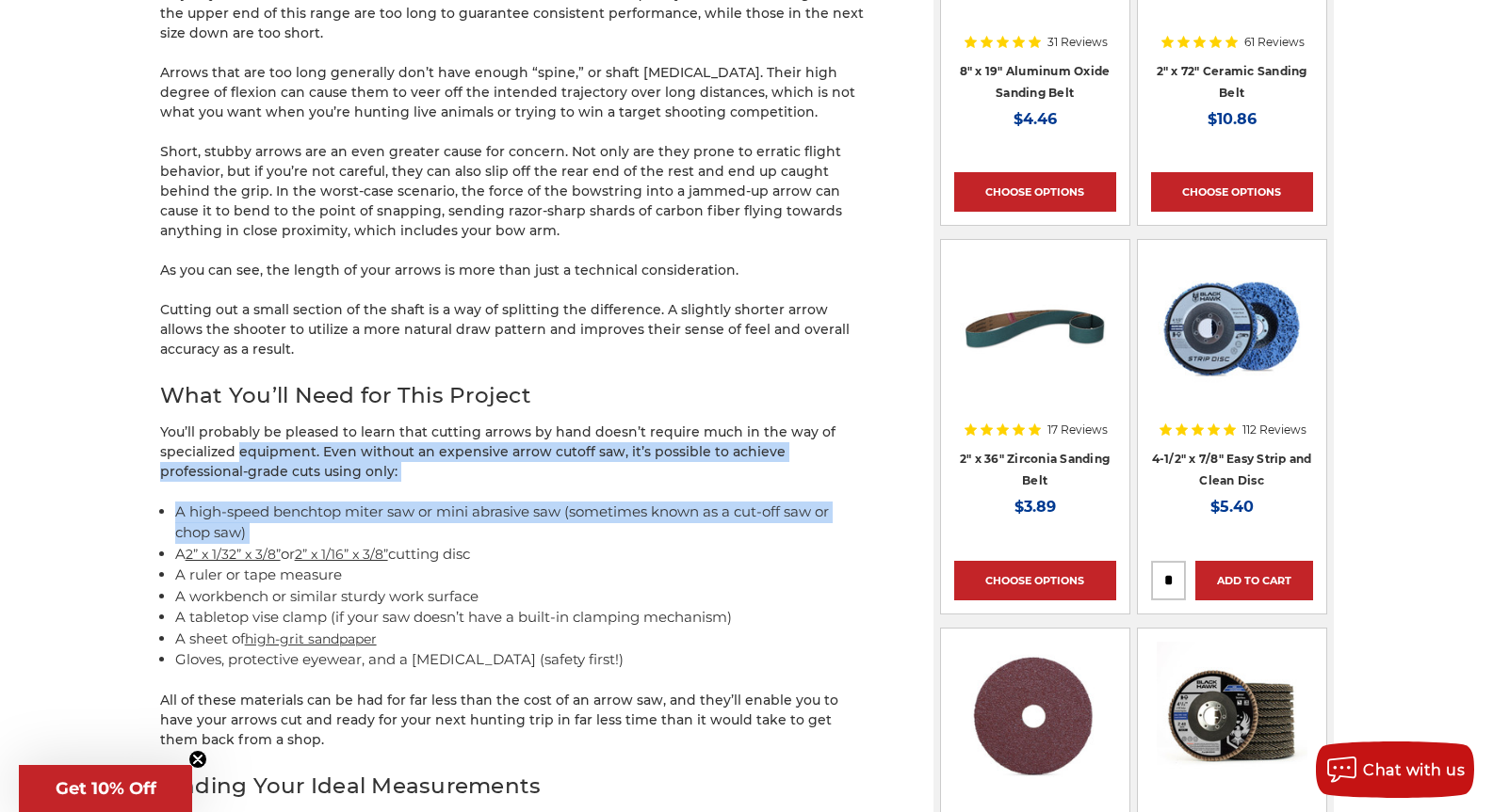
click at [238, 441] on div "Carbon fiber arrows are a bow hunter’s best friend. They’re strong, lightweight…" at bounding box center [513, 707] width 706 height 3460
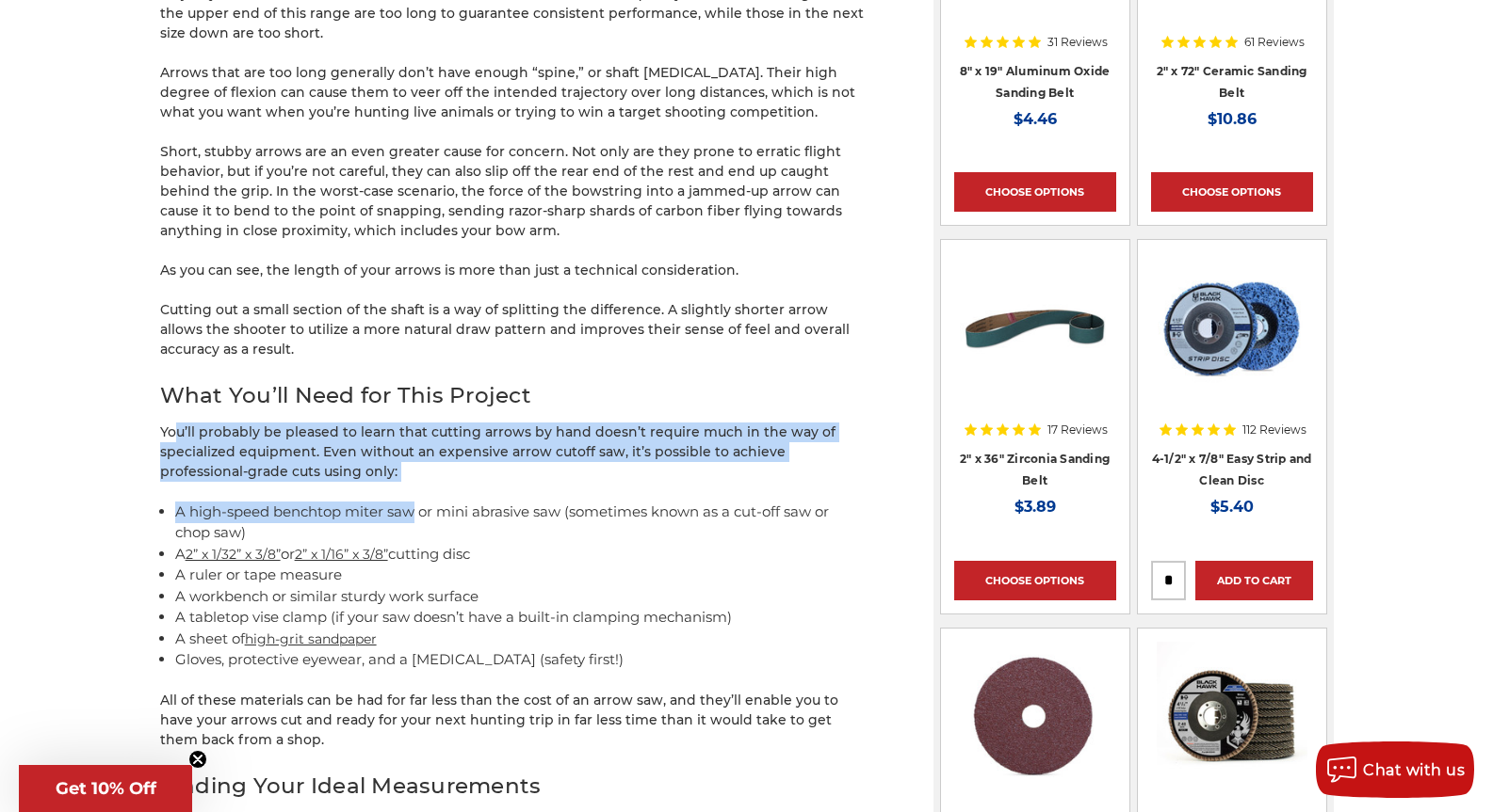
click at [413, 521] on div "Carbon fiber arrows are a bow hunter’s best friend. They’re strong, lightweight…" at bounding box center [513, 707] width 706 height 3460
click at [412, 521] on li "A high-speed benchtop miter saw or mini abrasive saw (sometimes known as a cut-…" at bounding box center [521, 523] width 691 height 42
click at [192, 430] on div "Carbon fiber arrows are a bow hunter’s best friend. They’re strong, lightweight…" at bounding box center [513, 707] width 706 height 3460
click at [191, 429] on p "You’ll probably be pleased to learn that cutting arrows by hand doesn’t require…" at bounding box center [513, 452] width 706 height 59
click at [414, 522] on div "home blog cutting carbon arrows at home Cutting Carbon Arrows at Home Aug 10th …" at bounding box center [746, 641] width 1331 height 3631
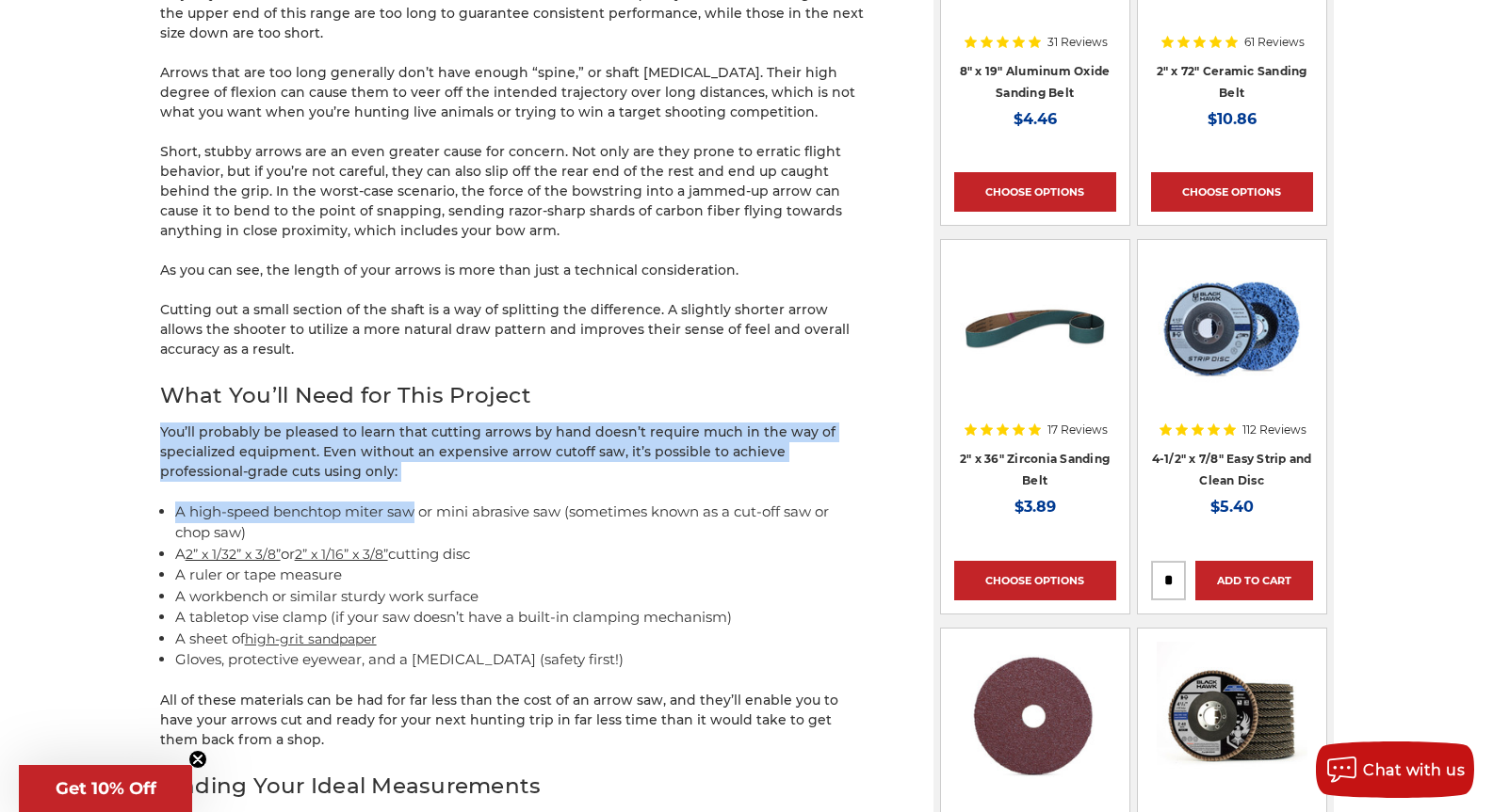
click at [417, 523] on li "A high-speed benchtop miter saw or mini abrasive saw (sometimes known as a cut-…" at bounding box center [521, 523] width 691 height 42
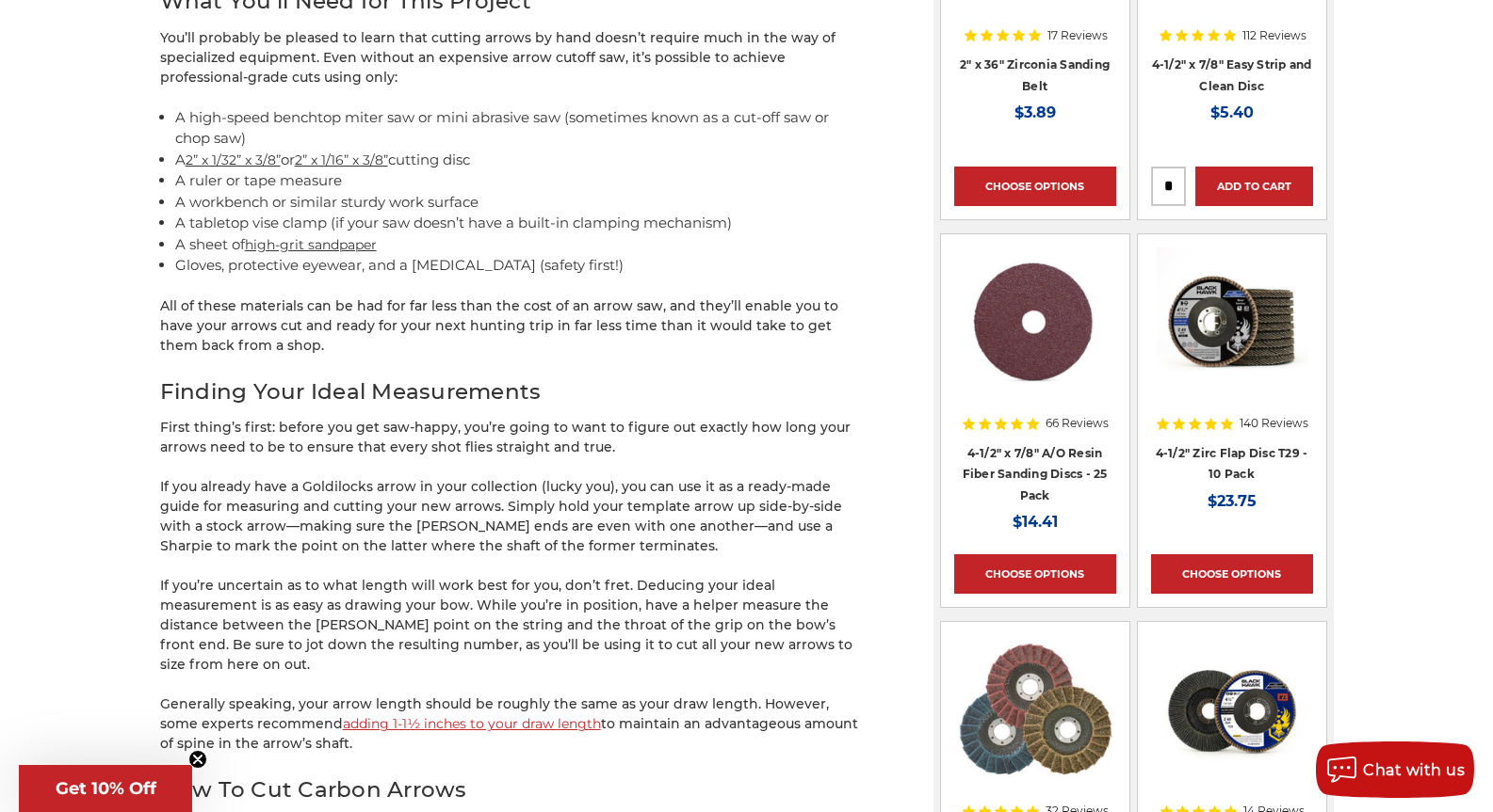
scroll to position [1506, 0]
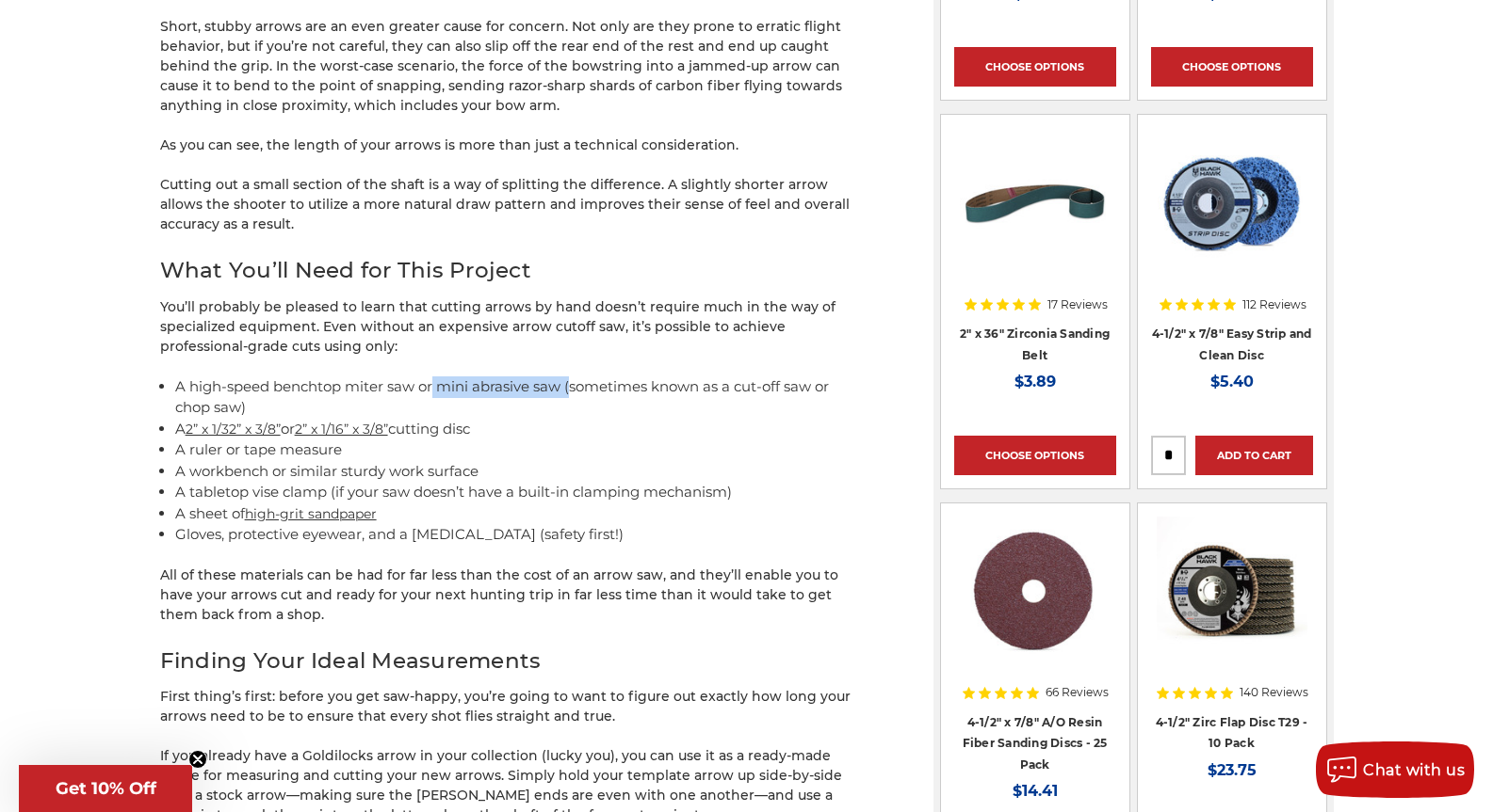
click at [433, 392] on li "A high-speed benchtop miter saw or mini abrasive saw (sometimes known as a cut-…" at bounding box center [521, 398] width 691 height 42
click at [537, 90] on p "Short, stubby arrows are an even greater cause for concern. Not only are they p…" at bounding box center [513, 66] width 706 height 98
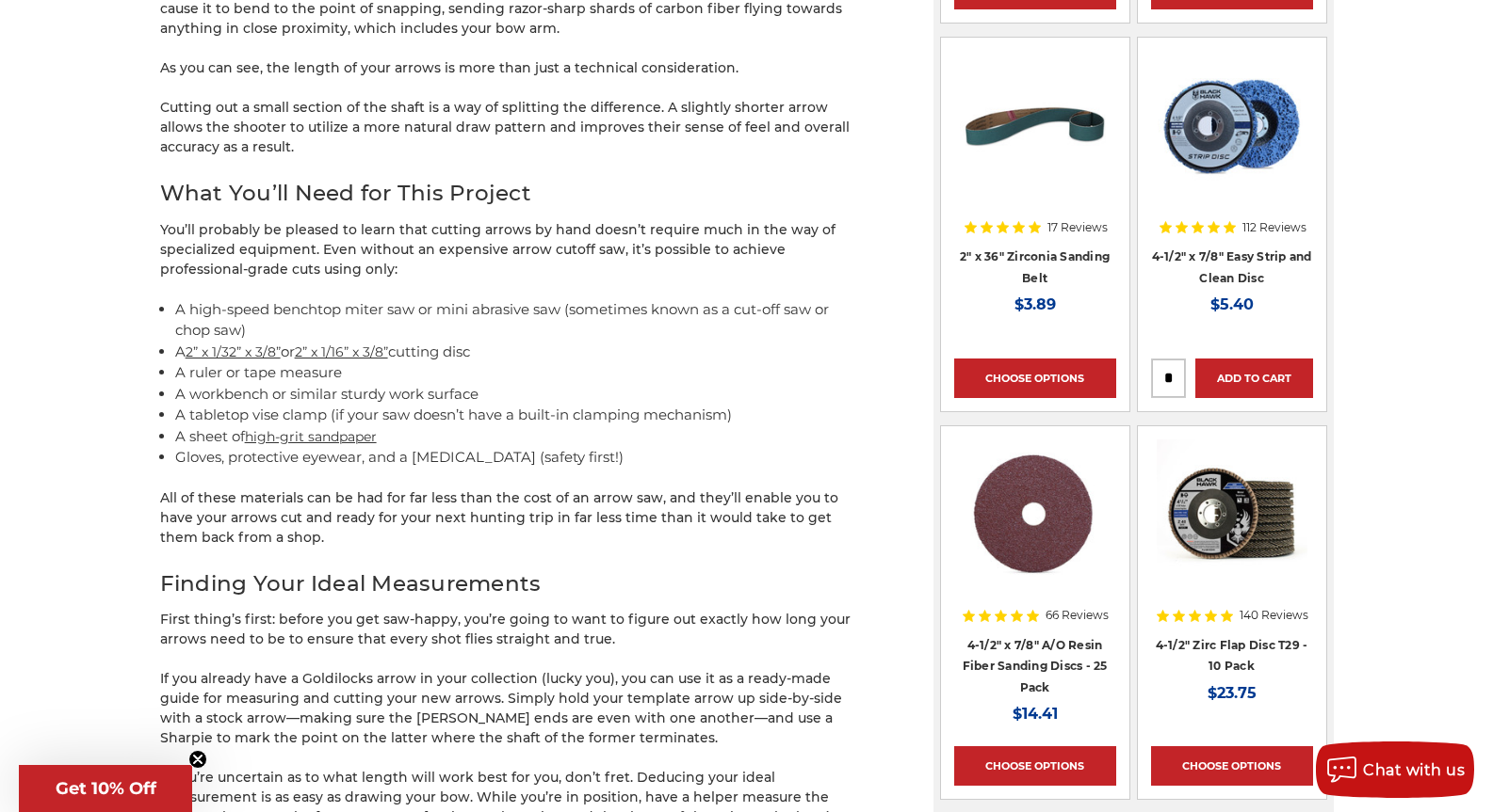
scroll to position [1883, 0]
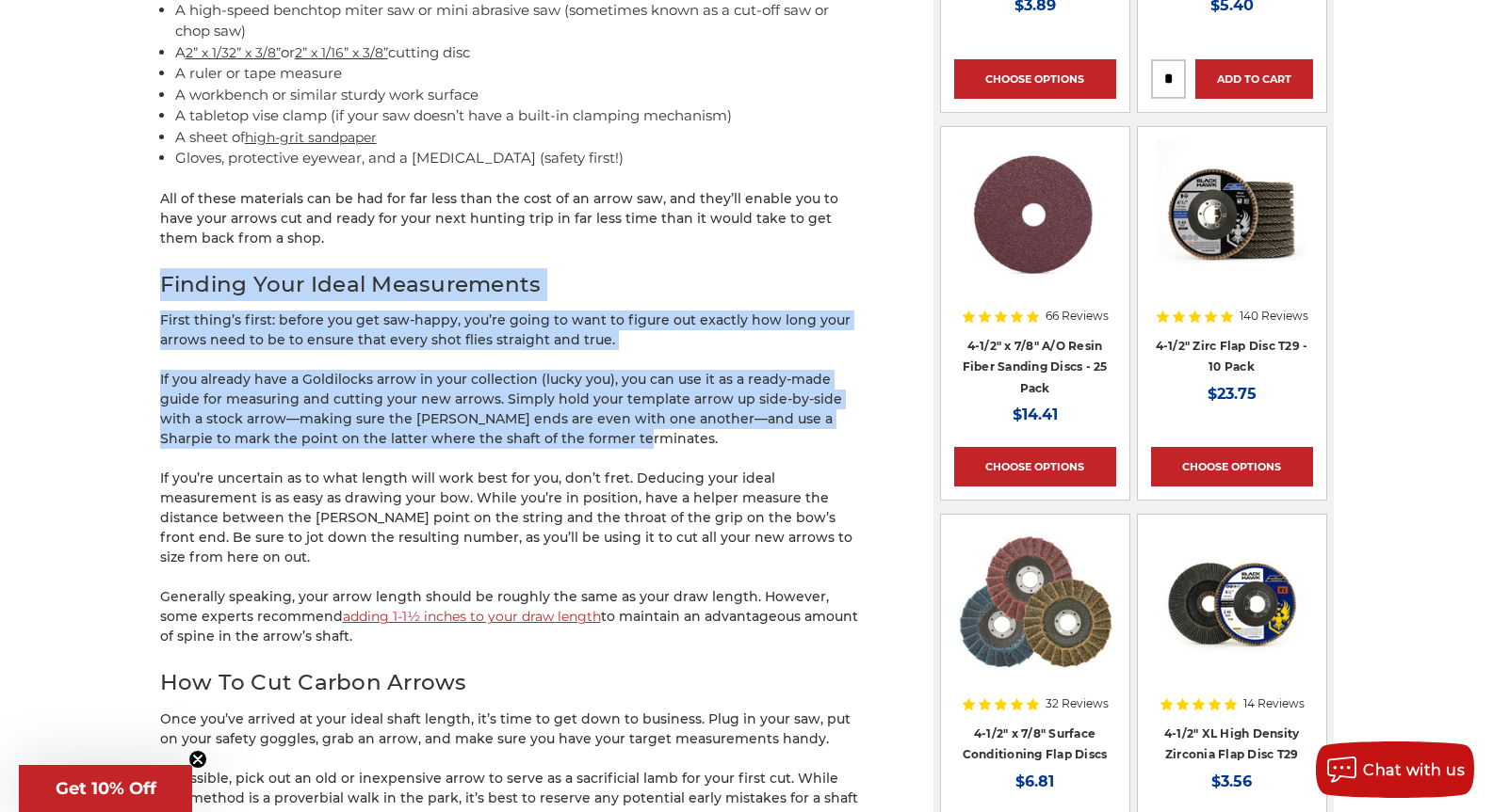
drag, startPoint x: 363, startPoint y: 253, endPoint x: 621, endPoint y: 437, distance: 316.9
click at [616, 435] on div "Carbon fiber arrows are a bow hunter’s best friend. They’re strong, lightweight…" at bounding box center [513, 205] width 706 height 3460
click at [623, 437] on p "If you already have a Goldilocks arrow in your collection (lucky you), you can …" at bounding box center [513, 409] width 706 height 79
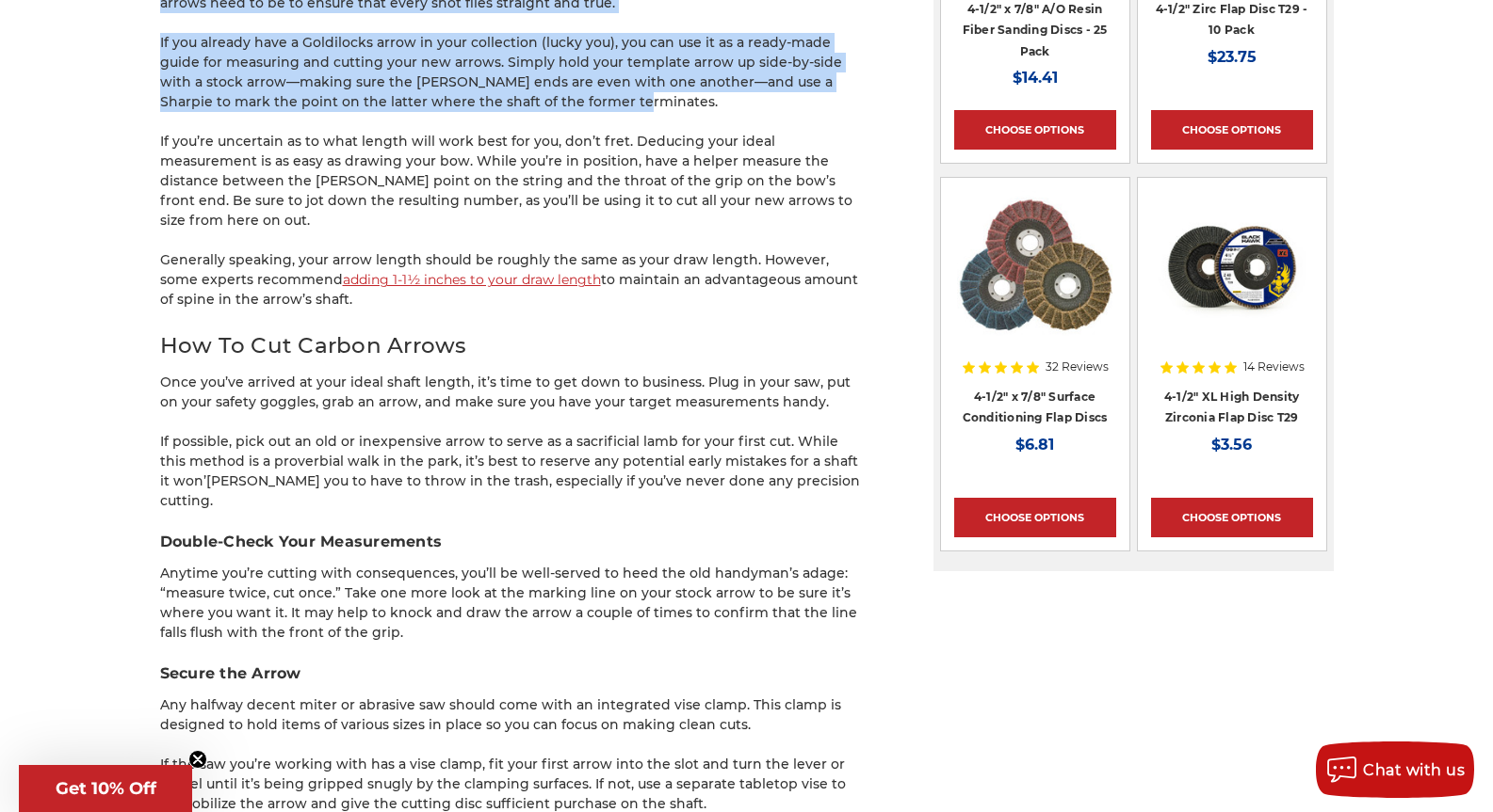
scroll to position [2636, 0]
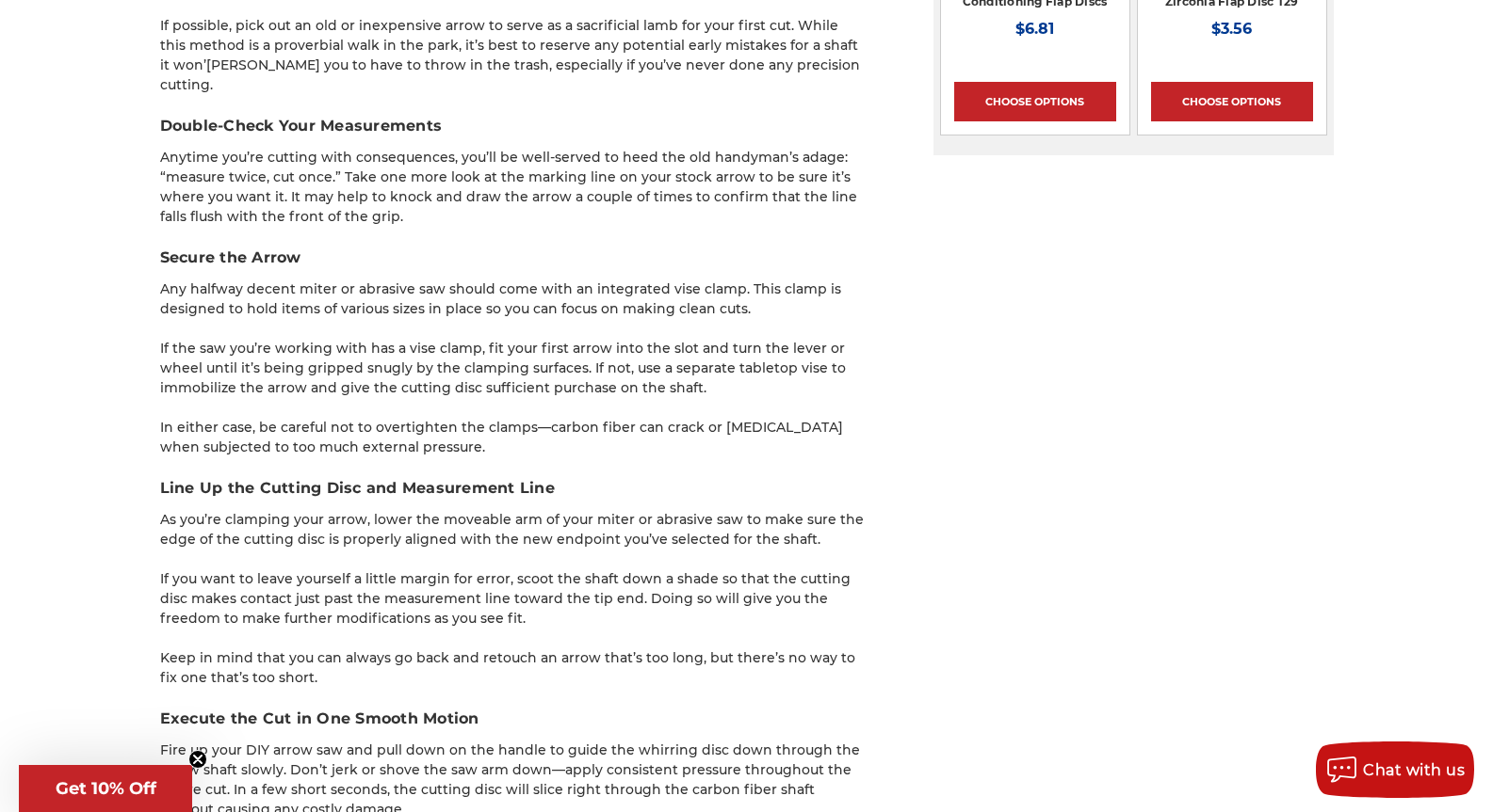
click at [493, 349] on p "If the saw you’re working with has a vise clamp, fit your first arrow into the …" at bounding box center [513, 368] width 706 height 59
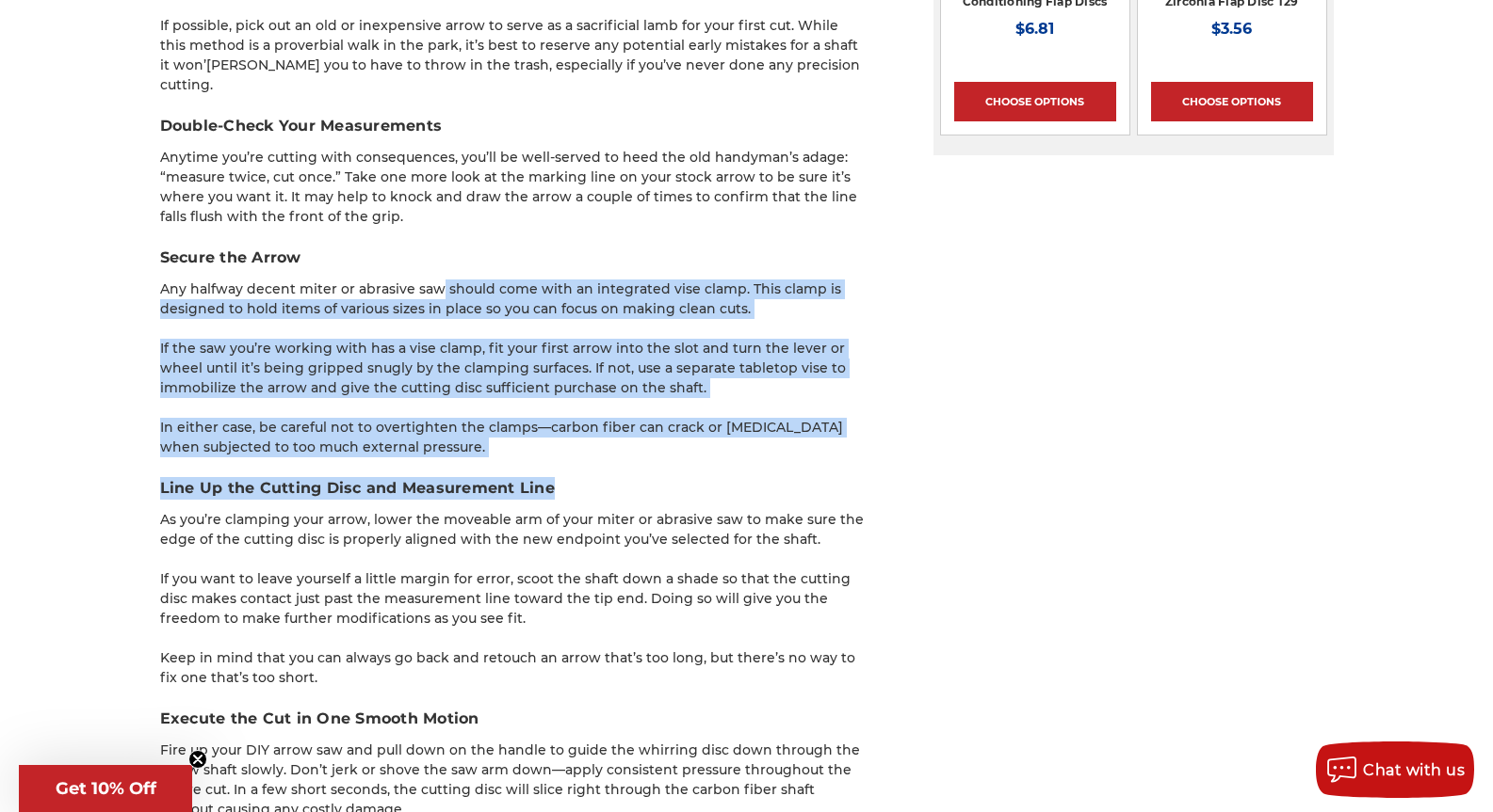
drag, startPoint x: 432, startPoint y: 244, endPoint x: 597, endPoint y: 455, distance: 267.9
drag, startPoint x: 597, startPoint y: 455, endPoint x: 617, endPoint y: 472, distance: 26.2
click at [598, 477] on h3 "Line Up the Cutting Disc and Measurement Line" at bounding box center [513, 488] width 706 height 23
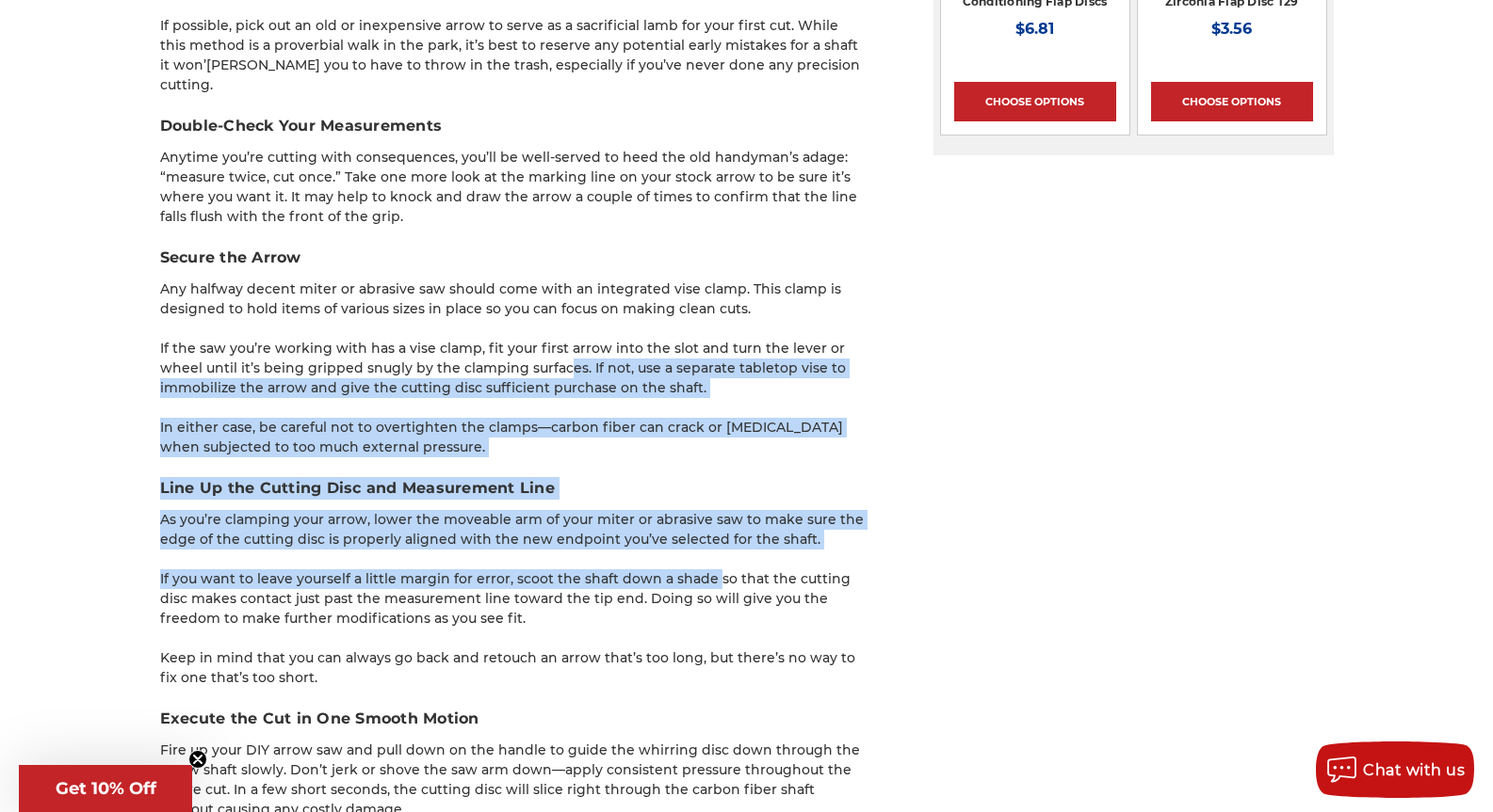
drag, startPoint x: 661, startPoint y: 460, endPoint x: 536, endPoint y: 290, distance: 211.0
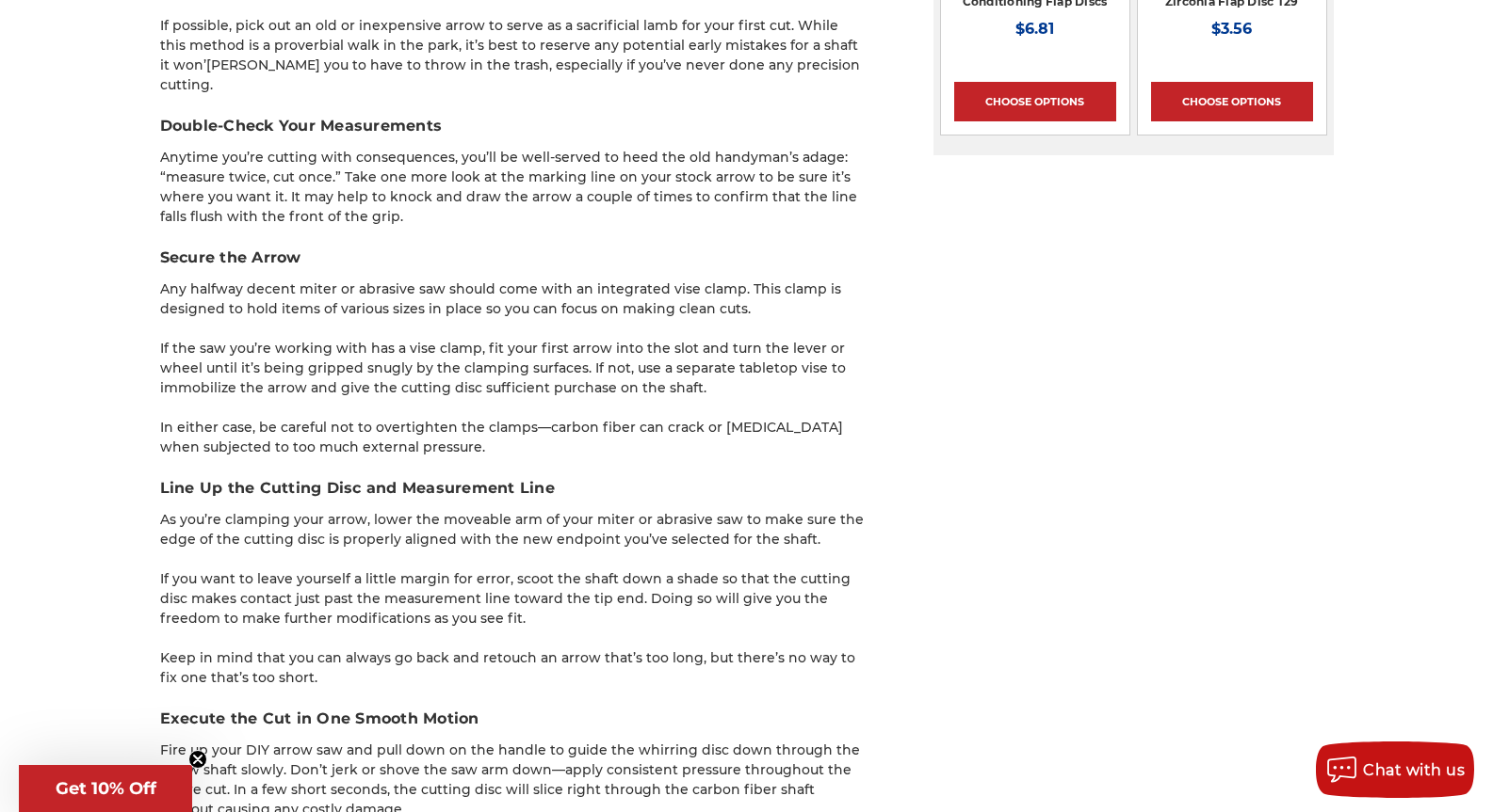
drag, startPoint x: 532, startPoint y: 288, endPoint x: 454, endPoint y: 210, distance: 110.3
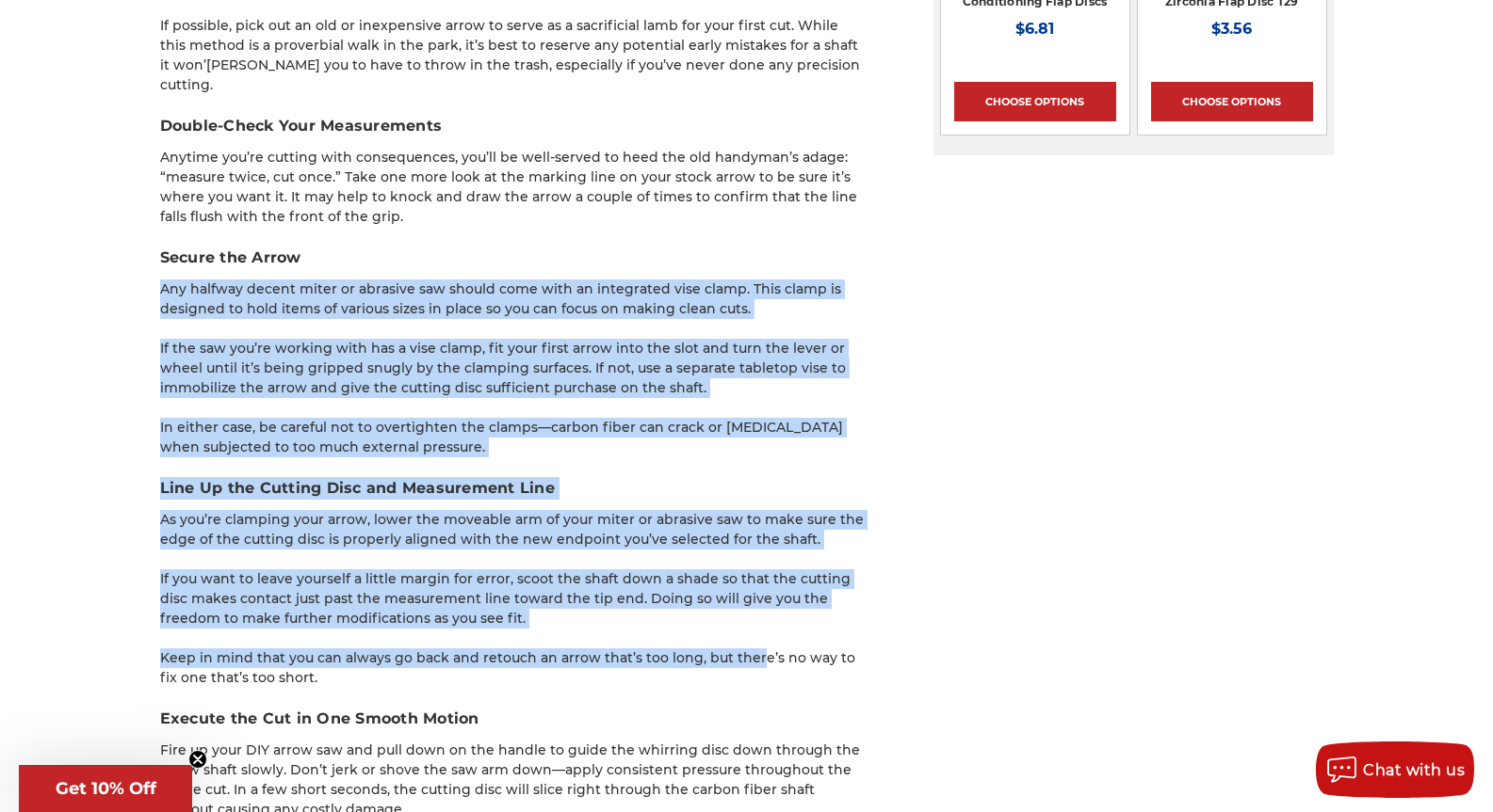
drag, startPoint x: 454, startPoint y: 210, endPoint x: 836, endPoint y: 646, distance: 579.7
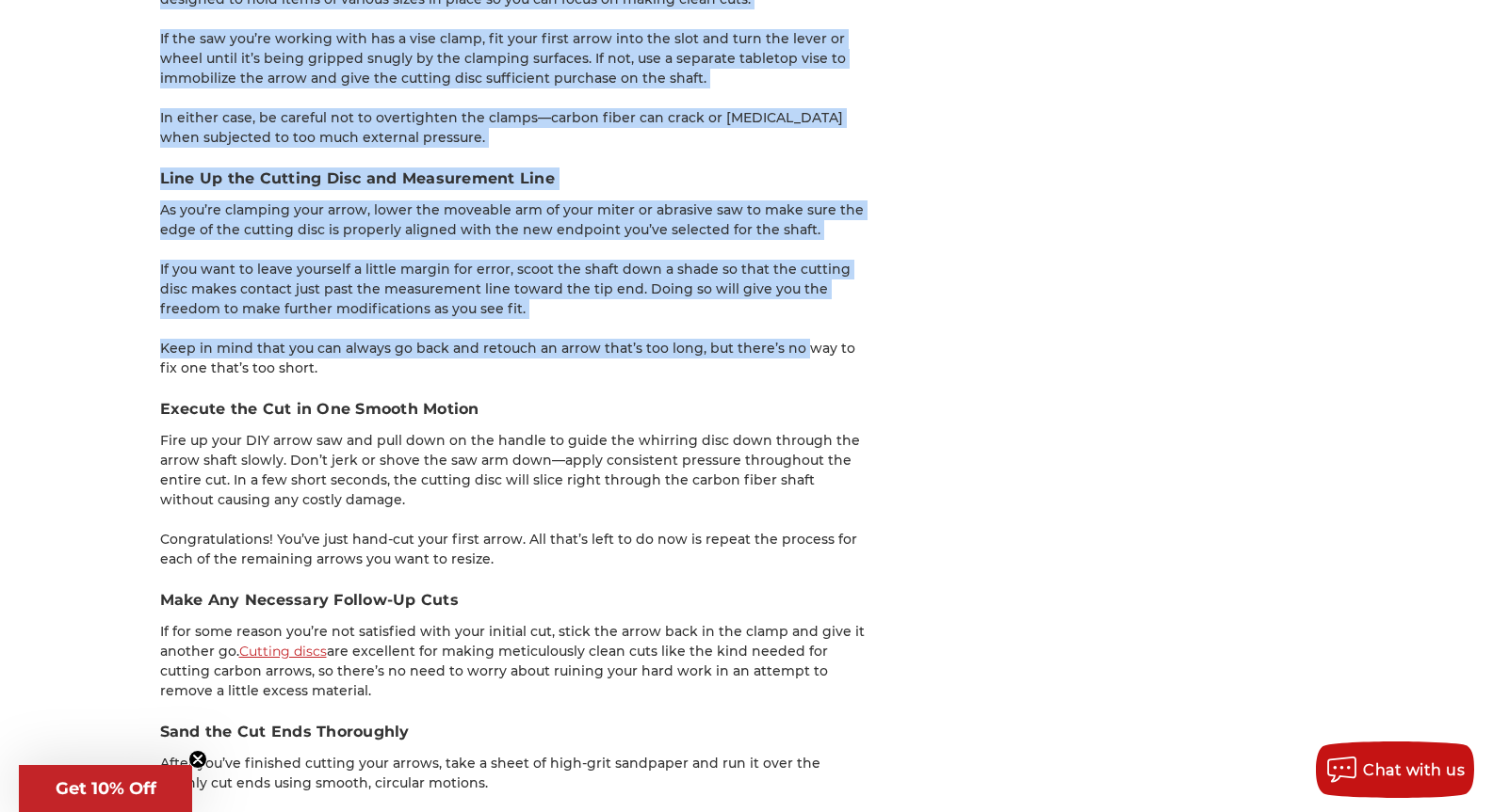
scroll to position [3263, 0]
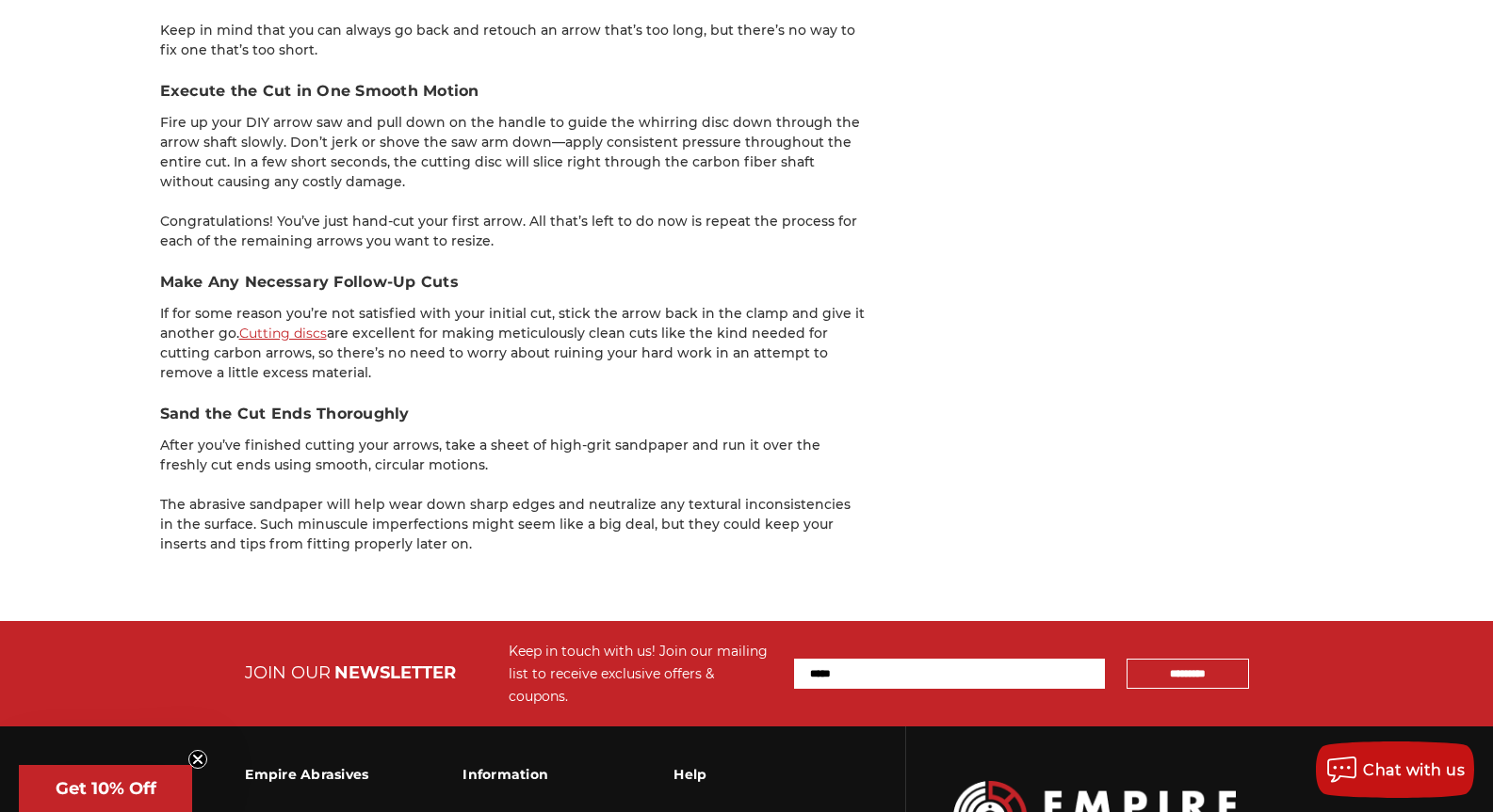
click at [554, 403] on h3 "Sand the Cut Ends Thoroughly" at bounding box center [513, 413] width 706 height 23
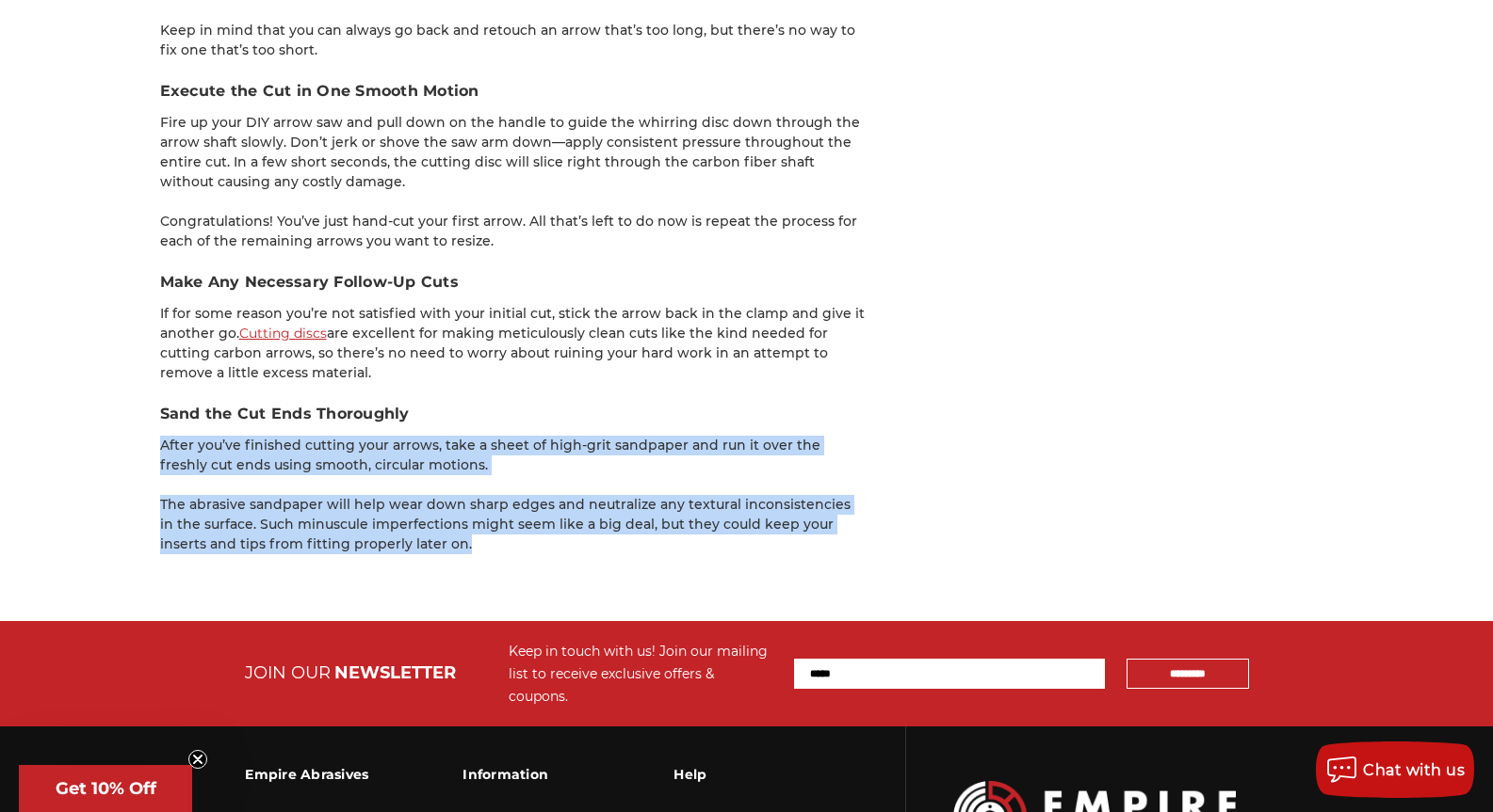
drag, startPoint x: 531, startPoint y: 430, endPoint x: 630, endPoint y: 524, distance: 136.5
